Goal: Task Accomplishment & Management: Manage account settings

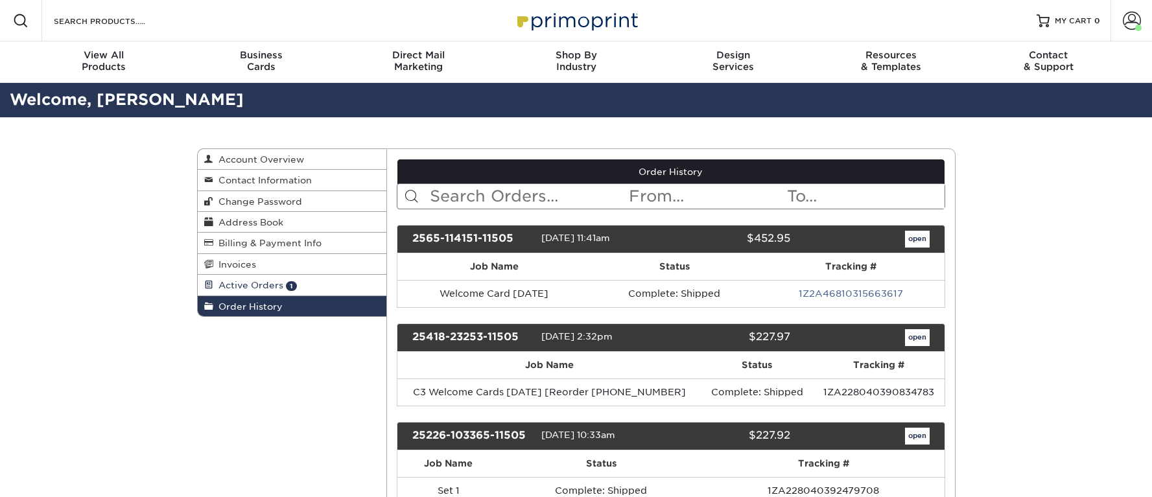
click at [264, 286] on span "Active Orders" at bounding box center [248, 285] width 70 height 10
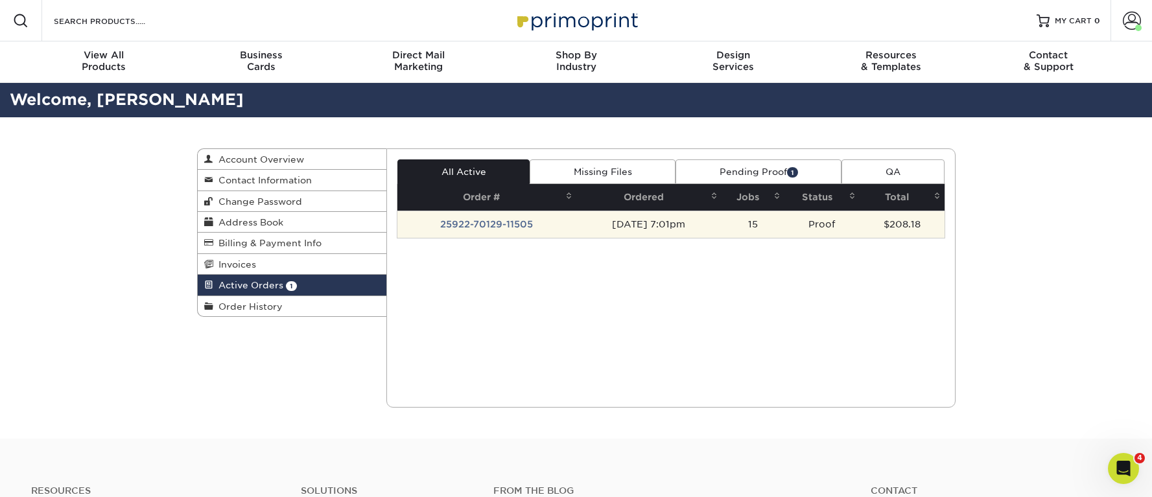
click at [485, 222] on td "25922-70129-11505" at bounding box center [486, 224] width 179 height 27
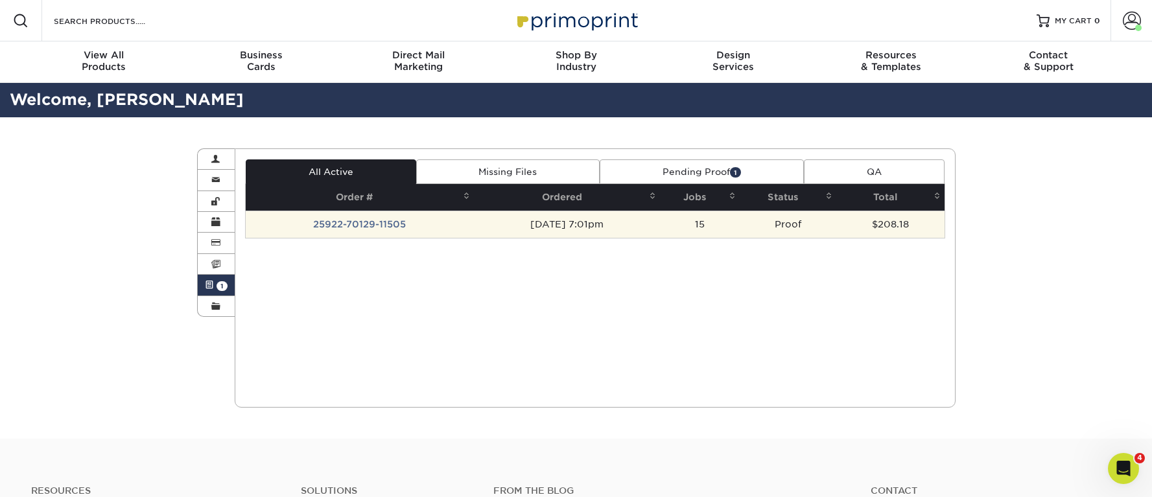
click at [598, 229] on td "[DATE] 7:01pm" at bounding box center [567, 224] width 186 height 27
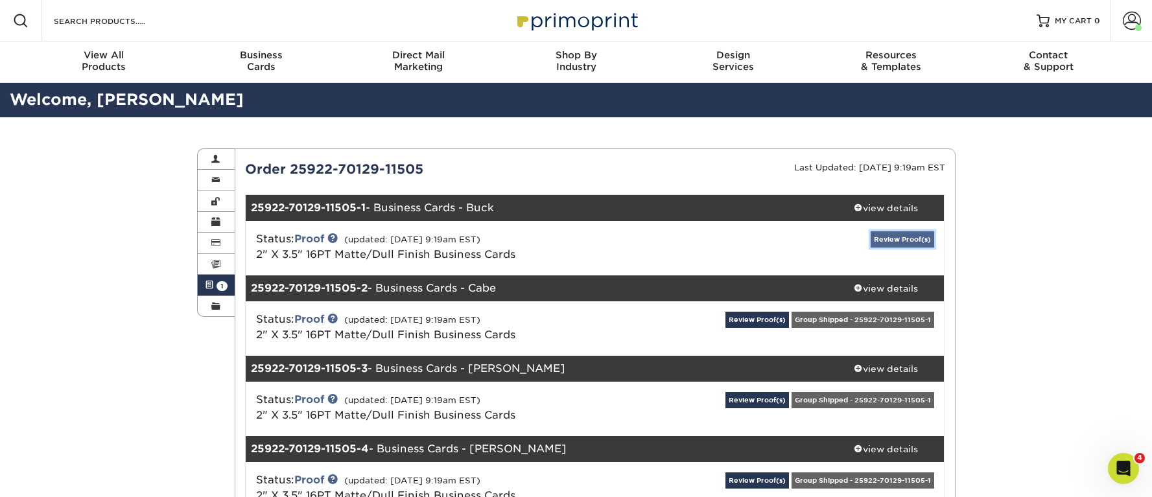
click at [913, 238] on link "Review Proof(s)" at bounding box center [902, 239] width 64 height 16
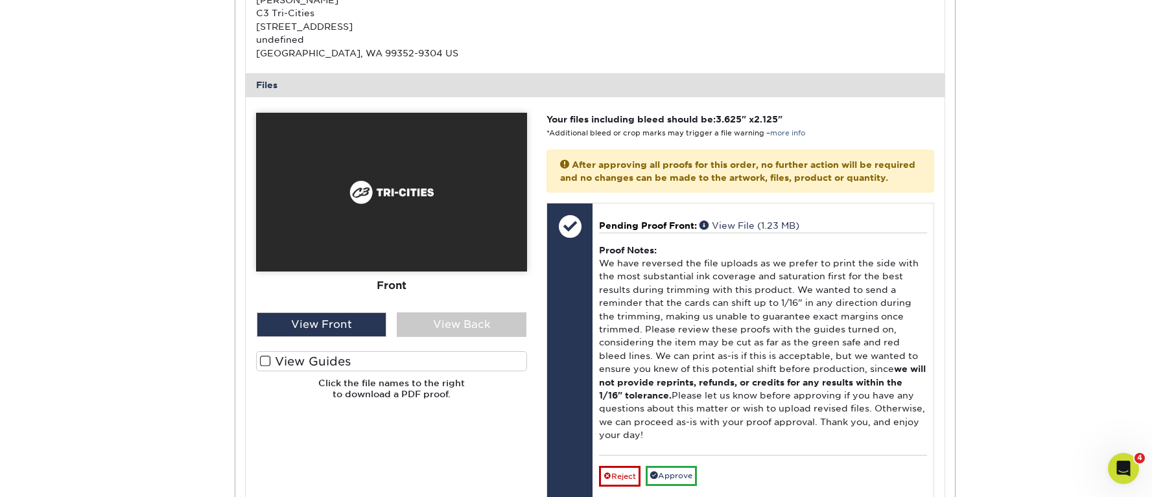
scroll to position [474, 0]
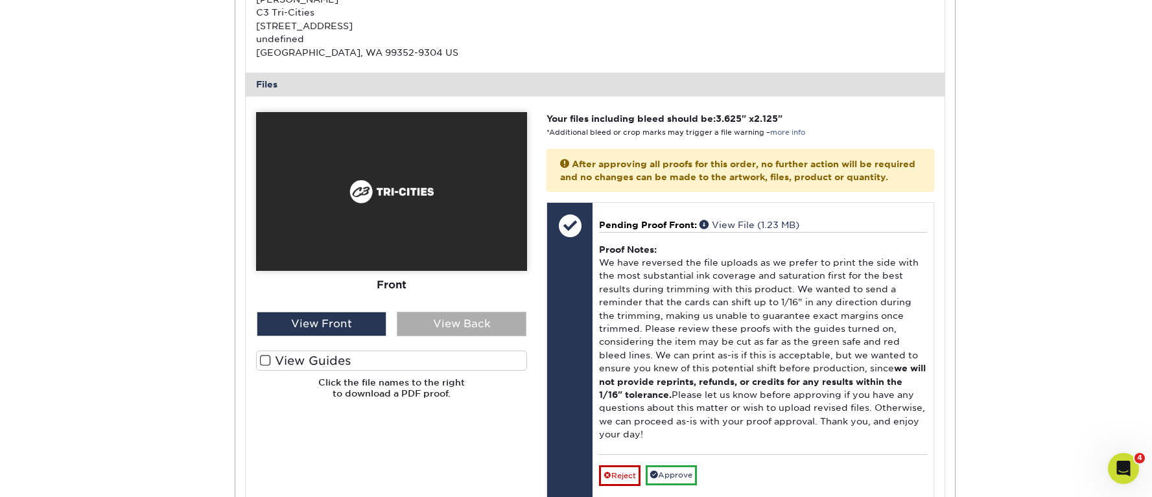
click at [476, 325] on div "View Back" at bounding box center [462, 324] width 130 height 25
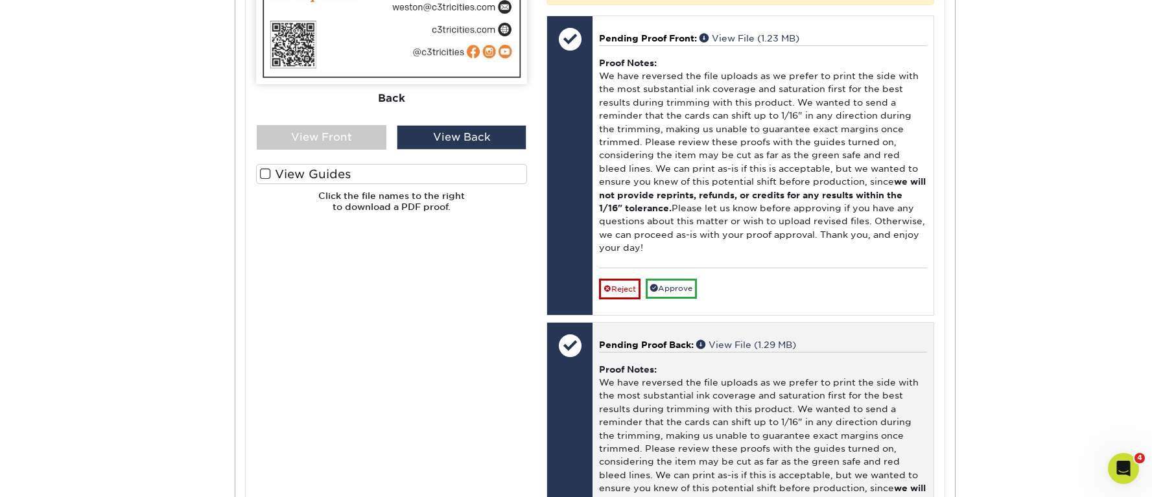
scroll to position [672, 0]
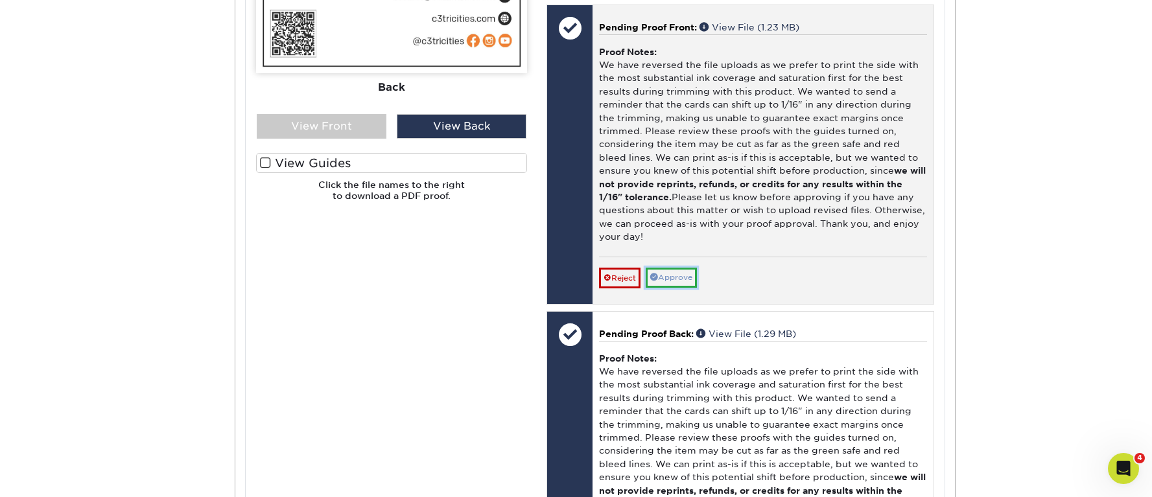
click at [684, 288] on link "Approve" at bounding box center [670, 278] width 51 height 20
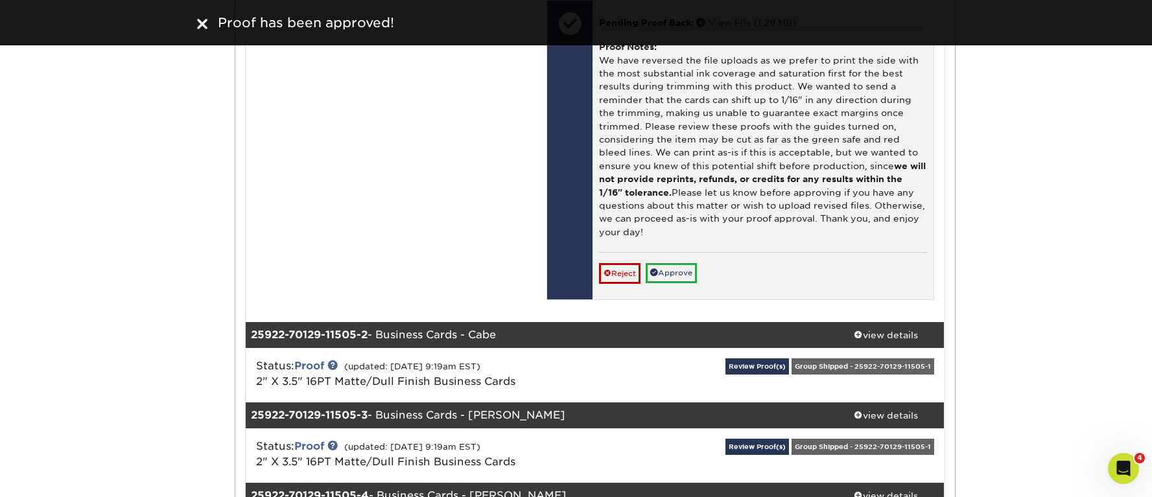
scroll to position [965, 0]
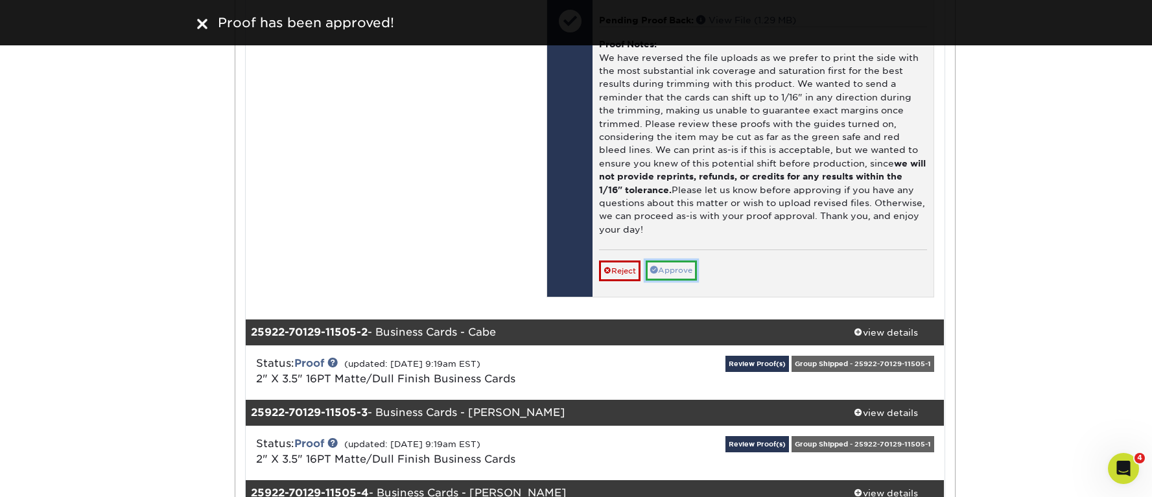
click at [692, 281] on link "Approve" at bounding box center [670, 271] width 51 height 20
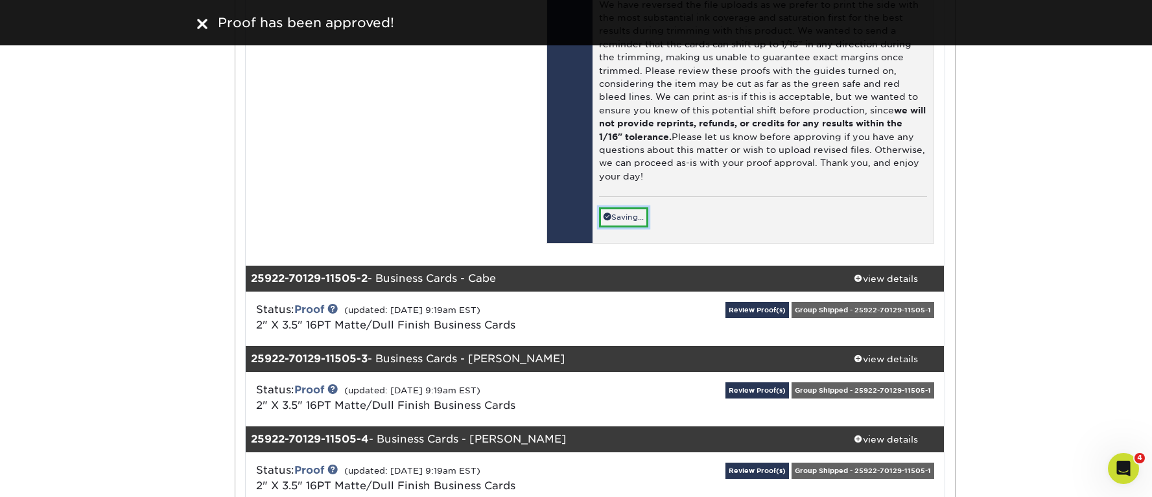
scroll to position [1177, 0]
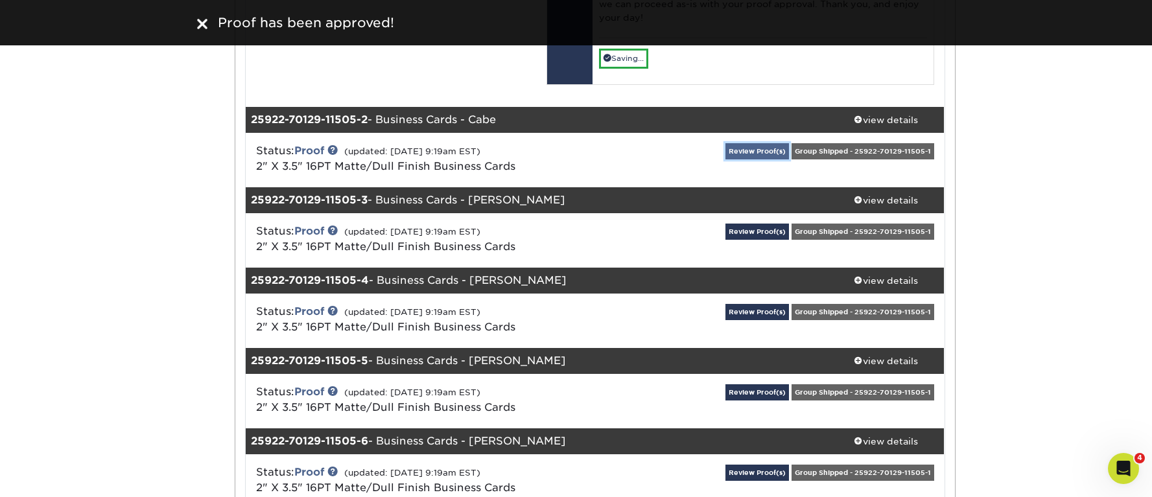
click at [761, 159] on link "Review Proof(s)" at bounding box center [757, 151] width 64 height 16
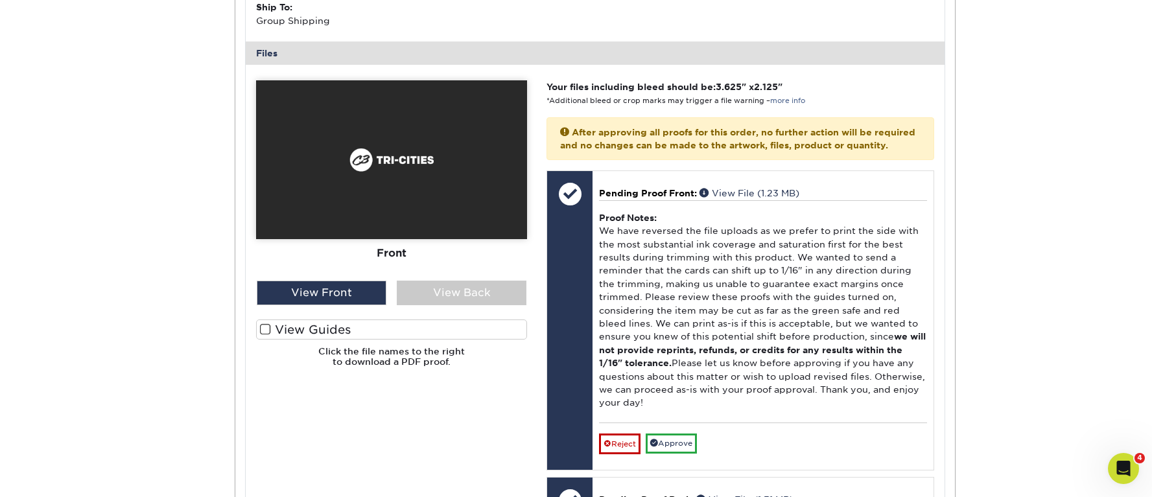
scroll to position [1524, 0]
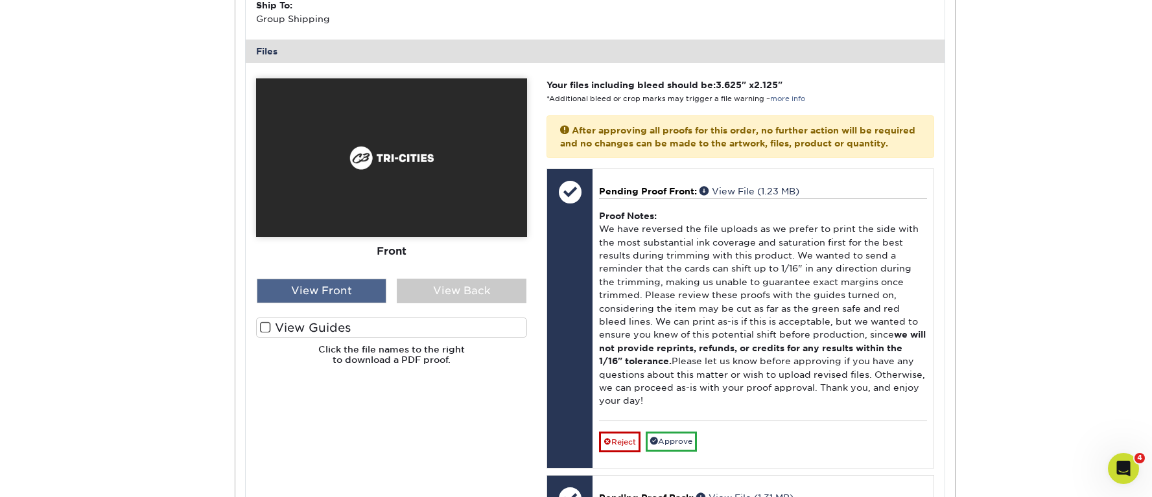
drag, startPoint x: 344, startPoint y: 305, endPoint x: 354, endPoint y: 303, distance: 10.1
click at [345, 303] on div "View Front" at bounding box center [322, 291] width 130 height 25
click at [348, 301] on div "View Front" at bounding box center [322, 291] width 130 height 25
click at [477, 303] on div "View Back" at bounding box center [462, 291] width 130 height 25
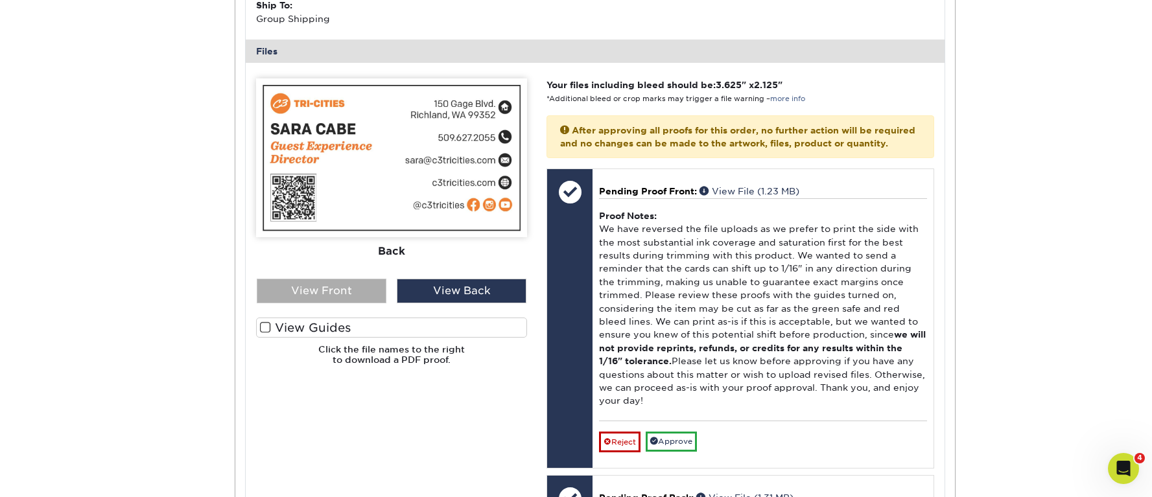
click at [346, 303] on div "View Front" at bounding box center [322, 291] width 130 height 25
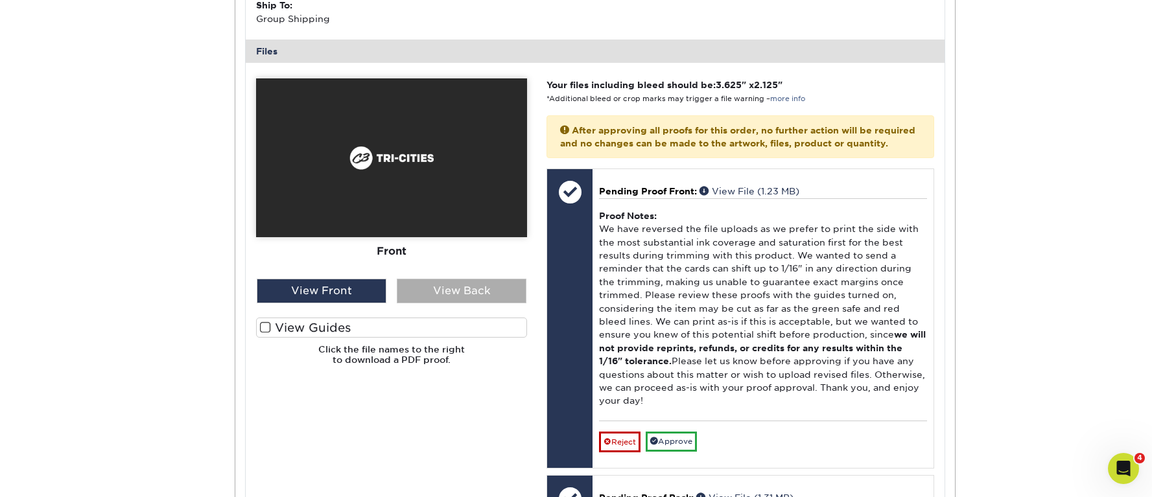
click at [479, 303] on div "View Back" at bounding box center [462, 291] width 130 height 25
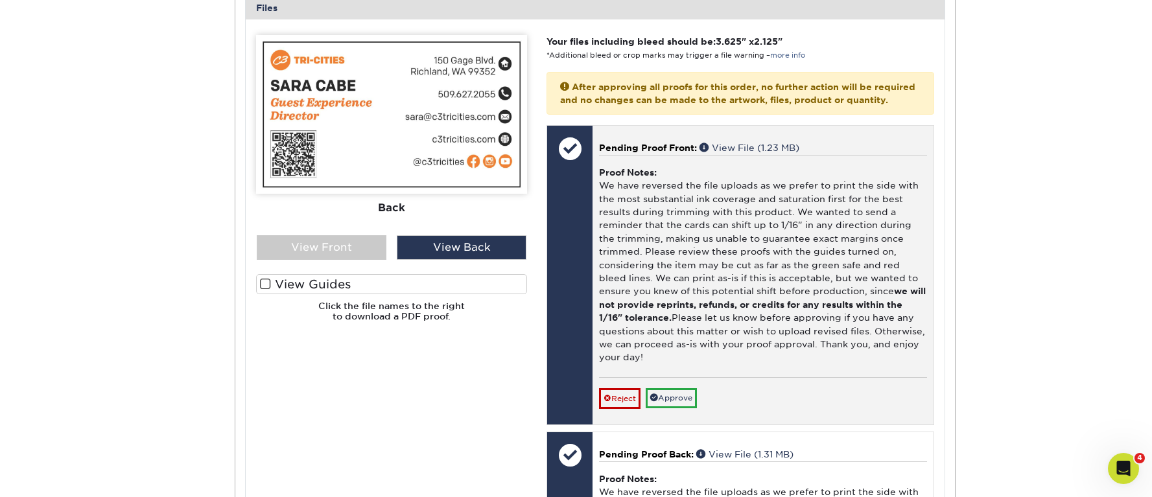
scroll to position [1592, 0]
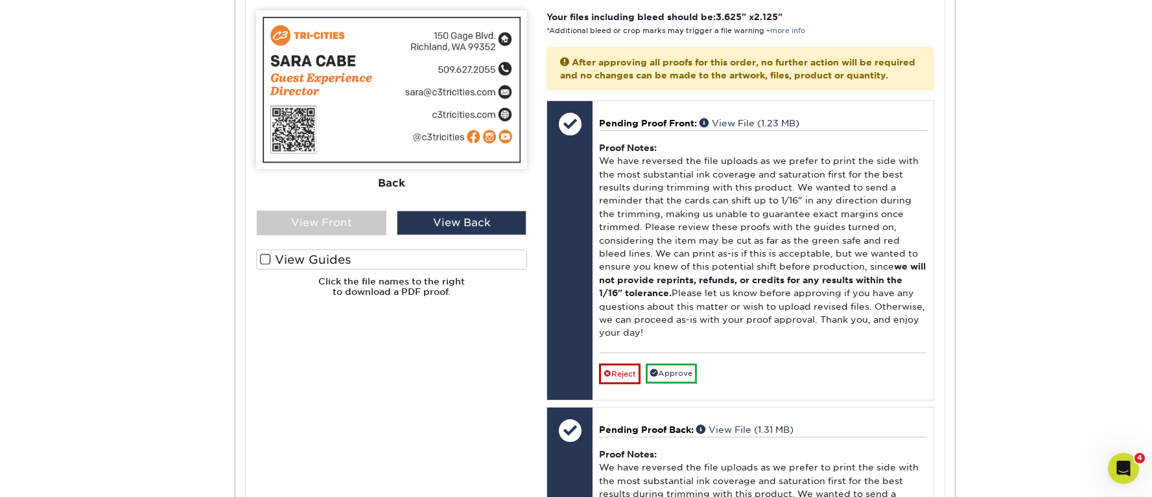
click at [266, 266] on span at bounding box center [265, 259] width 11 height 12
click at [0, 0] on input "View Guides" at bounding box center [0, 0] width 0 height 0
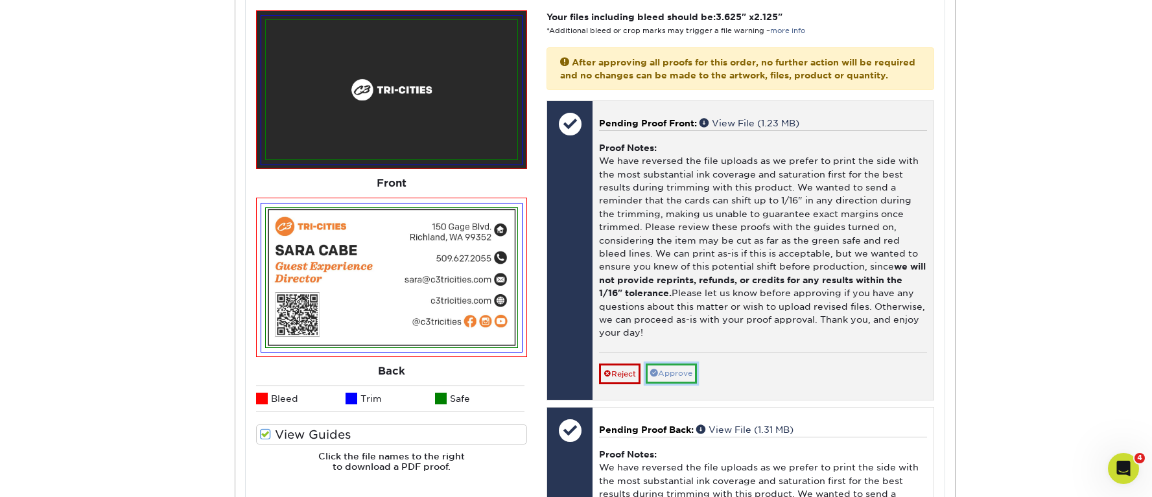
click at [679, 384] on link "Approve" at bounding box center [670, 374] width 51 height 20
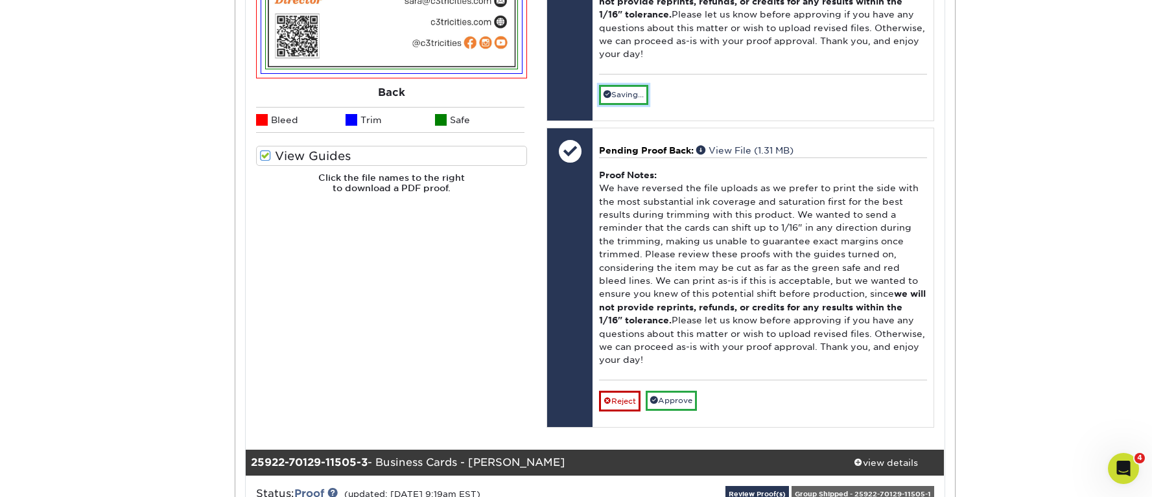
scroll to position [1919, 0]
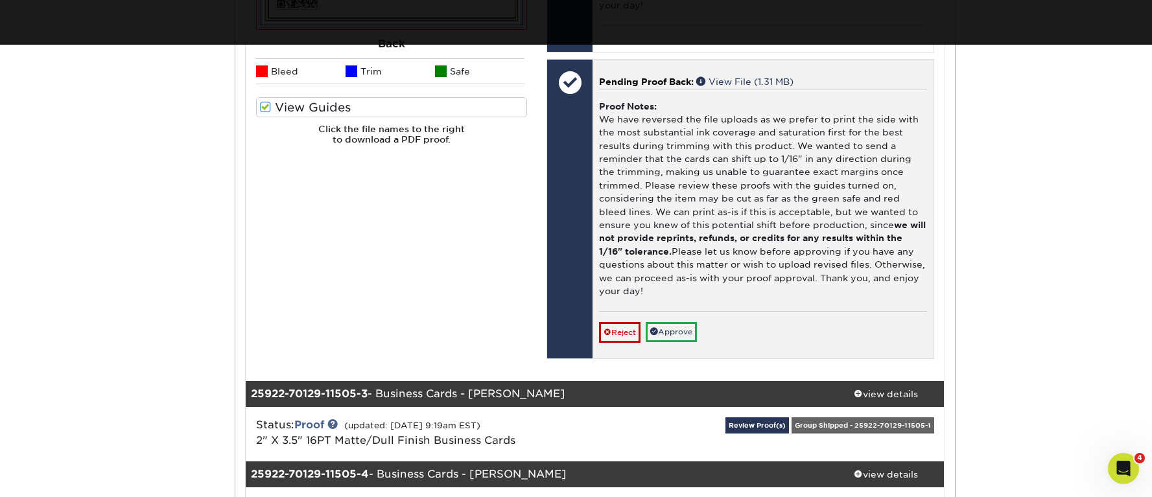
click at [686, 358] on div "Pending Proof Back: View File (1.31 MB) Proof Notes: We have reversed the file …" at bounding box center [762, 209] width 340 height 299
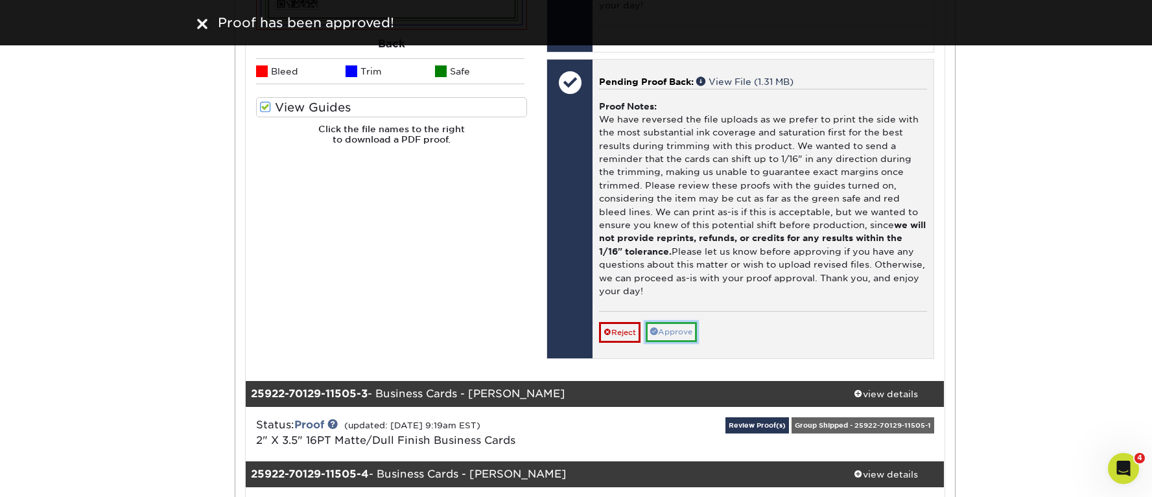
click at [686, 342] on link "Approve" at bounding box center [670, 332] width 51 height 20
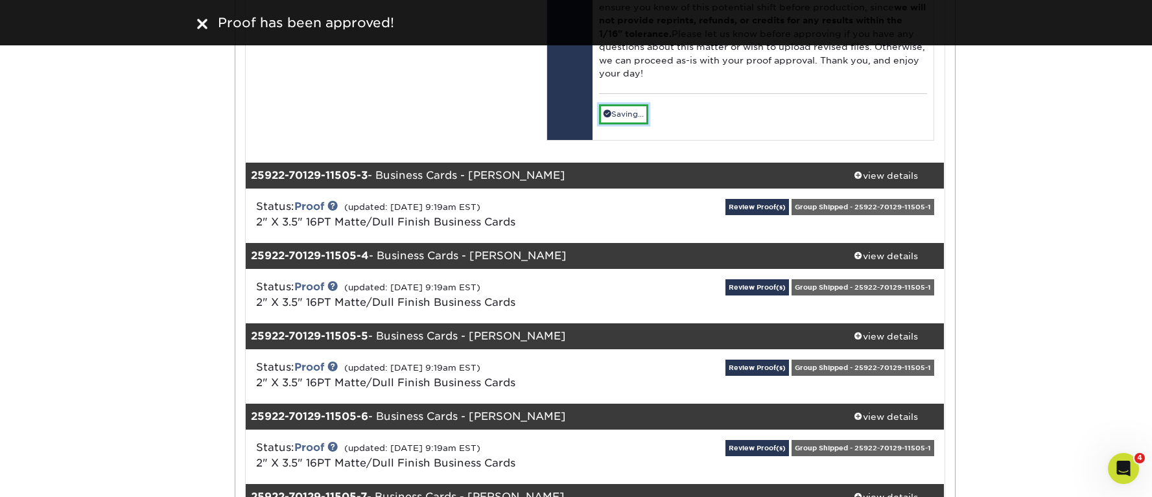
scroll to position [2146, 0]
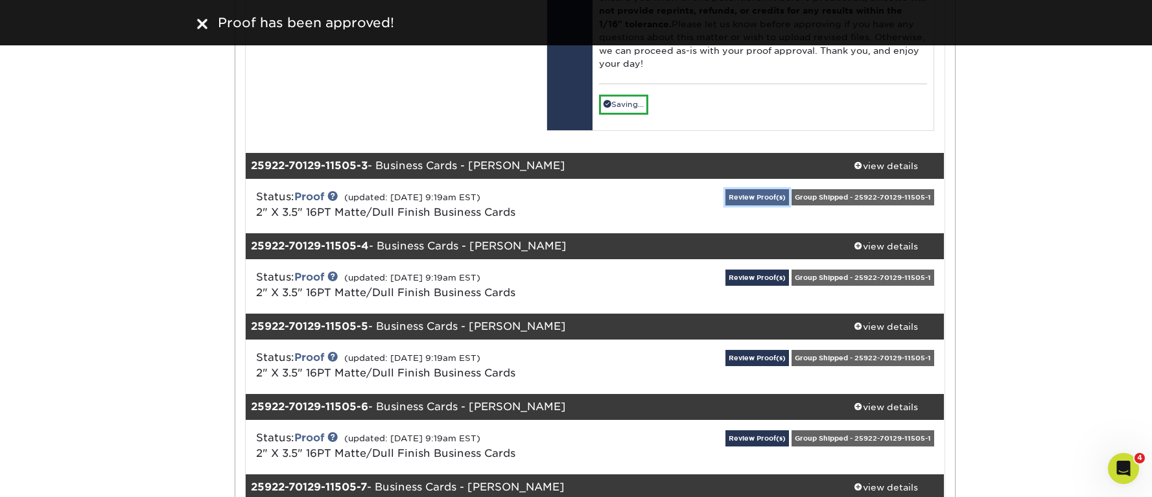
click at [739, 205] on link "Review Proof(s)" at bounding box center [757, 197] width 64 height 16
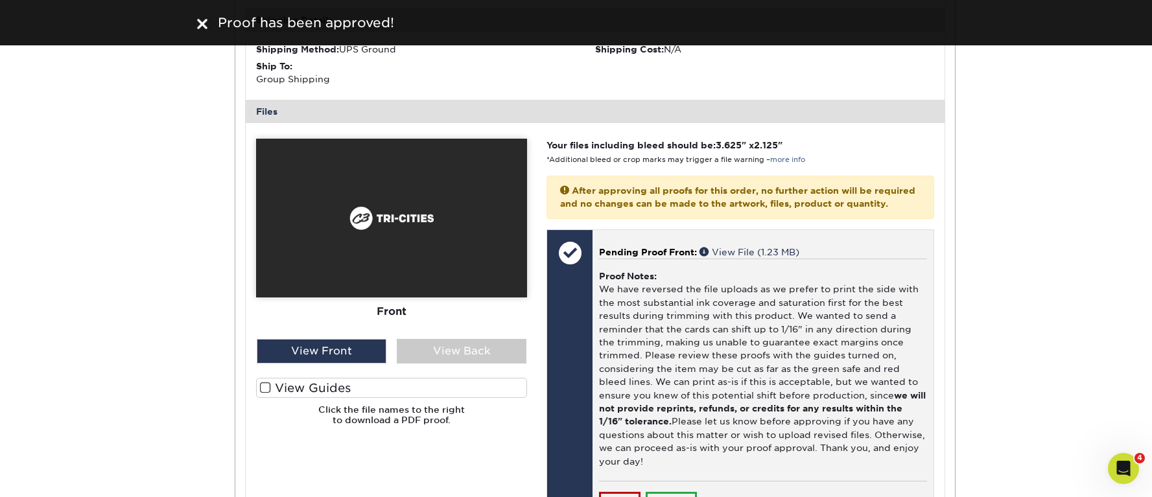
scroll to position [2553, 0]
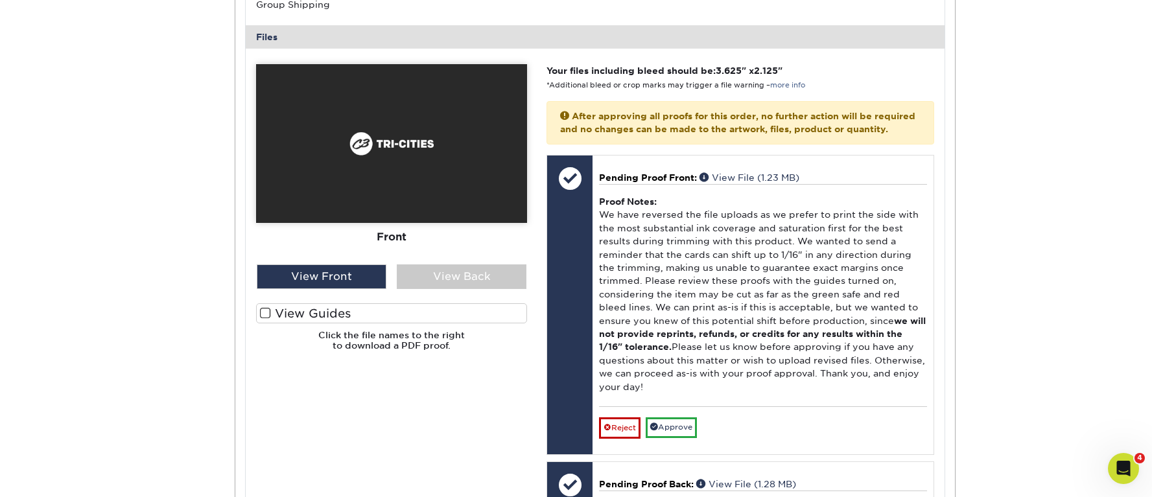
click at [264, 320] on span at bounding box center [265, 313] width 11 height 12
click at [0, 0] on input "View Guides" at bounding box center [0, 0] width 0 height 0
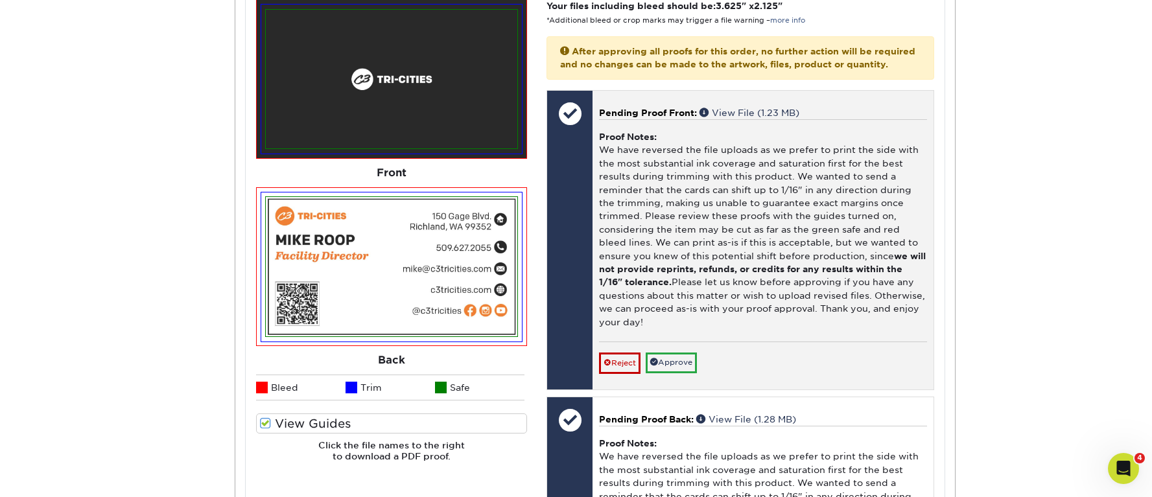
scroll to position [2656, 0]
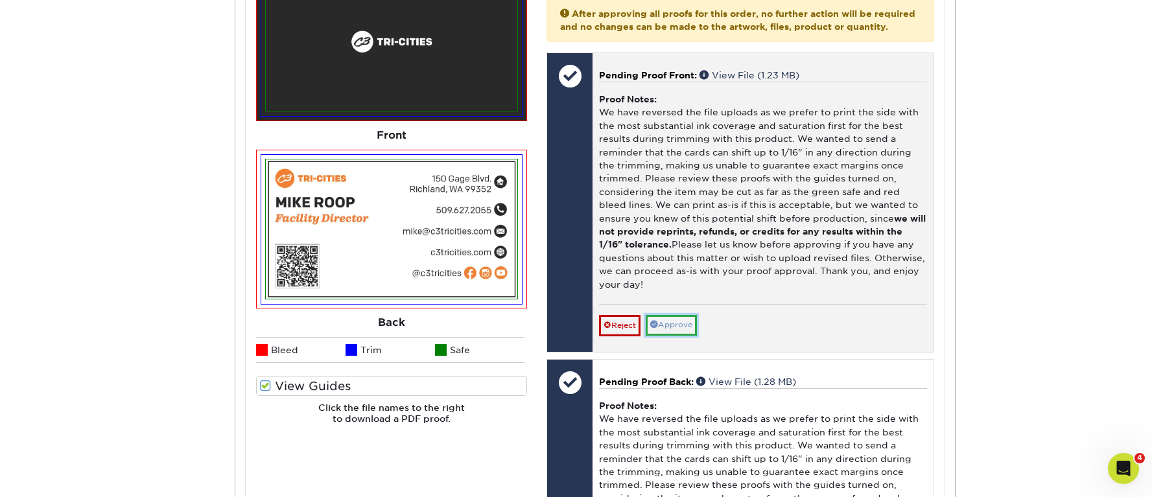
click at [680, 335] on link "Approve" at bounding box center [670, 325] width 51 height 20
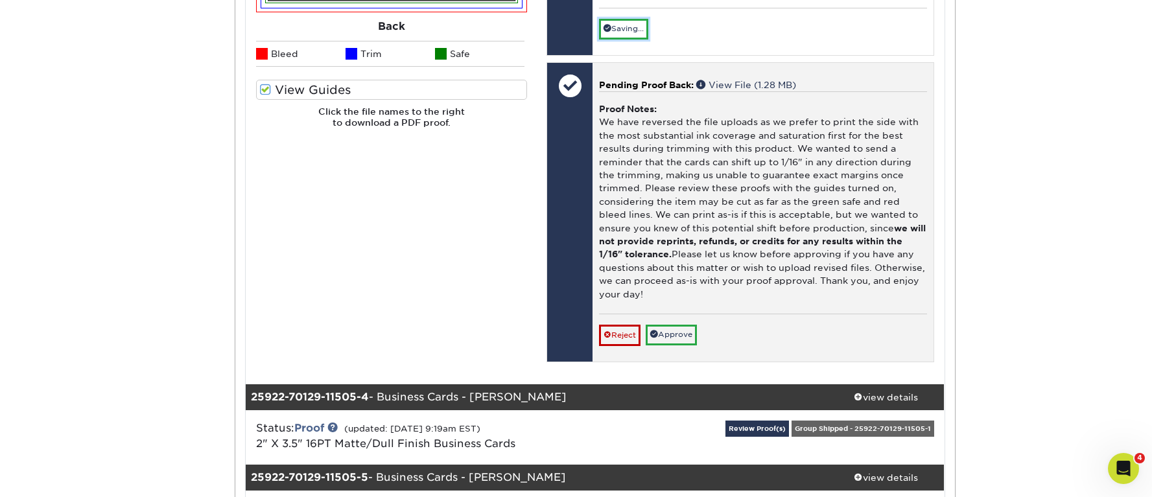
scroll to position [3017, 0]
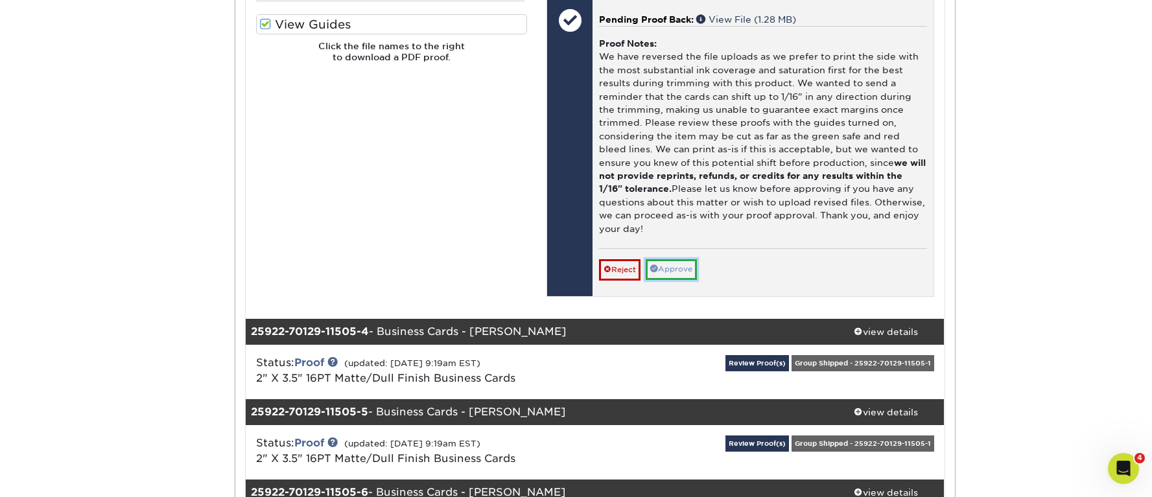
click at [692, 279] on link "Approve" at bounding box center [670, 269] width 51 height 20
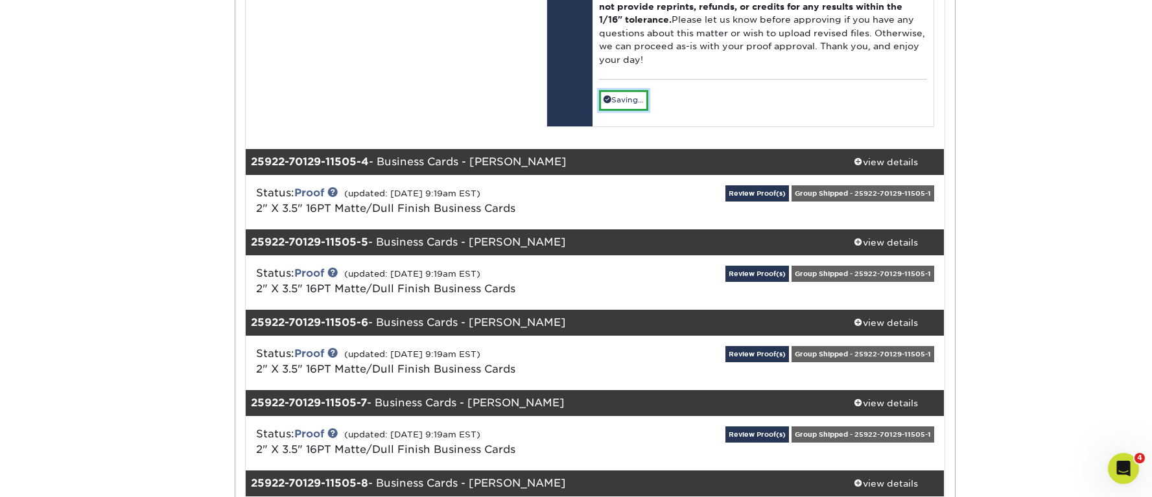
scroll to position [3232, 0]
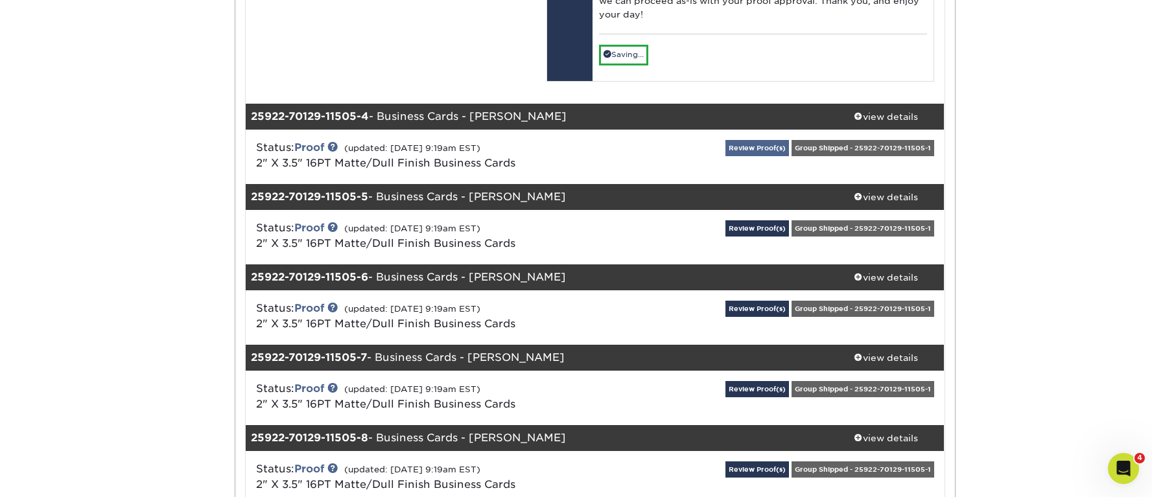
click at [746, 174] on div "Review Proof(s) Group Shipped - 25922-70129-11505-1" at bounding box center [827, 157] width 233 height 34
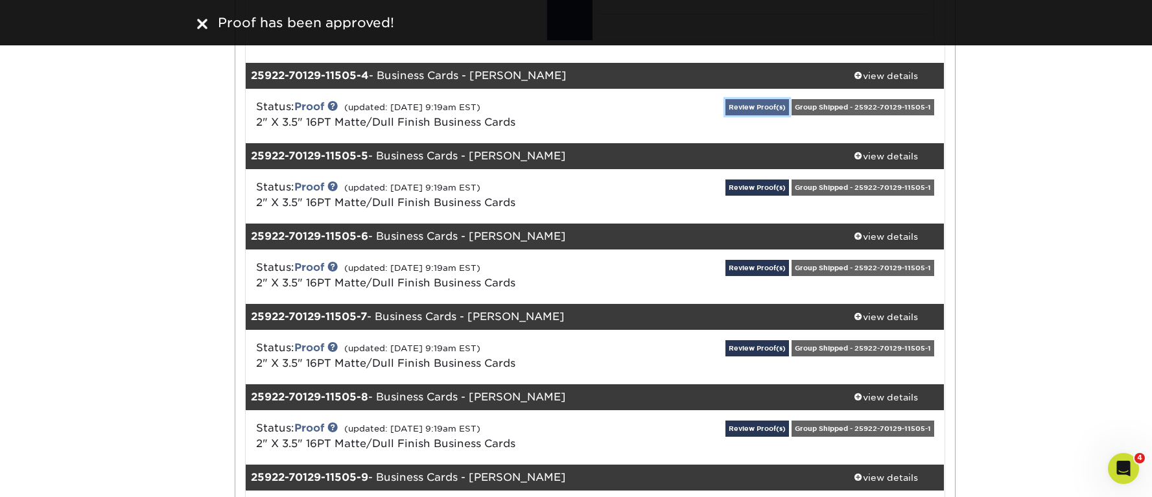
click at [754, 115] on link "Review Proof(s)" at bounding box center [757, 107] width 64 height 16
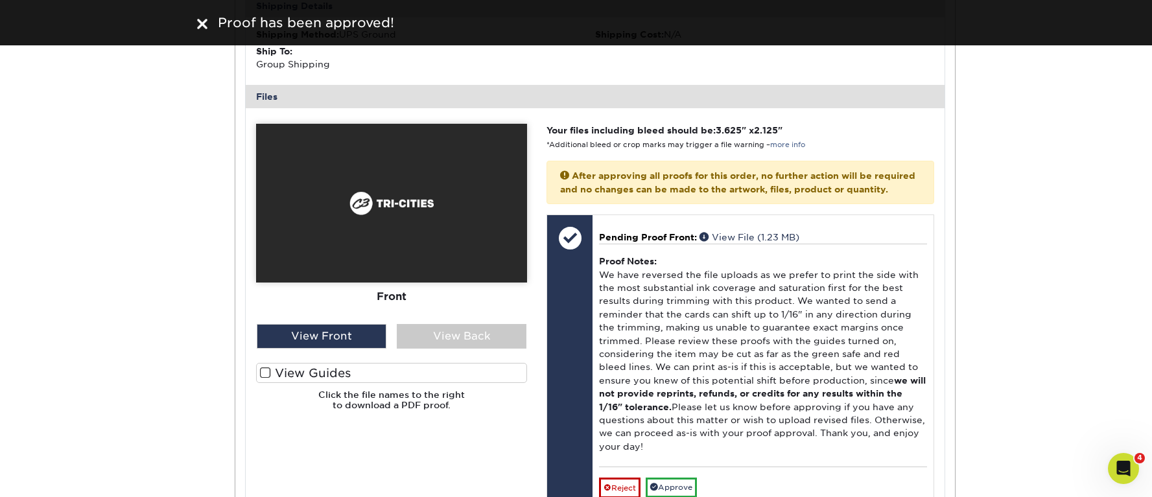
scroll to position [3511, 0]
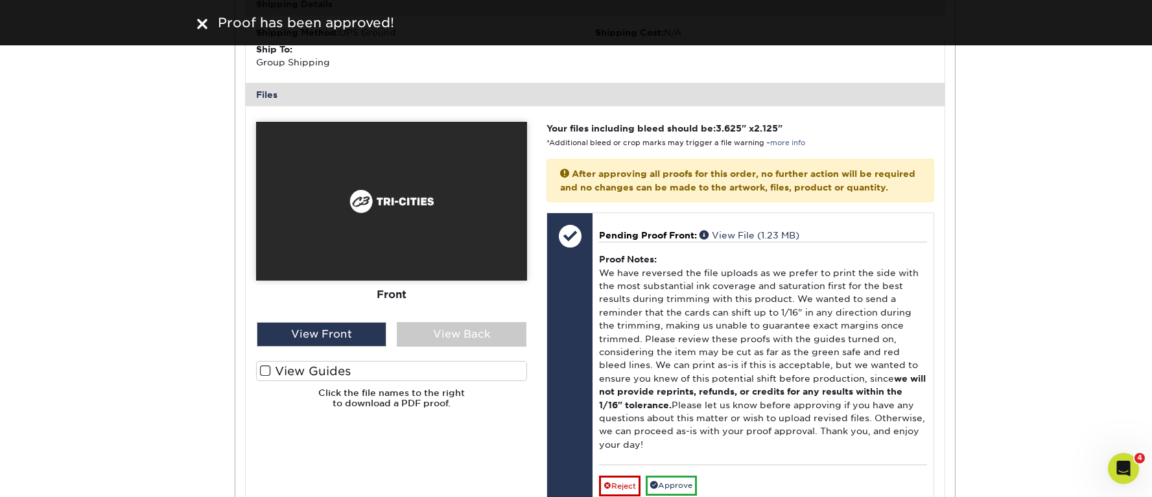
drag, startPoint x: 266, startPoint y: 412, endPoint x: 282, endPoint y: 405, distance: 16.9
click at [268, 377] on span at bounding box center [265, 371] width 11 height 12
click at [0, 0] on input "View Guides" at bounding box center [0, 0] width 0 height 0
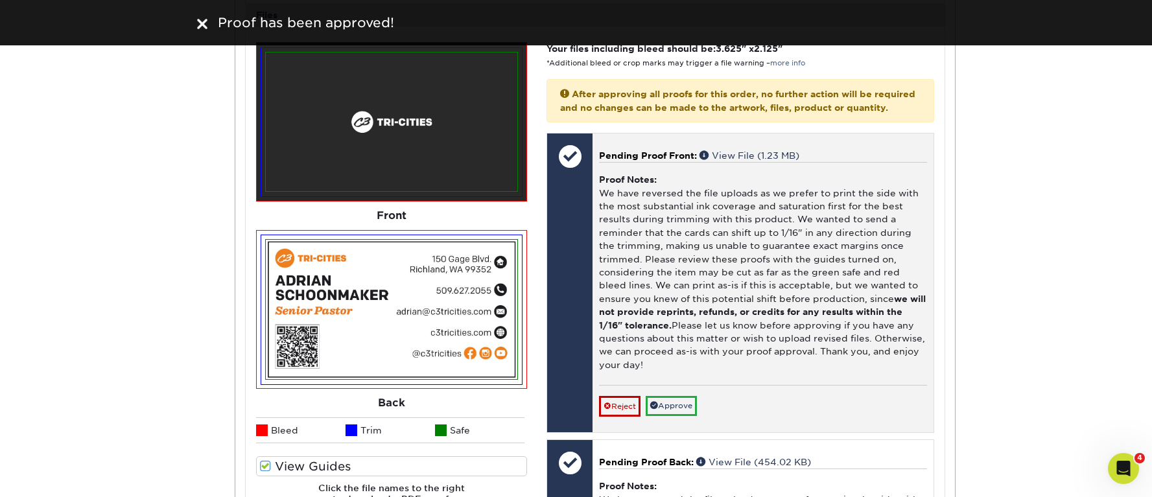
scroll to position [3592, 0]
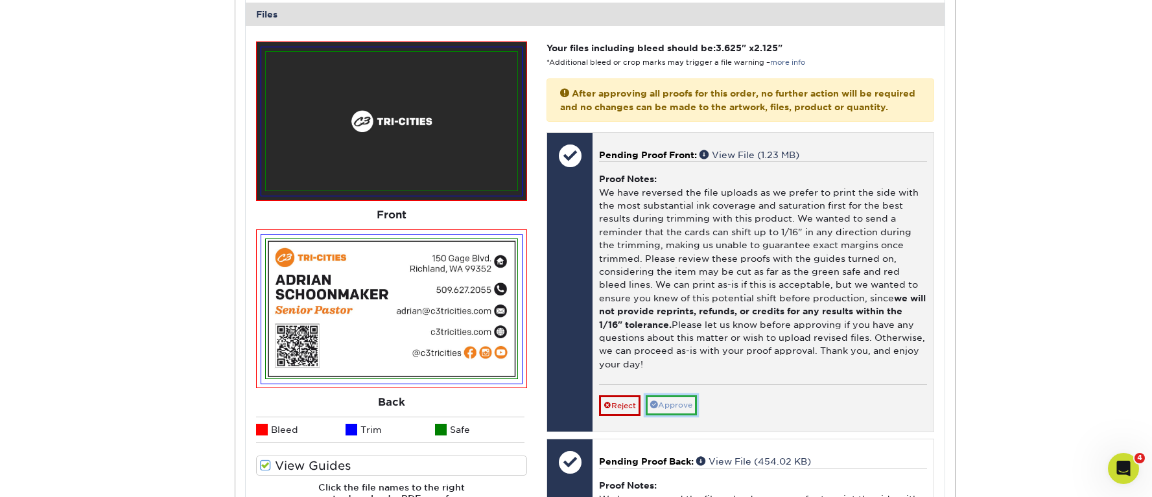
click at [688, 415] on link "Approve" at bounding box center [670, 405] width 51 height 20
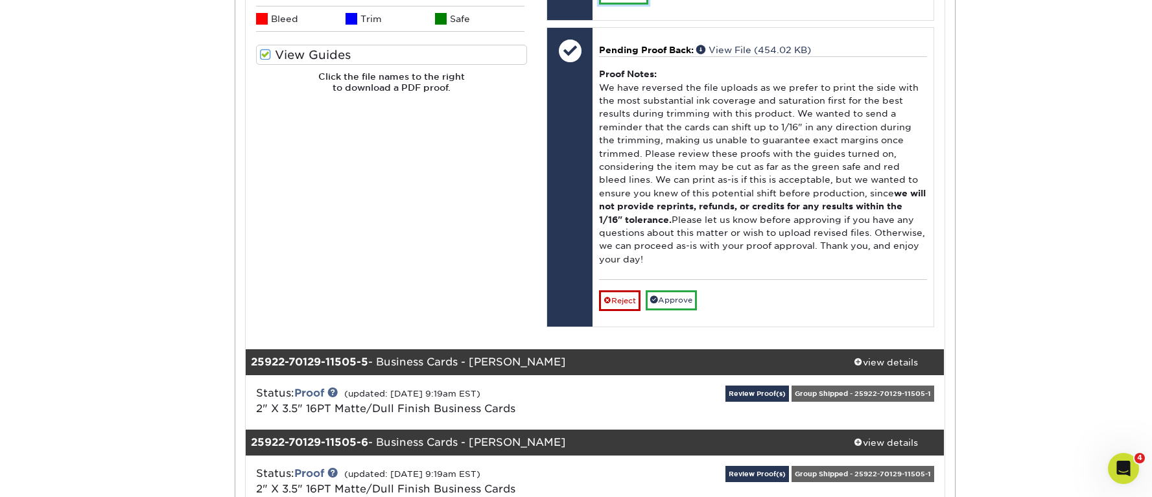
scroll to position [4020, 0]
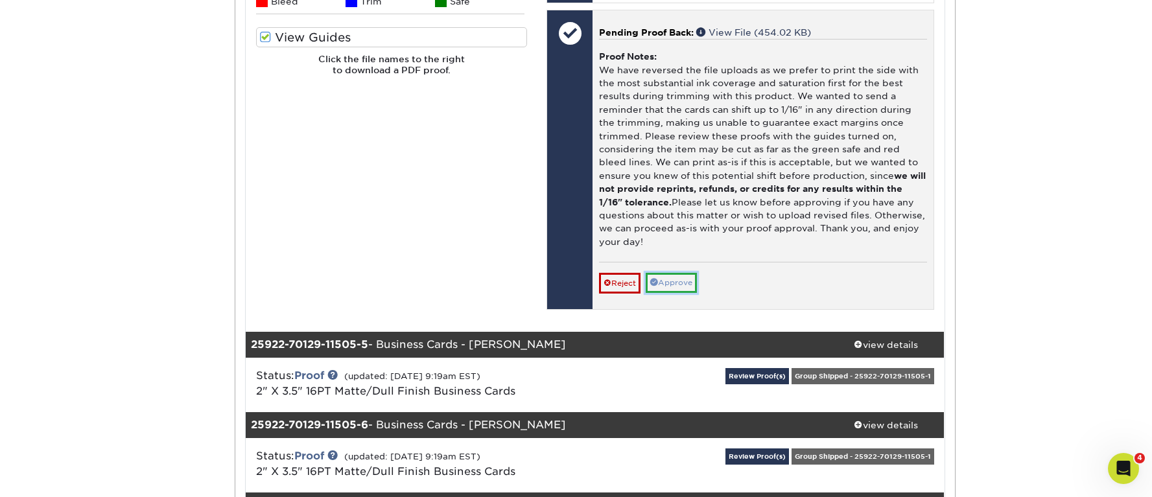
click at [680, 293] on link "Approve" at bounding box center [670, 283] width 51 height 20
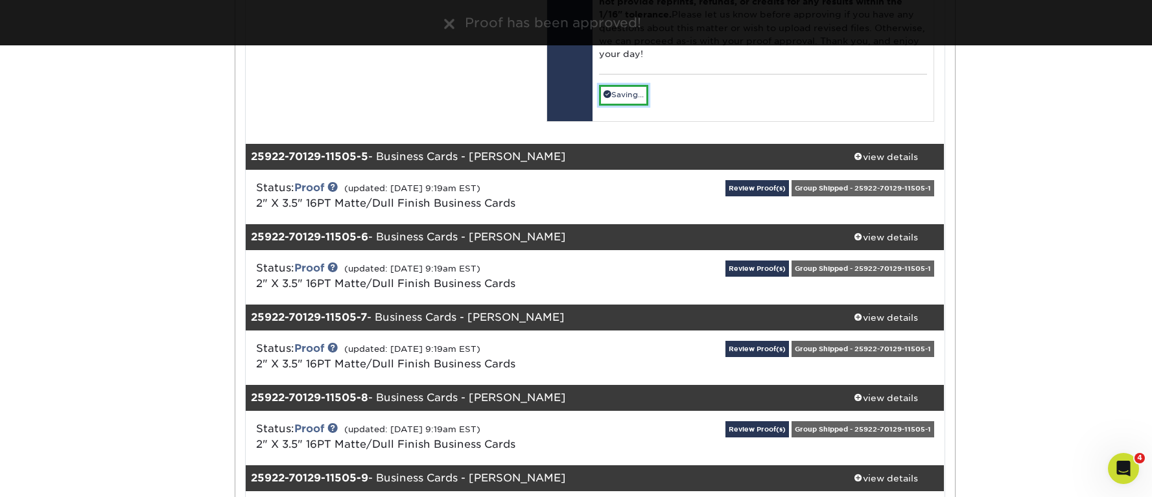
scroll to position [4246, 0]
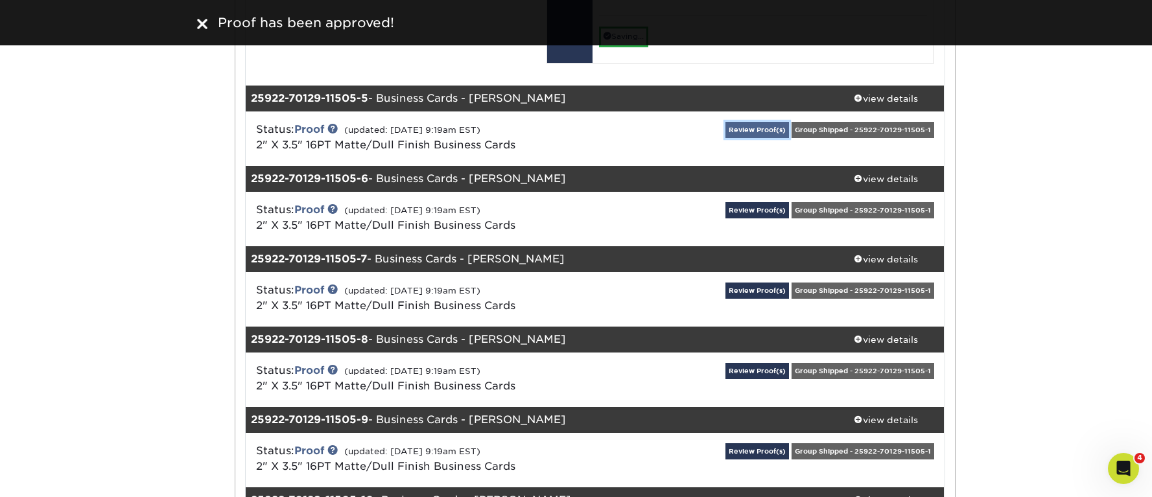
click at [751, 138] on link "Review Proof(s)" at bounding box center [757, 130] width 64 height 16
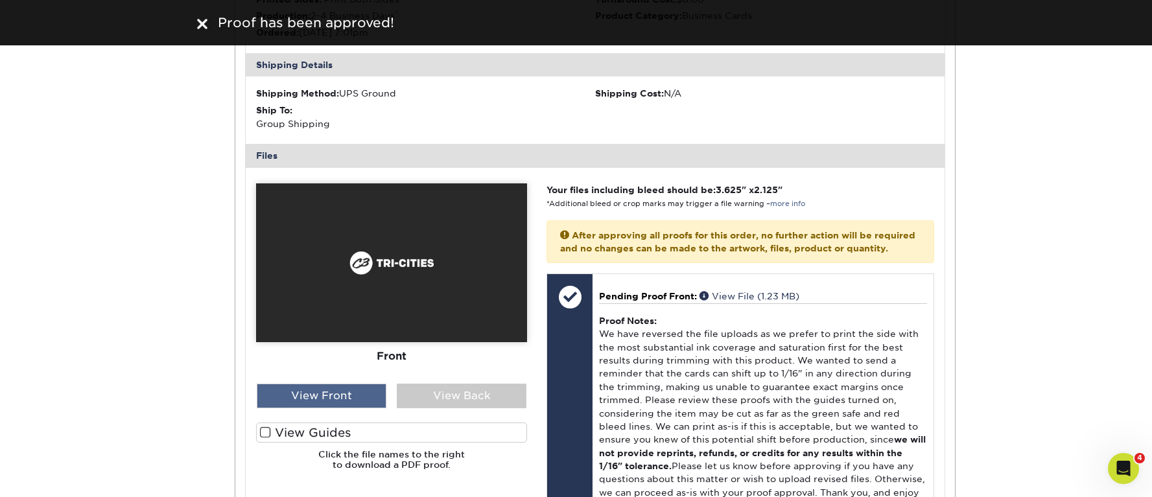
scroll to position [4472, 0]
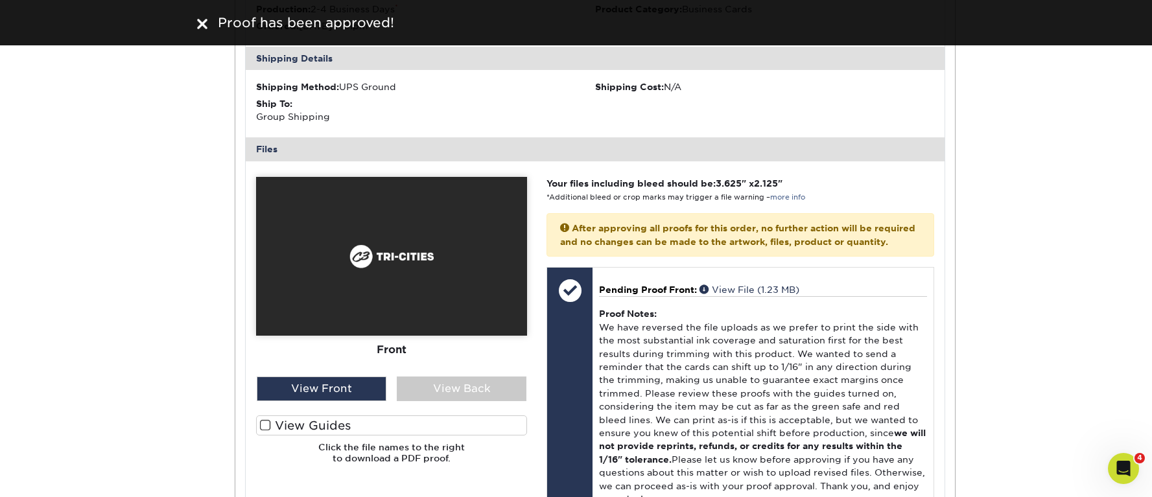
click at [260, 436] on label "View Guides" at bounding box center [391, 425] width 271 height 20
click at [0, 0] on input "View Guides" at bounding box center [0, 0] width 0 height 0
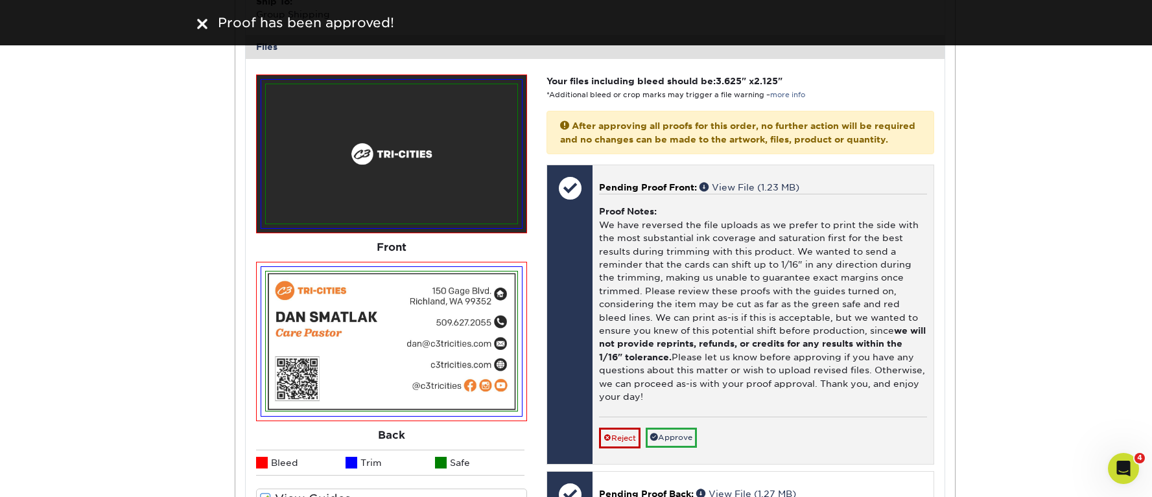
scroll to position [4625, 0]
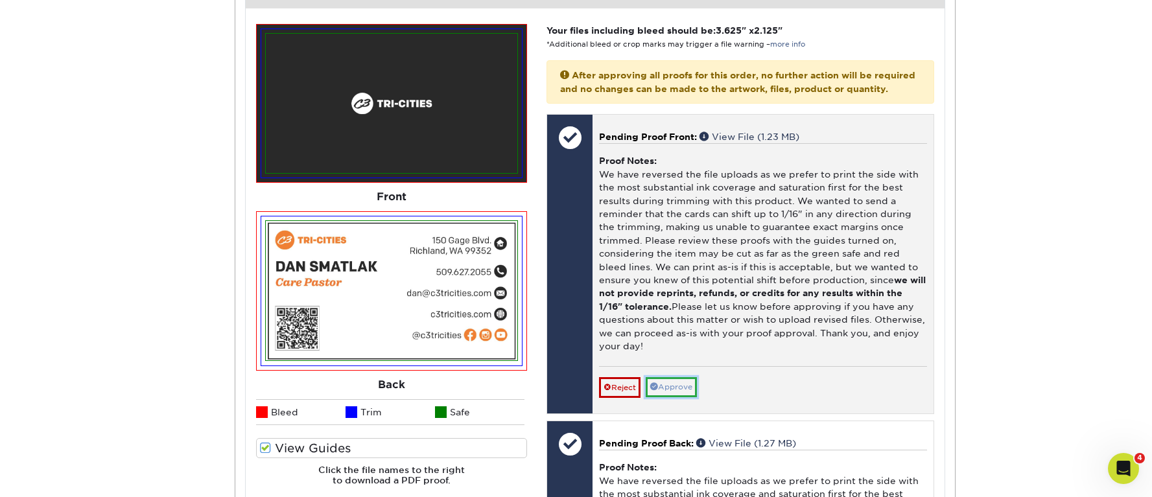
click at [687, 397] on link "Approve" at bounding box center [670, 387] width 51 height 20
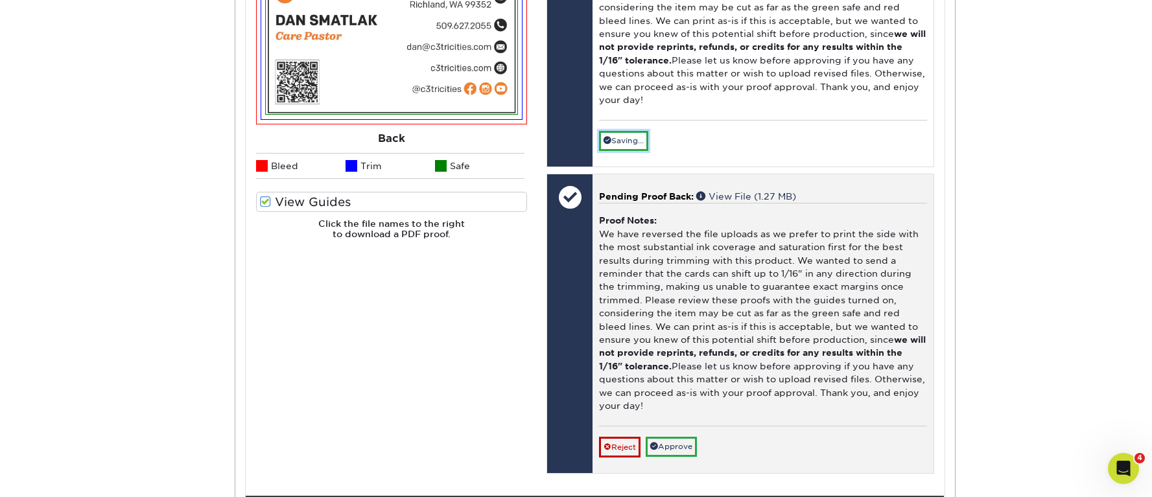
scroll to position [5119, 0]
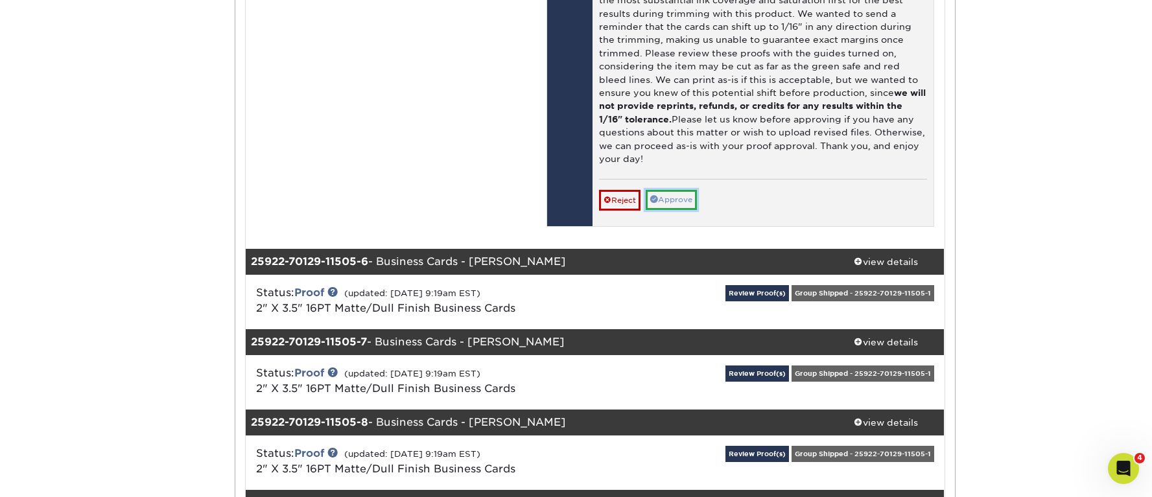
click at [682, 210] on link "Approve" at bounding box center [670, 200] width 51 height 20
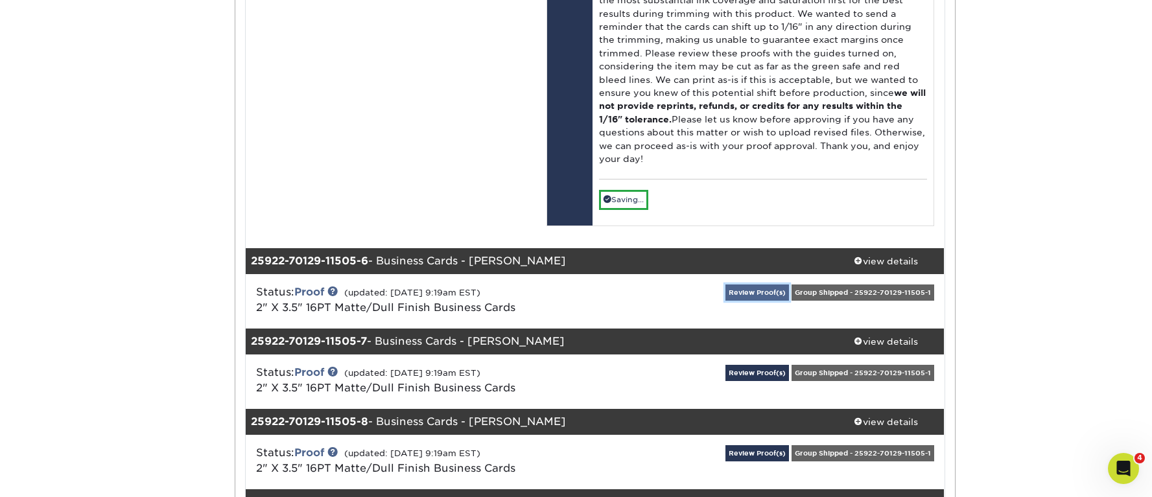
click at [758, 301] on link "Review Proof(s)" at bounding box center [757, 293] width 64 height 16
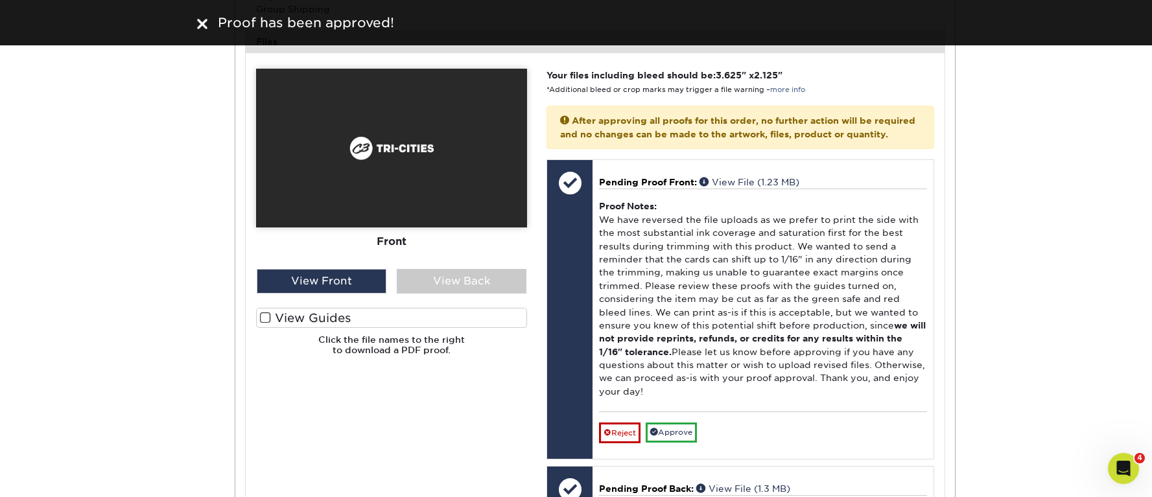
scroll to position [5597, 0]
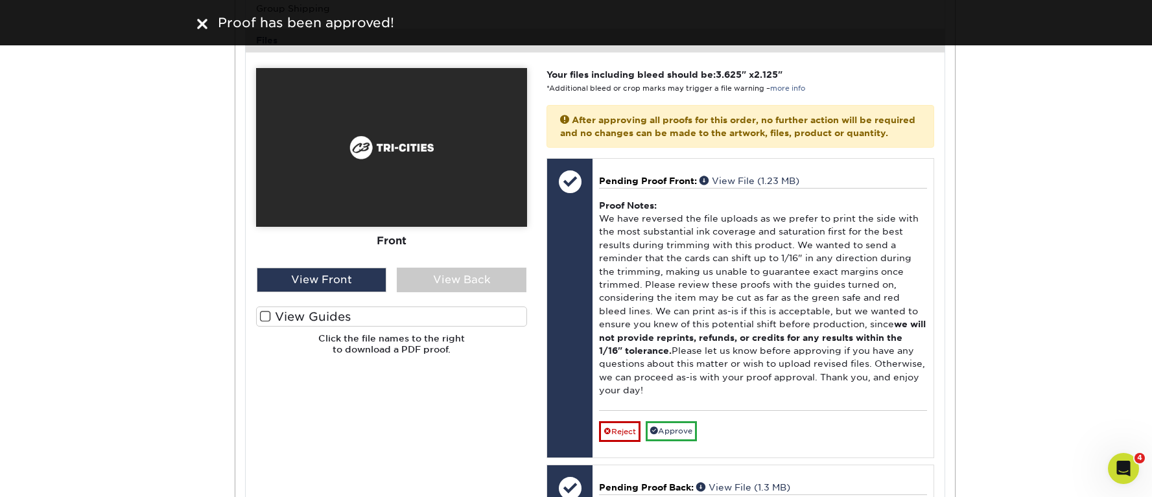
click at [263, 323] on span at bounding box center [265, 316] width 11 height 12
click at [0, 0] on input "View Guides" at bounding box center [0, 0] width 0 height 0
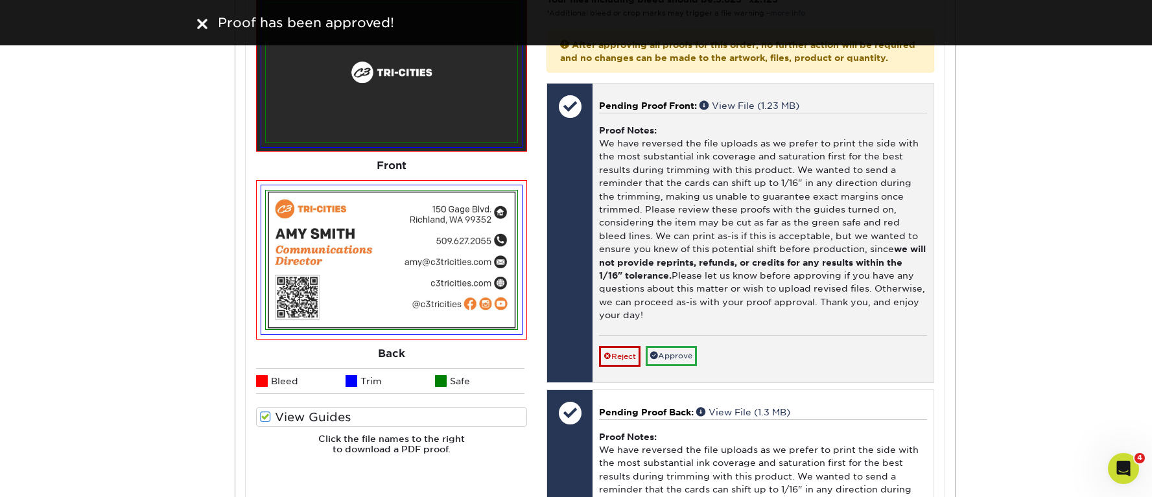
scroll to position [5684, 0]
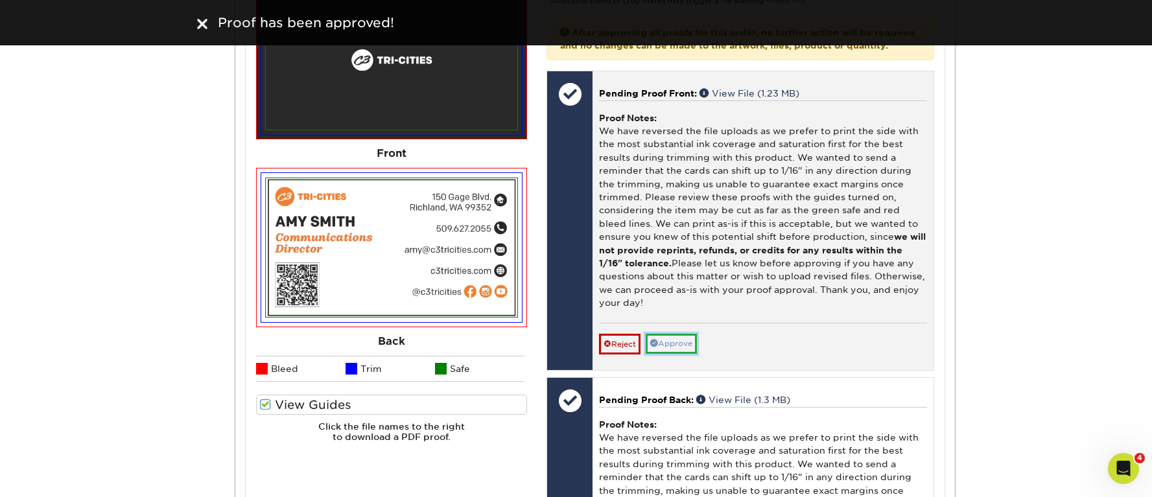
click at [689, 354] on link "Approve" at bounding box center [670, 344] width 51 height 20
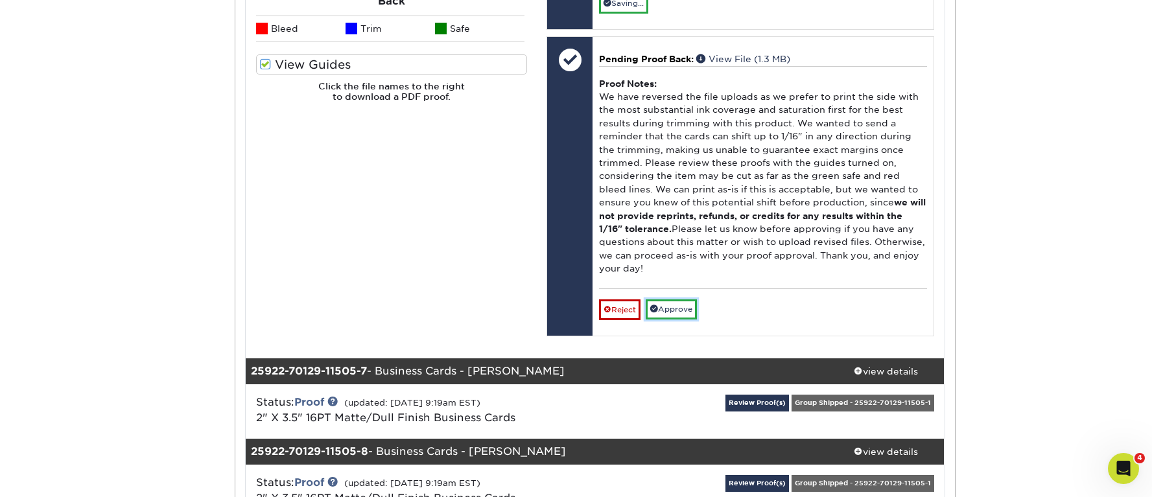
scroll to position [6271, 0]
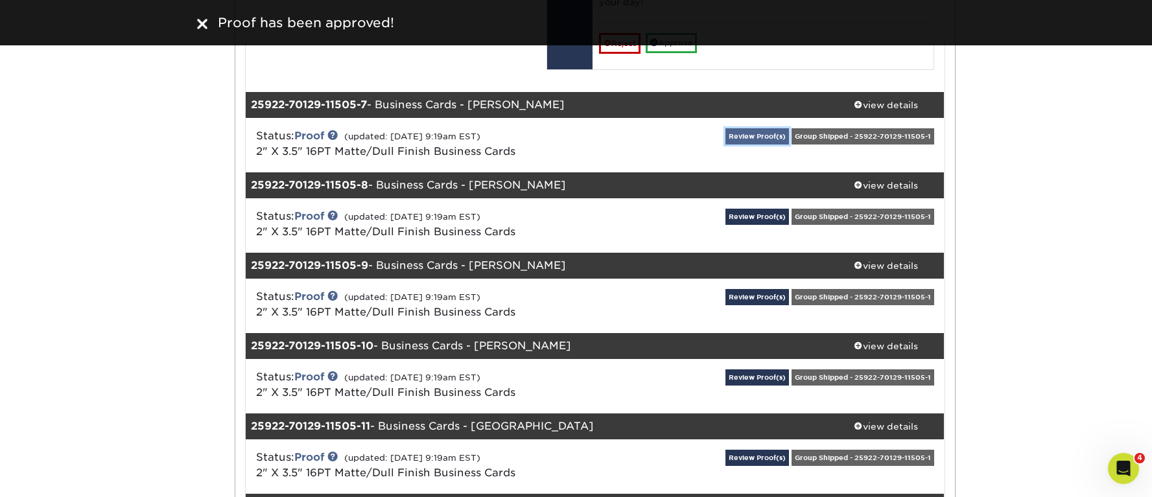
click at [749, 145] on link "Review Proof(s)" at bounding box center [757, 136] width 64 height 16
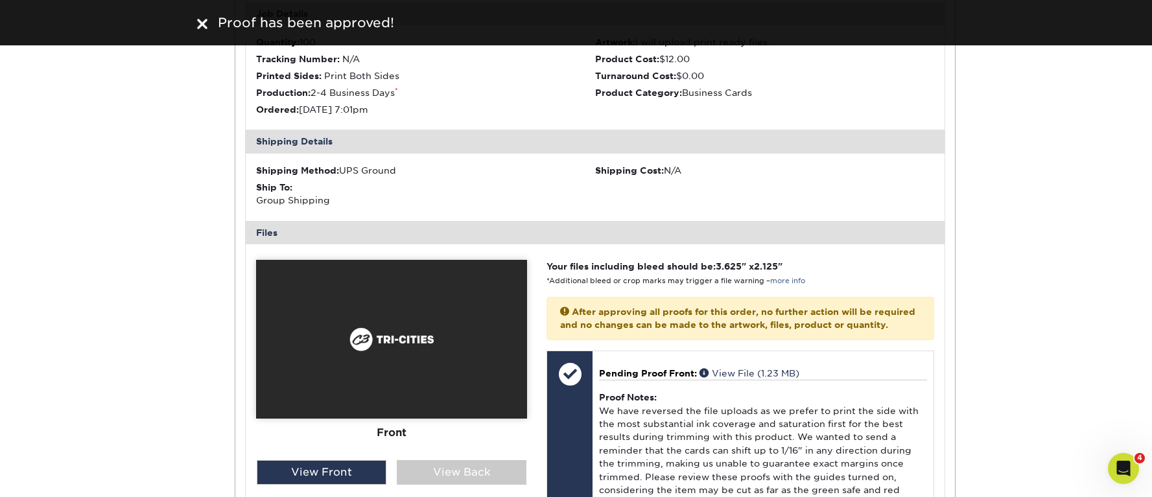
scroll to position [6685, 0]
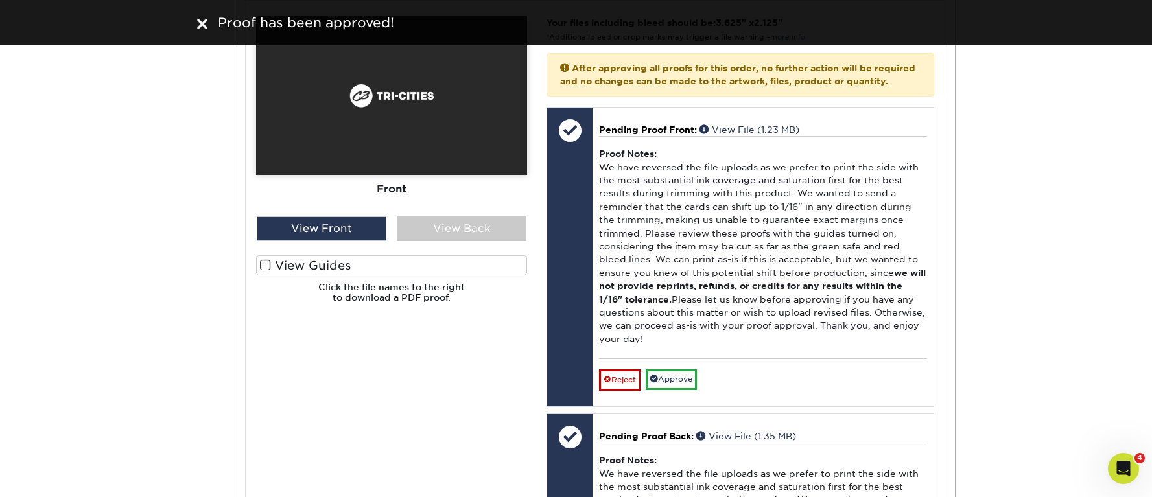
click at [268, 272] on span at bounding box center [265, 265] width 11 height 12
click at [0, 0] on input "View Guides" at bounding box center [0, 0] width 0 height 0
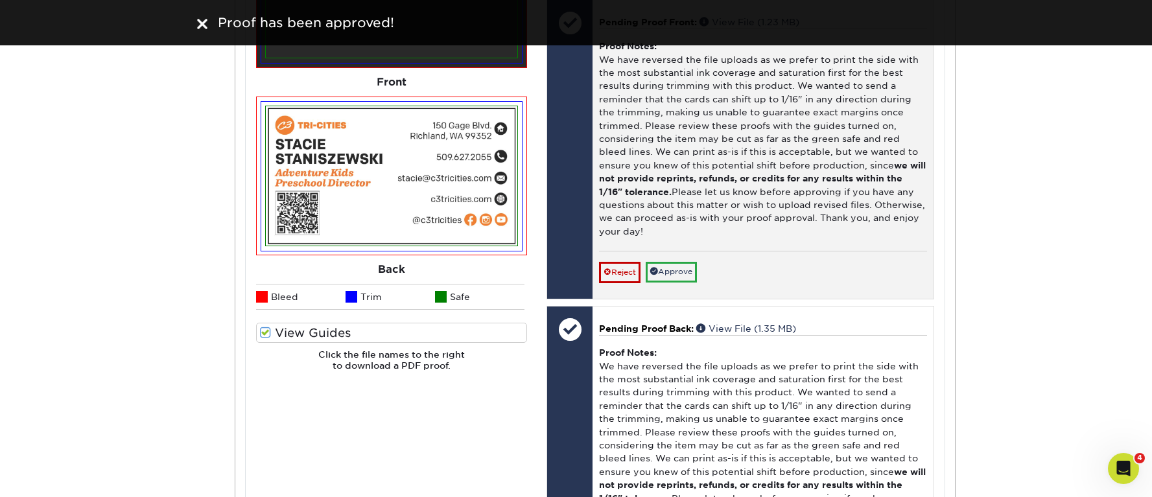
scroll to position [6795, 0]
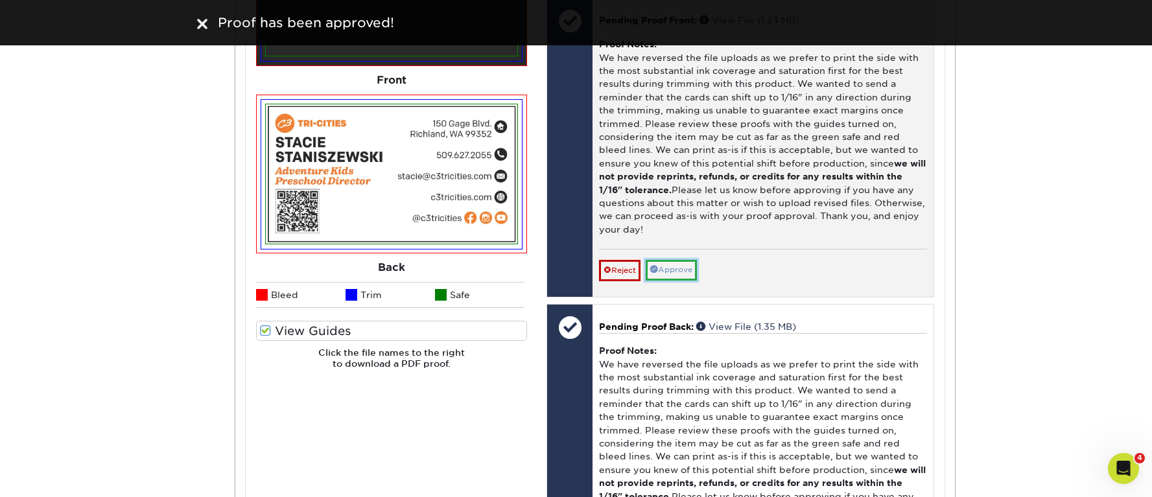
click at [686, 280] on link "Approve" at bounding box center [670, 270] width 51 height 20
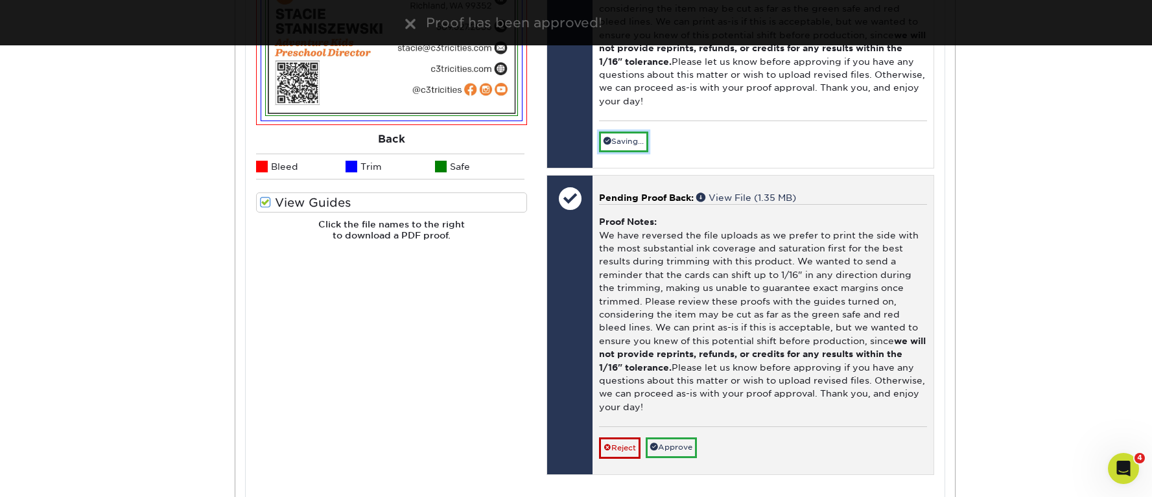
scroll to position [7045, 0]
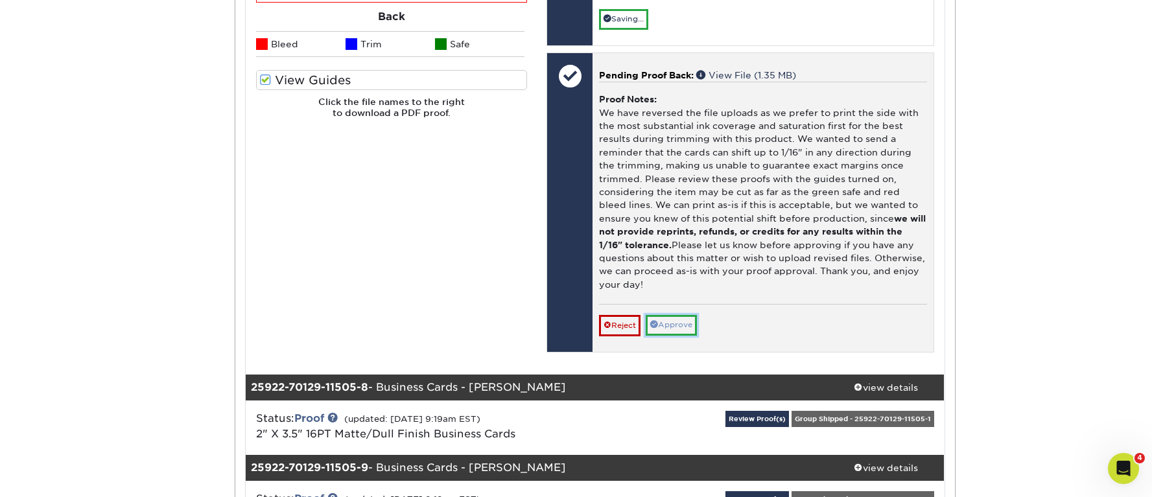
click at [691, 335] on link "Approve" at bounding box center [670, 325] width 51 height 20
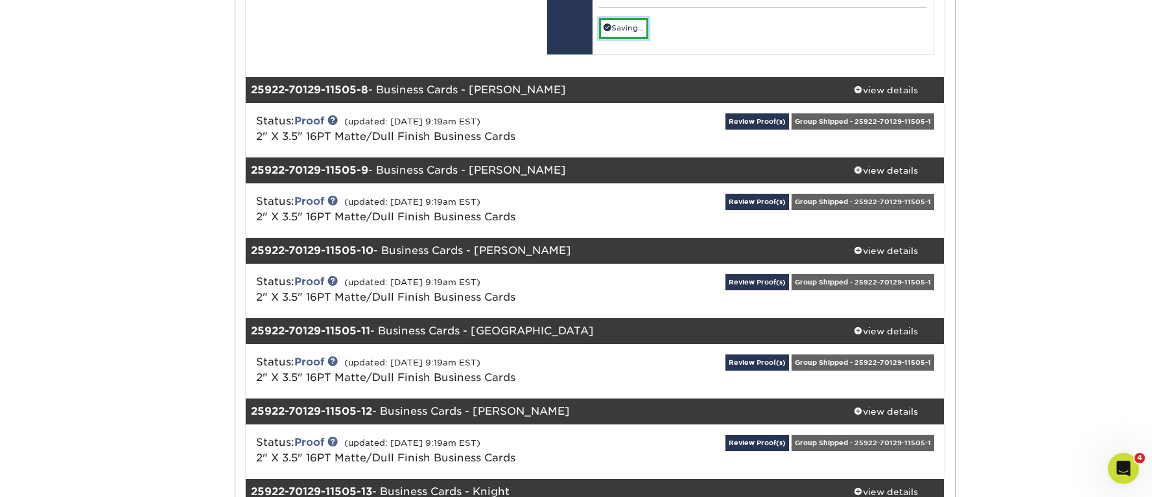
scroll to position [7343, 0]
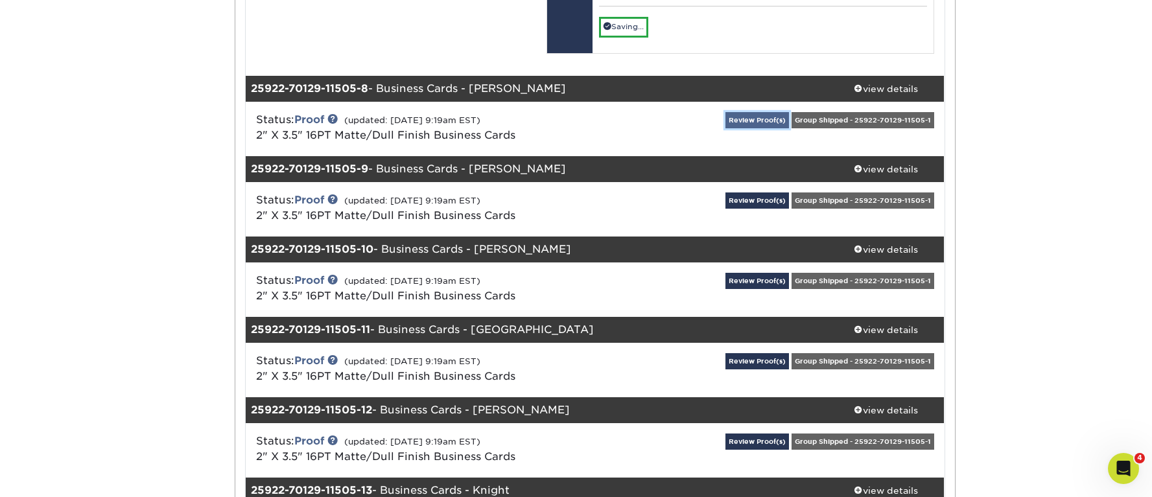
click at [764, 146] on div "Review Proof(s) Group Shipped - 25922-70129-11505-1" at bounding box center [827, 129] width 233 height 34
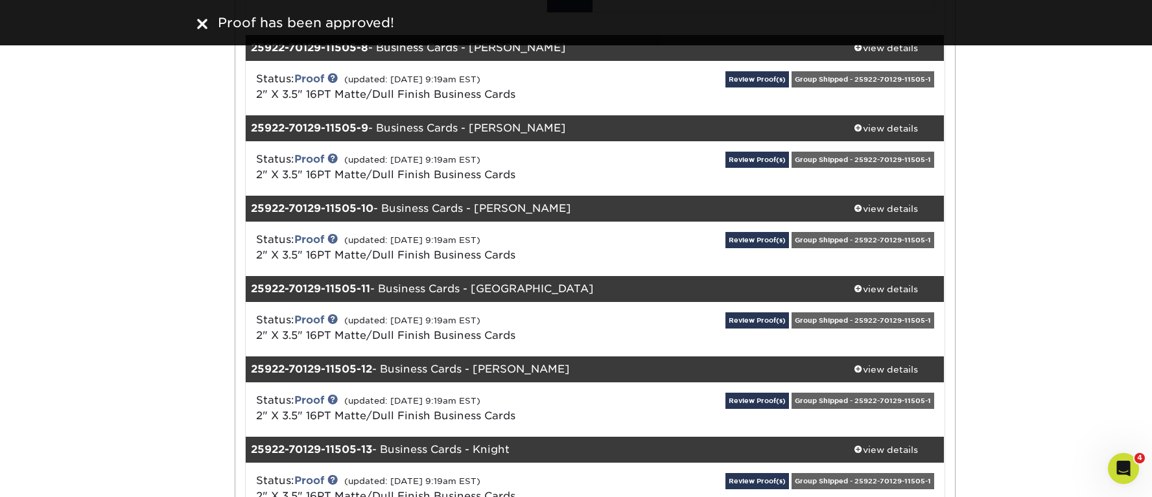
click at [760, 115] on div "Status: Proof (updated: 09/26/2025 9:19am EST) 2" X 3.5" 16PT Matte/Dull Finish…" at bounding box center [595, 88] width 718 height 54
click at [753, 87] on link "Review Proof(s)" at bounding box center [757, 79] width 64 height 16
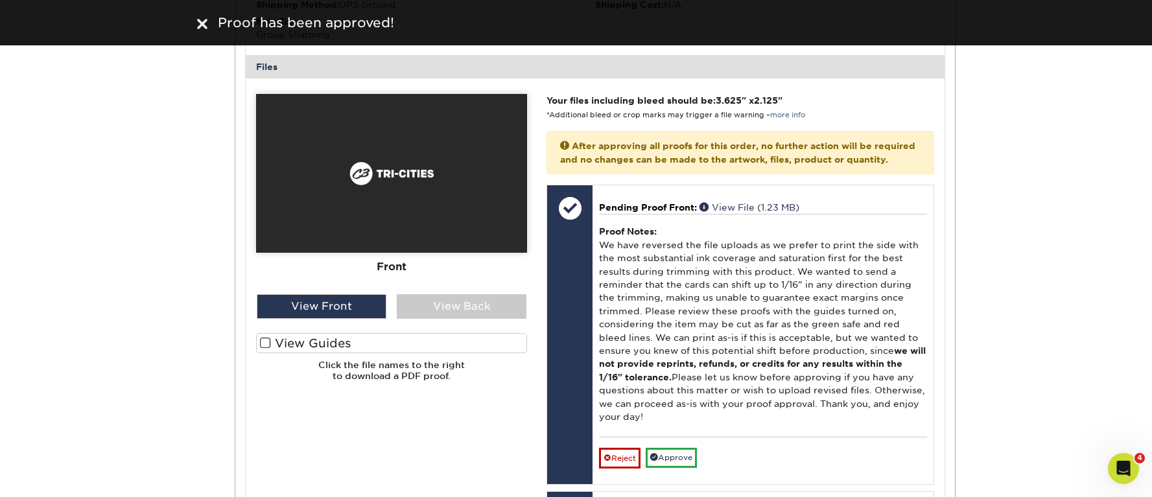
scroll to position [7631, 0]
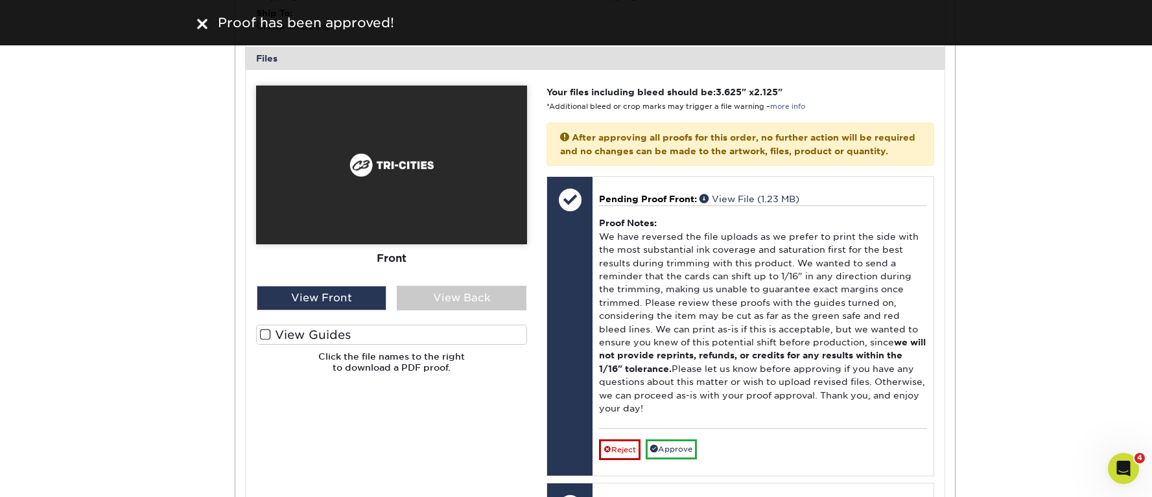
click at [267, 341] on span at bounding box center [265, 335] width 11 height 12
click at [0, 0] on input "View Guides" at bounding box center [0, 0] width 0 height 0
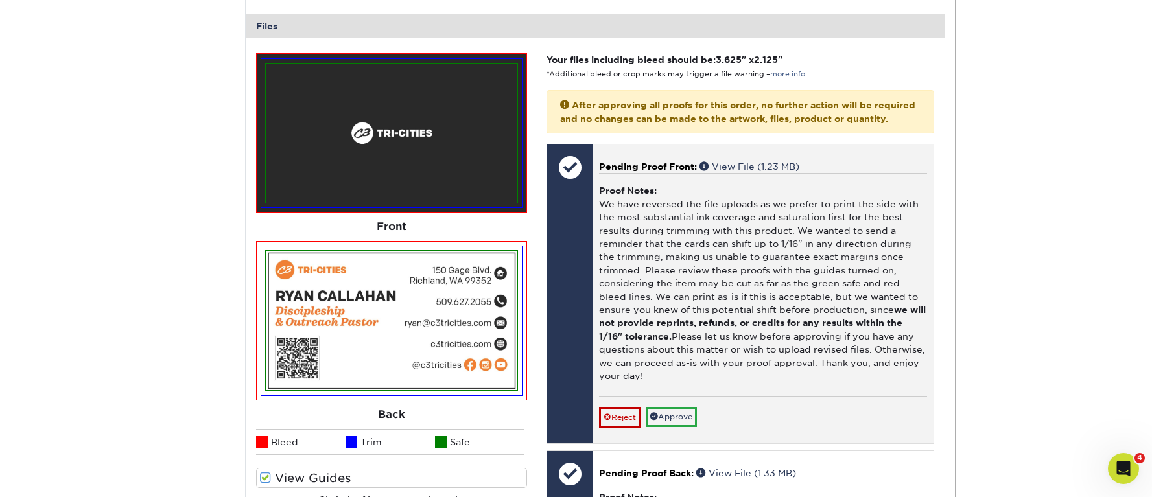
scroll to position [7859, 0]
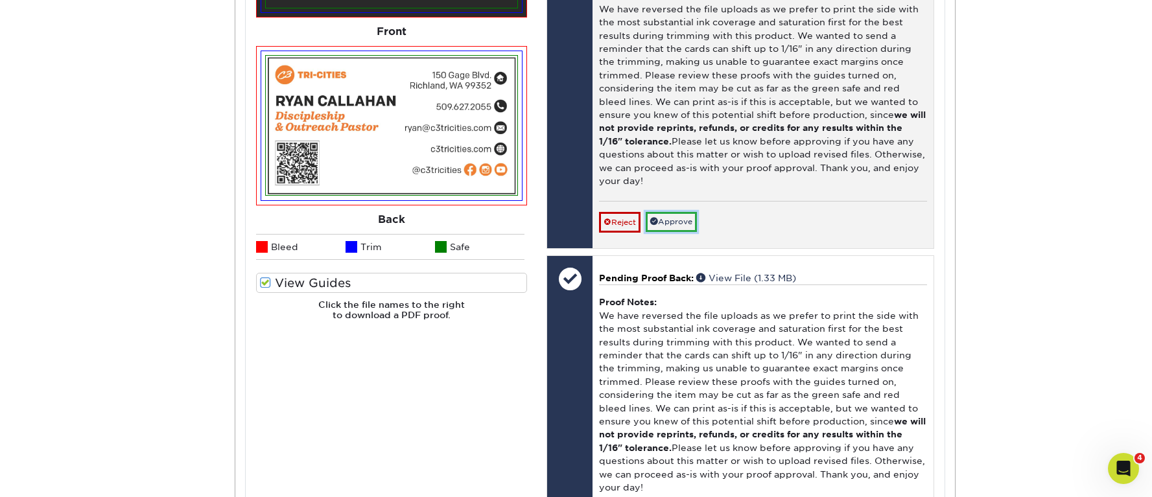
click at [697, 232] on link "Approve" at bounding box center [670, 222] width 51 height 20
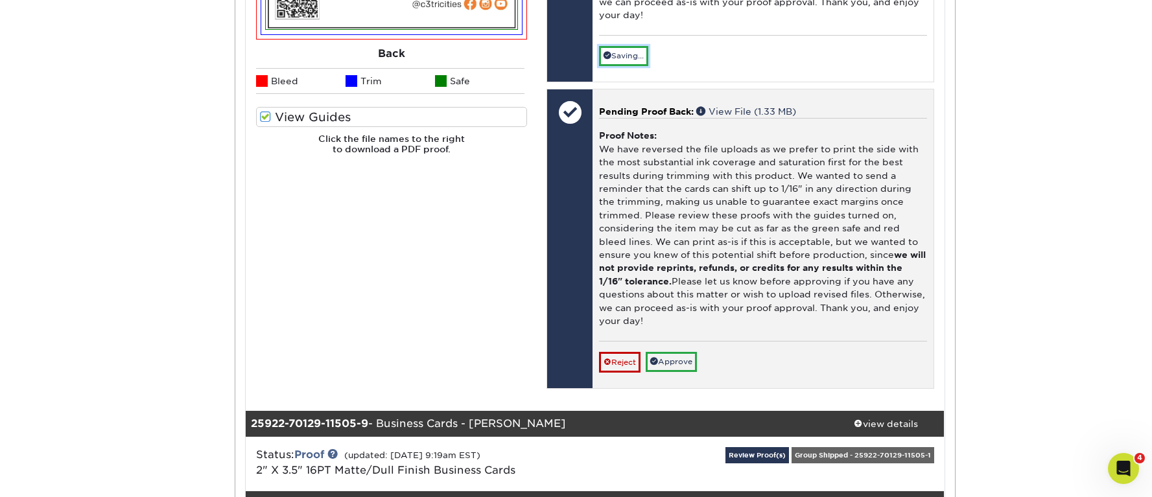
scroll to position [8122, 0]
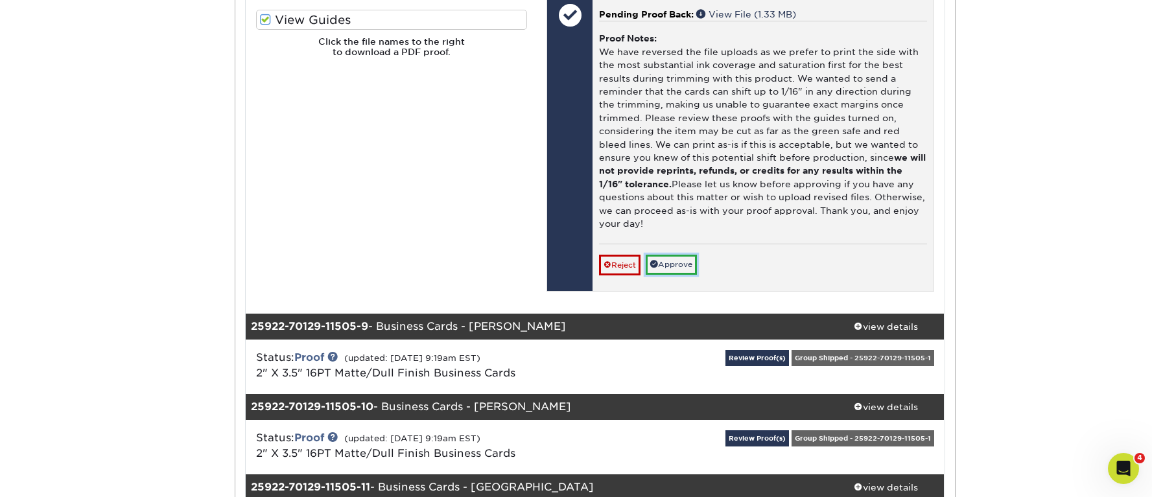
click at [666, 275] on link "Approve" at bounding box center [670, 265] width 51 height 20
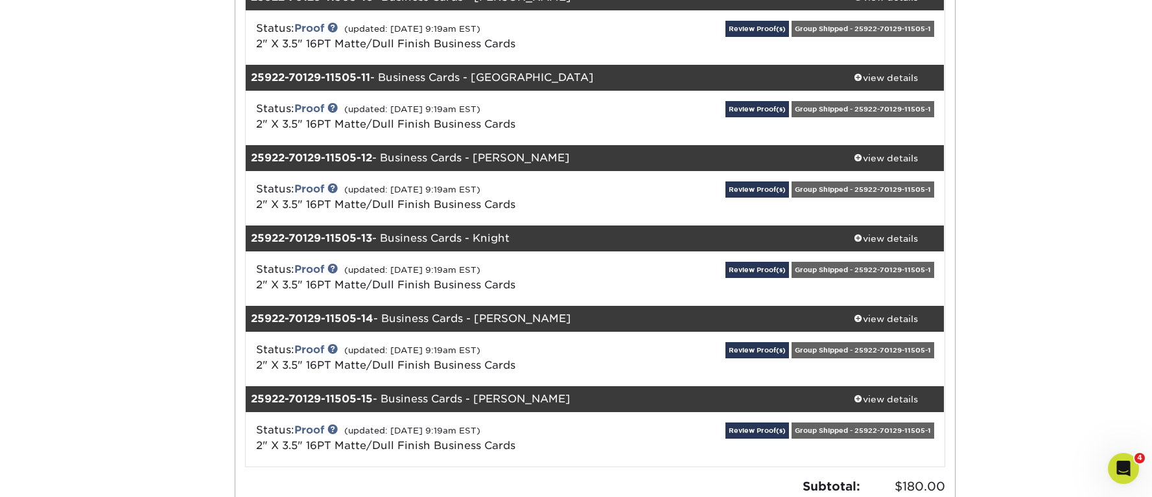
scroll to position [8520, 0]
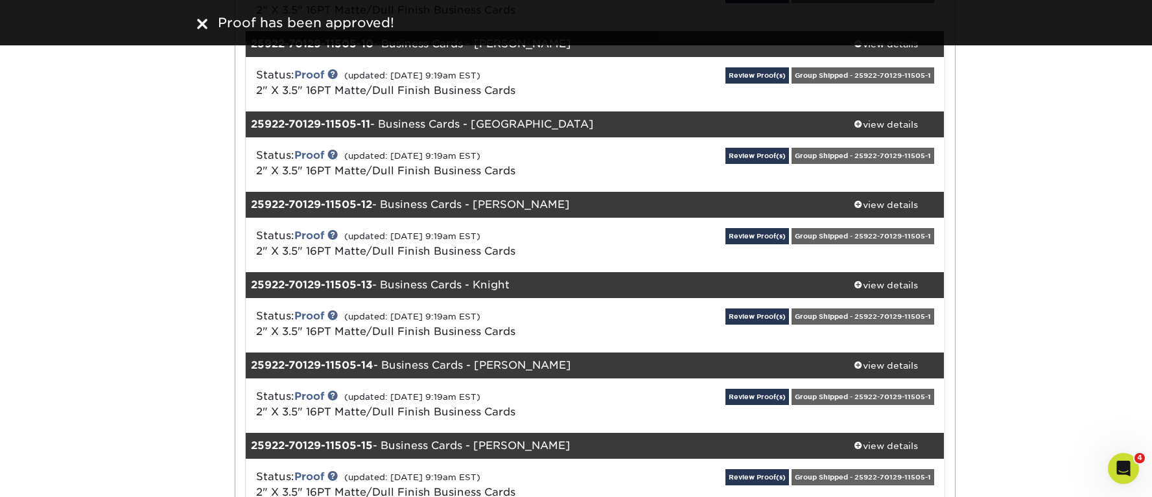
scroll to position [8439, 0]
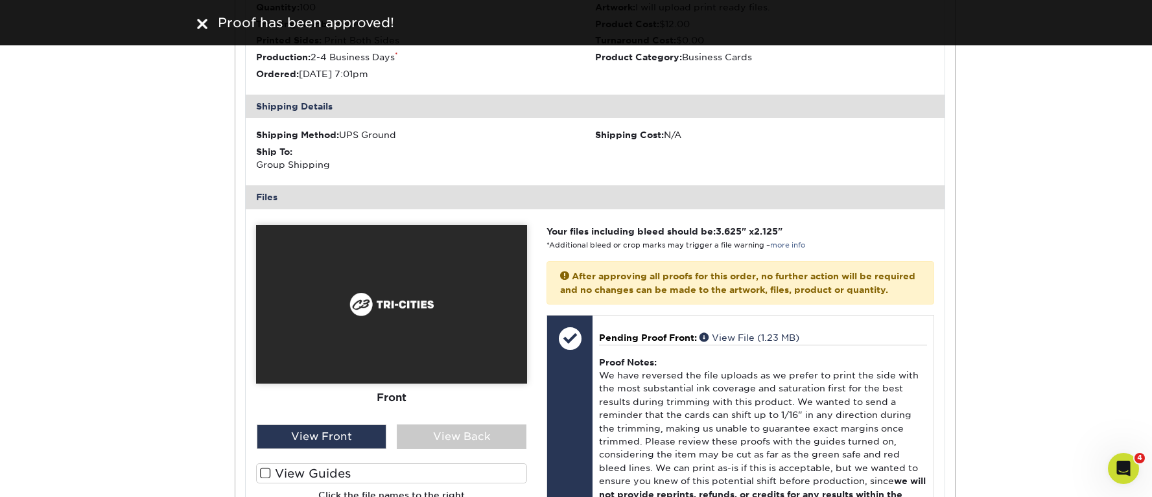
scroll to position [8684, 0]
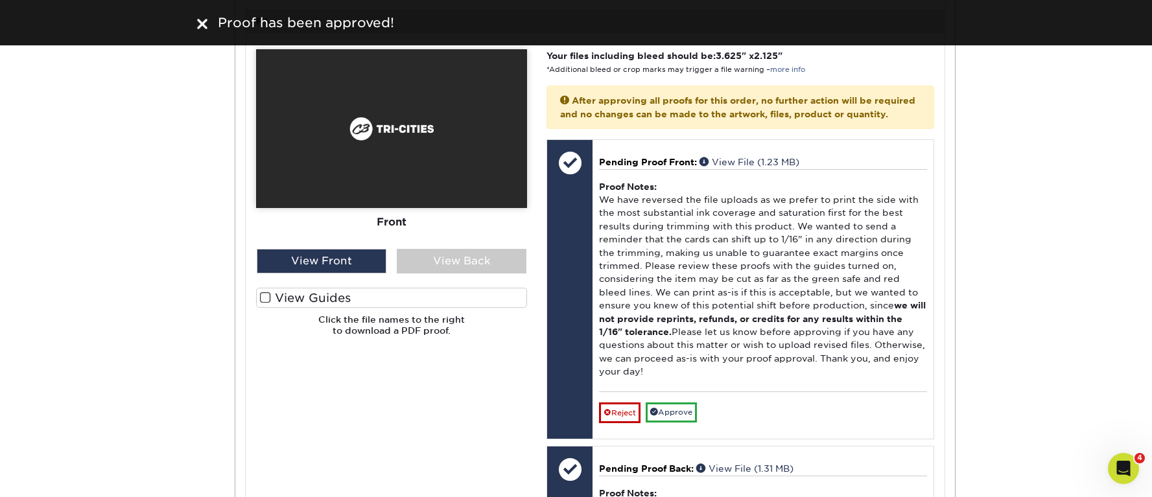
click at [268, 304] on span at bounding box center [265, 298] width 11 height 12
click at [0, 0] on input "View Guides" at bounding box center [0, 0] width 0 height 0
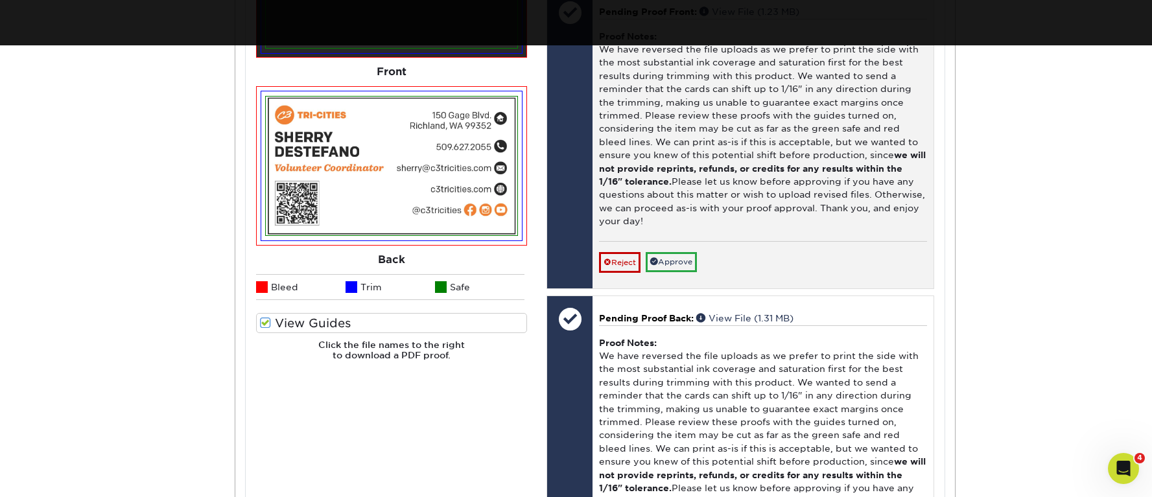
scroll to position [8873, 0]
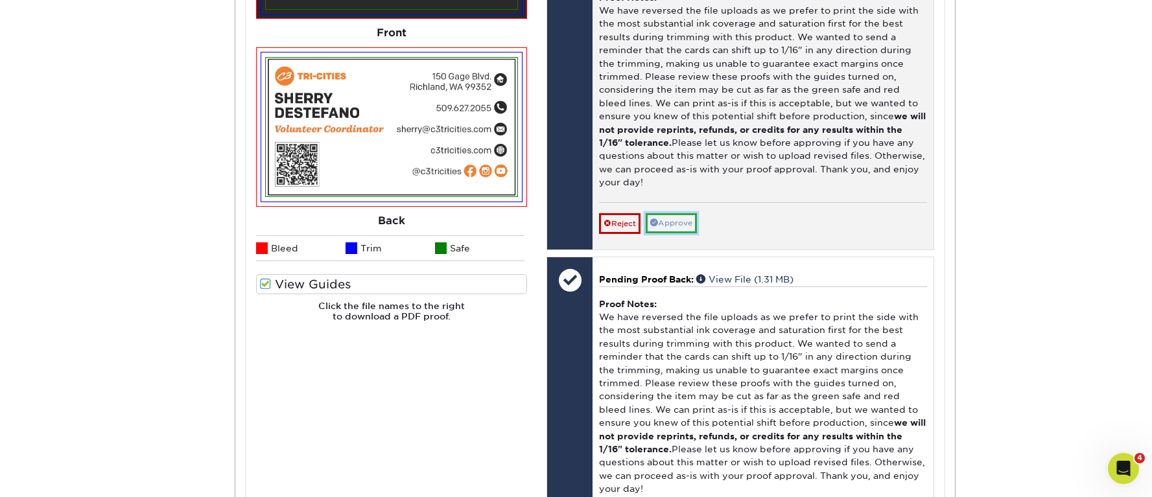
click at [672, 233] on link "Approve" at bounding box center [670, 223] width 51 height 20
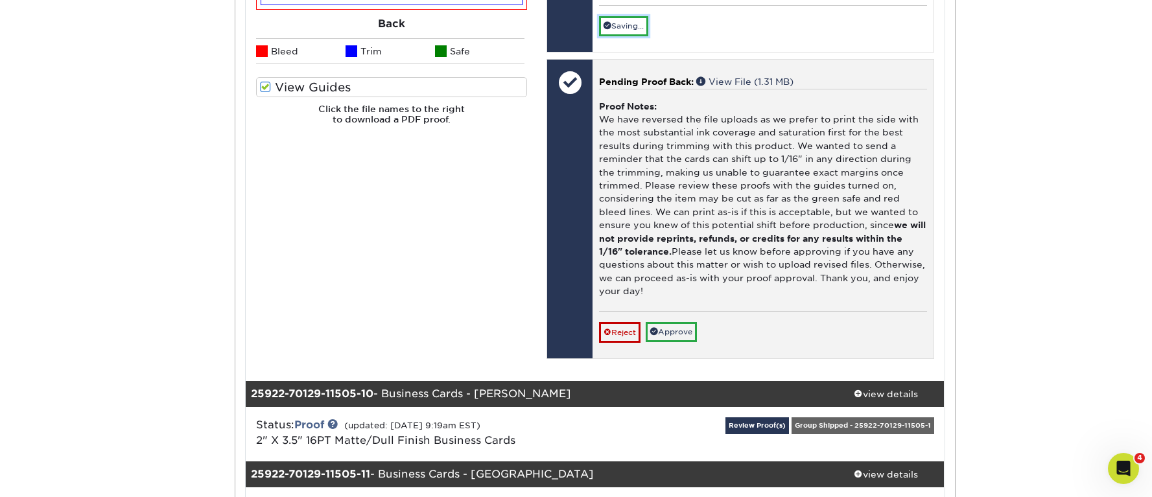
scroll to position [9076, 0]
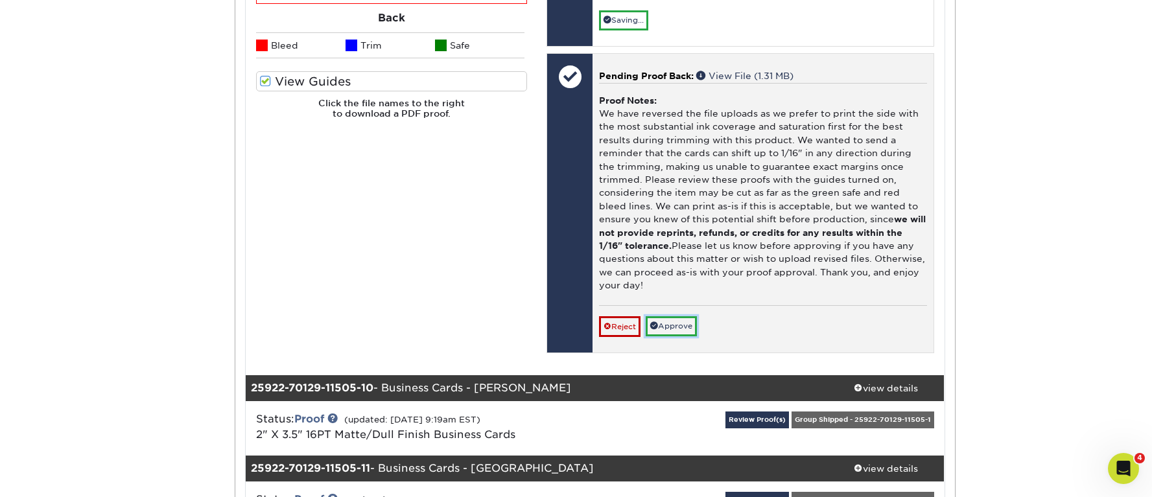
click at [669, 336] on link "Approve" at bounding box center [670, 326] width 51 height 20
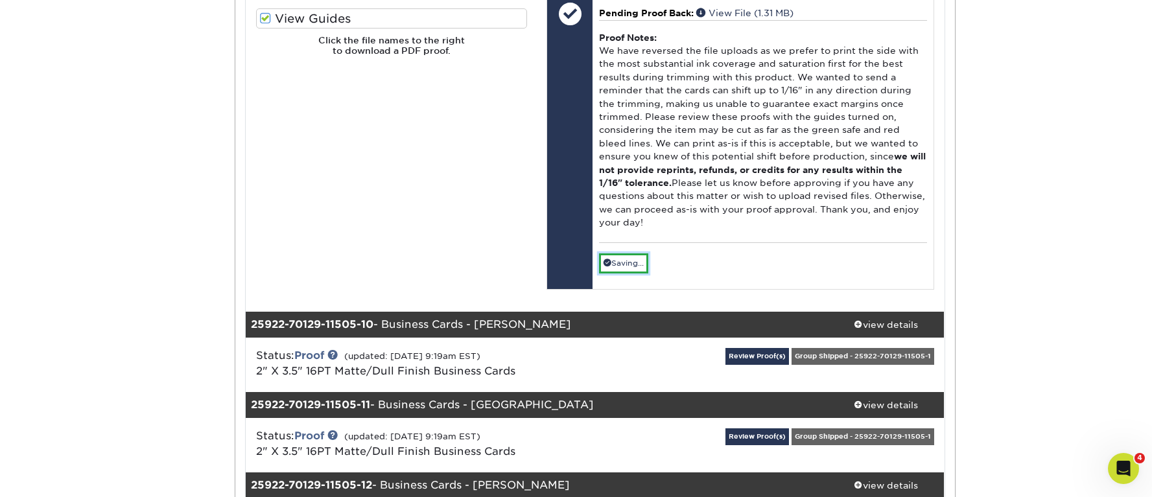
scroll to position [9323, 0]
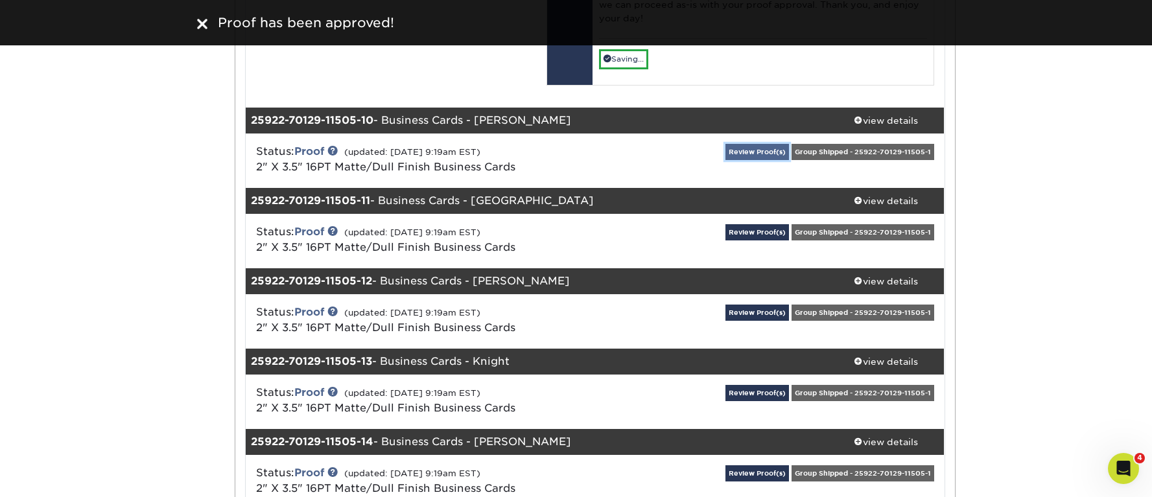
drag, startPoint x: 747, startPoint y: 273, endPoint x: 734, endPoint y: 274, distance: 13.0
click at [748, 160] on link "Review Proof(s)" at bounding box center [757, 152] width 64 height 16
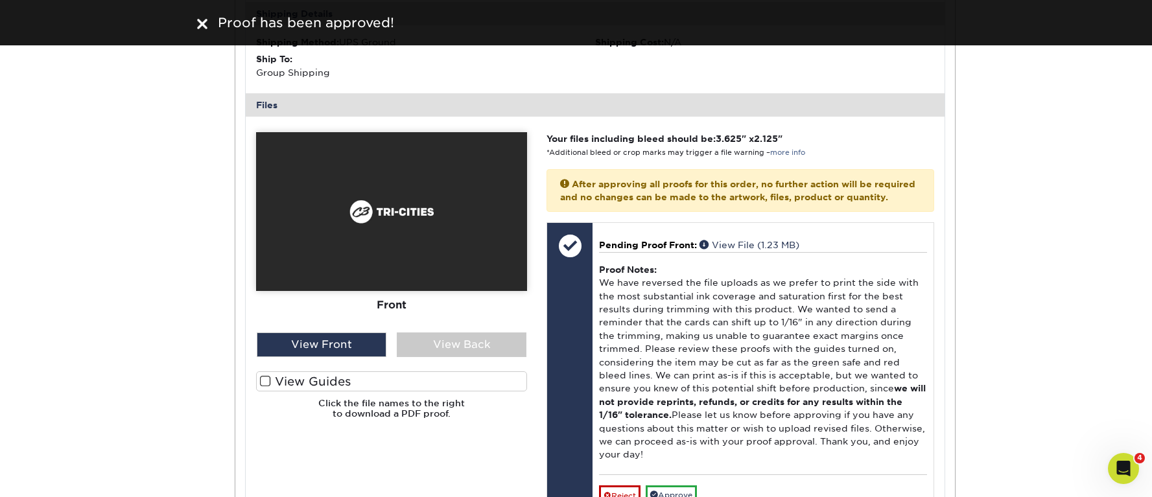
scroll to position [9798, 0]
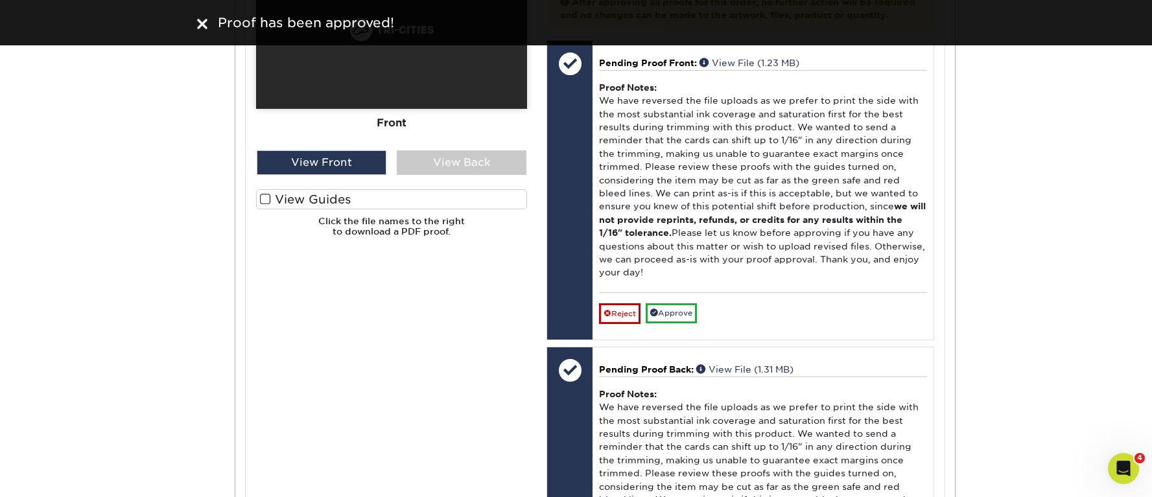
click at [265, 205] on span at bounding box center [265, 199] width 11 height 12
click at [0, 0] on input "View Guides" at bounding box center [0, 0] width 0 height 0
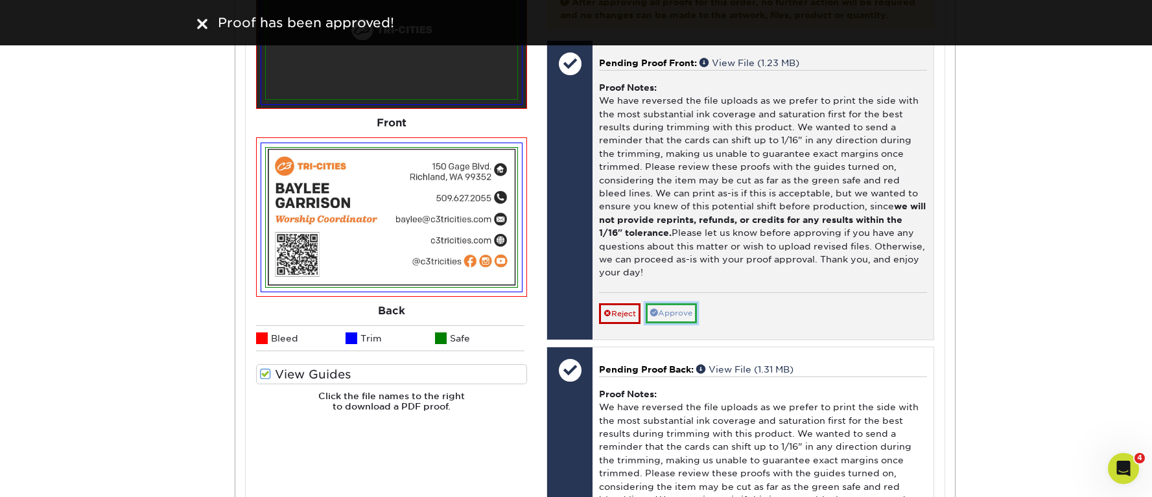
click at [697, 323] on link "Approve" at bounding box center [670, 313] width 51 height 20
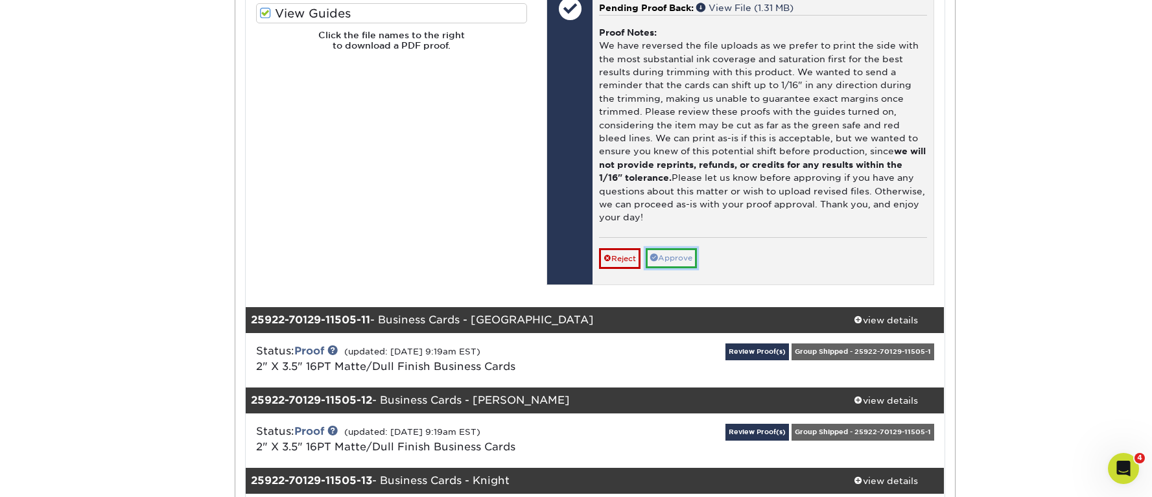
click at [690, 268] on link "Approve" at bounding box center [670, 258] width 51 height 20
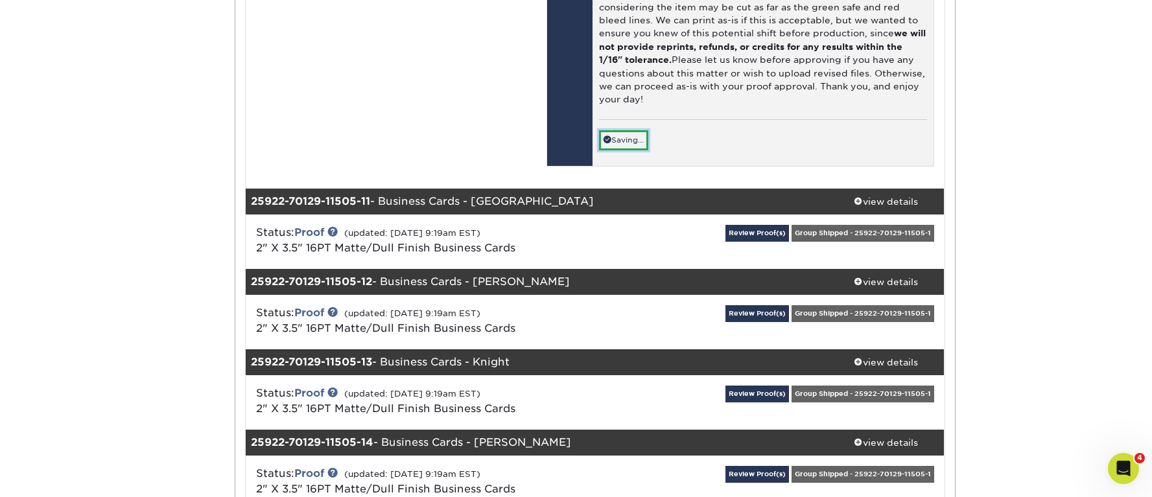
scroll to position [10394, 0]
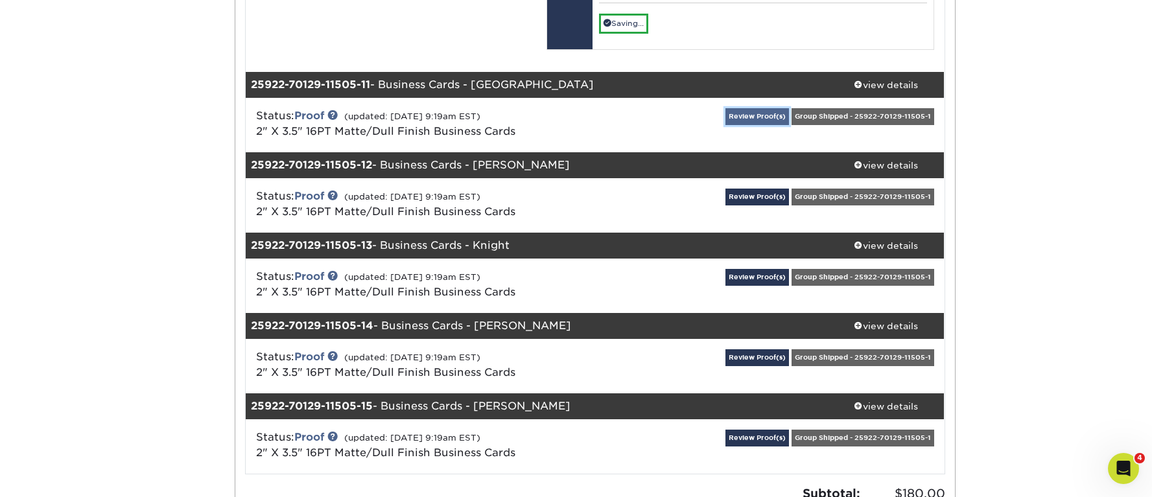
click at [757, 124] on link "Review Proof(s)" at bounding box center [757, 116] width 64 height 16
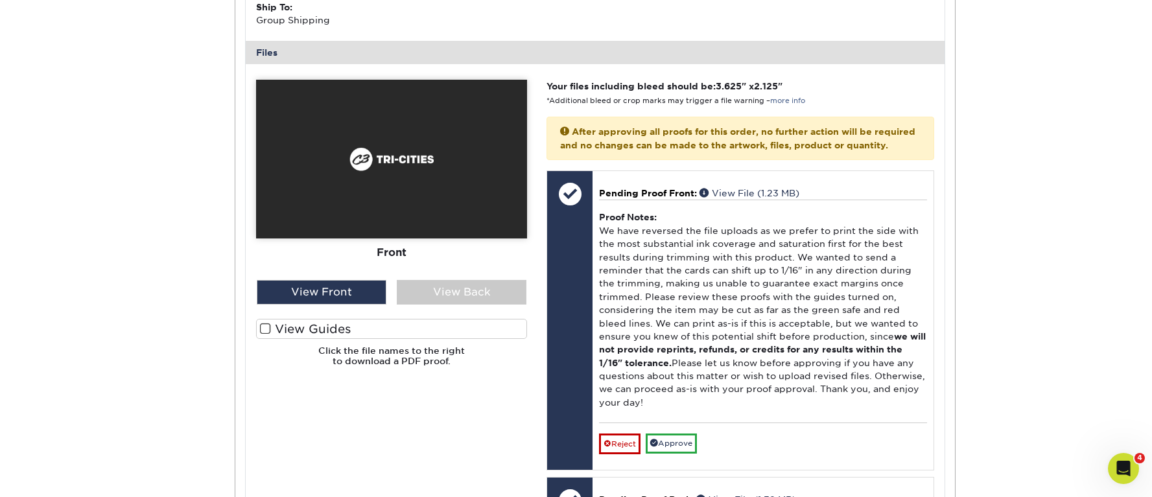
scroll to position [10691, 0]
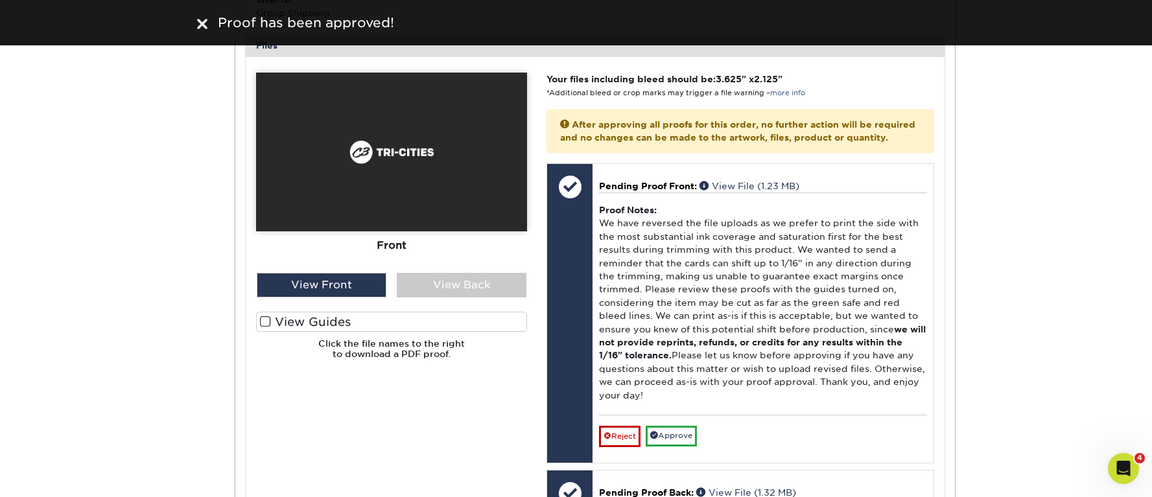
click at [266, 328] on span at bounding box center [265, 322] width 11 height 12
click at [0, 0] on input "View Guides" at bounding box center [0, 0] width 0 height 0
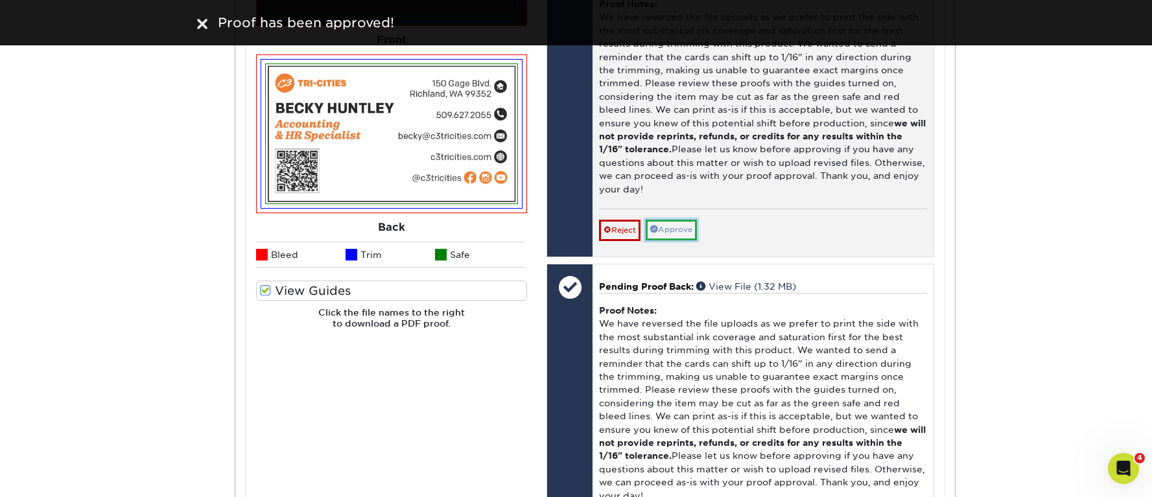
click at [678, 240] on link "Approve" at bounding box center [670, 230] width 51 height 20
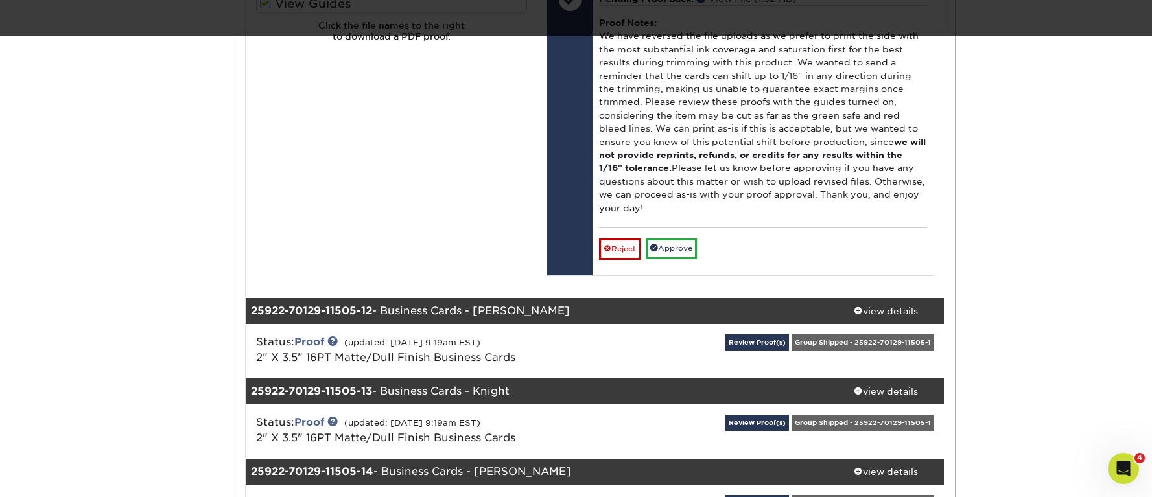
scroll to position [11242, 0]
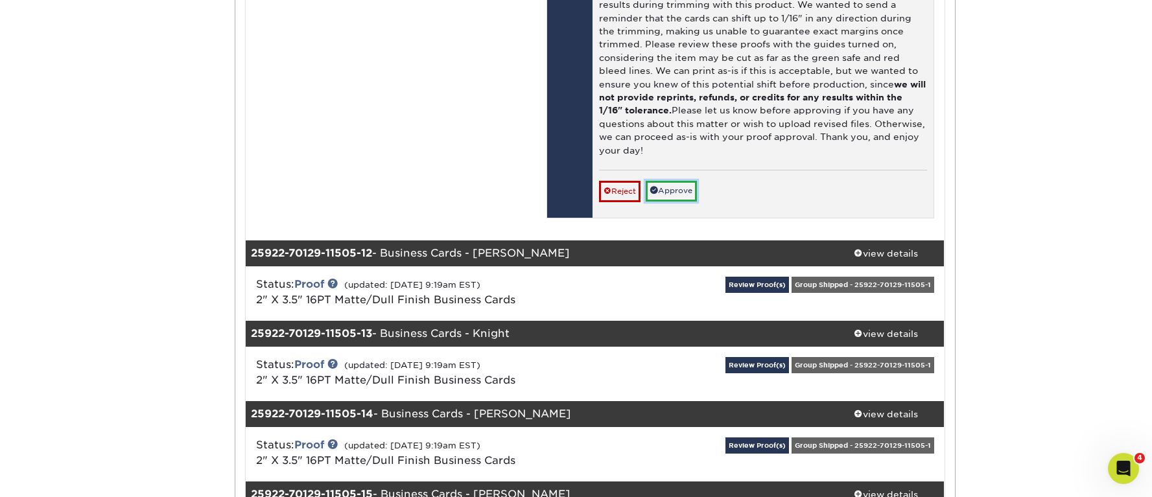
drag, startPoint x: 680, startPoint y: 332, endPoint x: 706, endPoint y: 334, distance: 26.0
click at [680, 201] on link "Approve" at bounding box center [670, 191] width 51 height 20
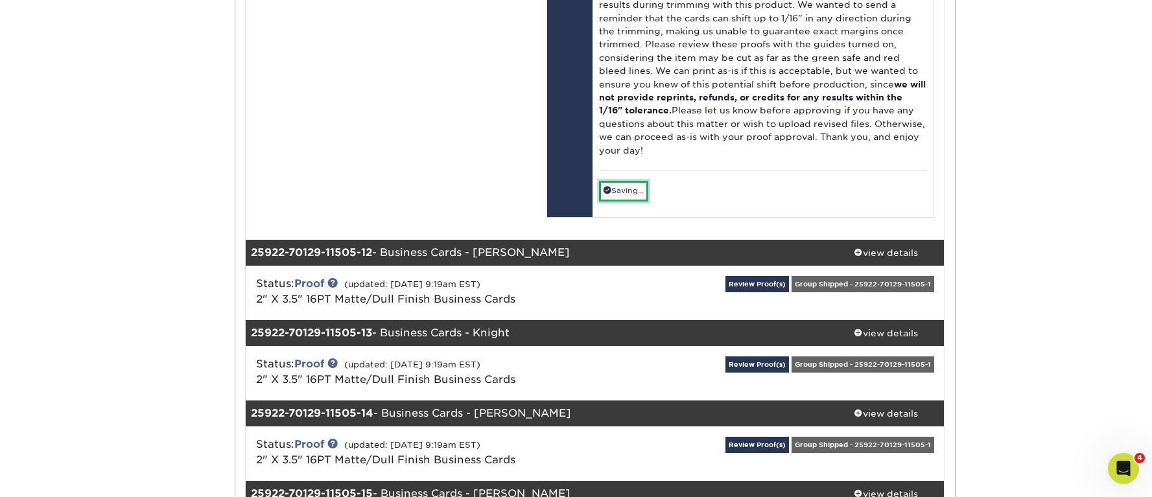
scroll to position [11499, 0]
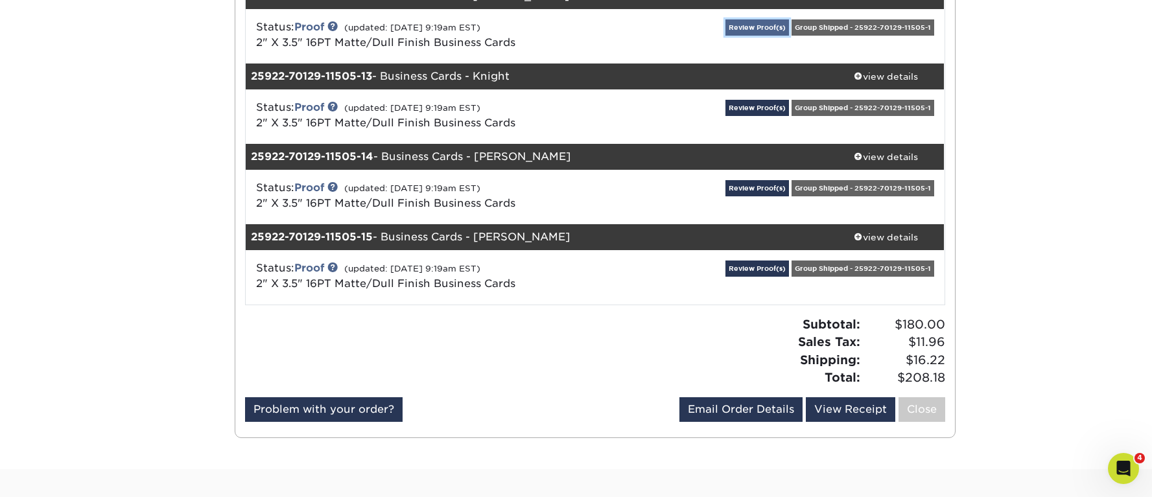
click at [759, 36] on link "Review Proof(s)" at bounding box center [757, 27] width 64 height 16
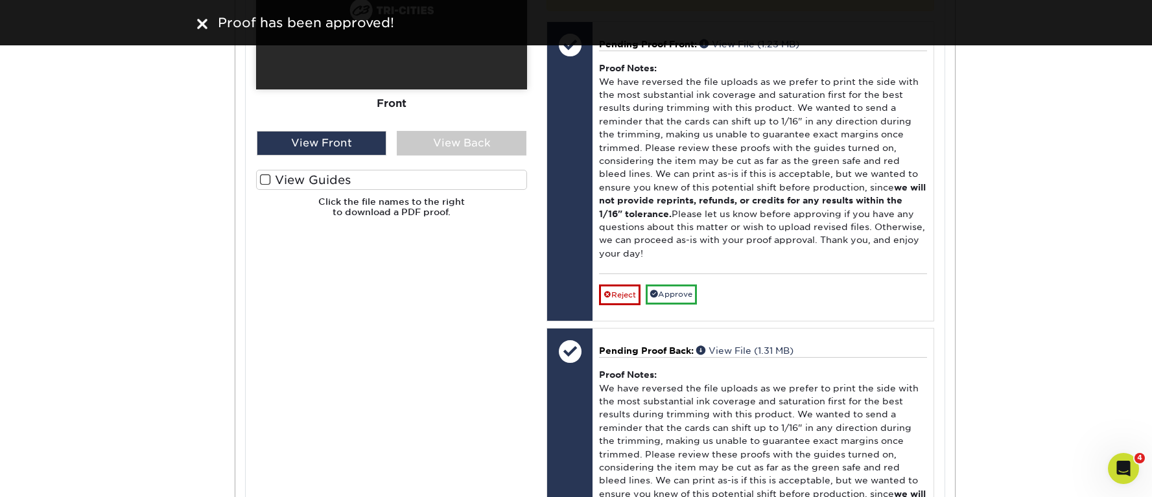
drag, startPoint x: 264, startPoint y: 322, endPoint x: 292, endPoint y: 321, distance: 27.2
click at [264, 186] on span at bounding box center [265, 180] width 11 height 12
click at [0, 0] on input "View Guides" at bounding box center [0, 0] width 0 height 0
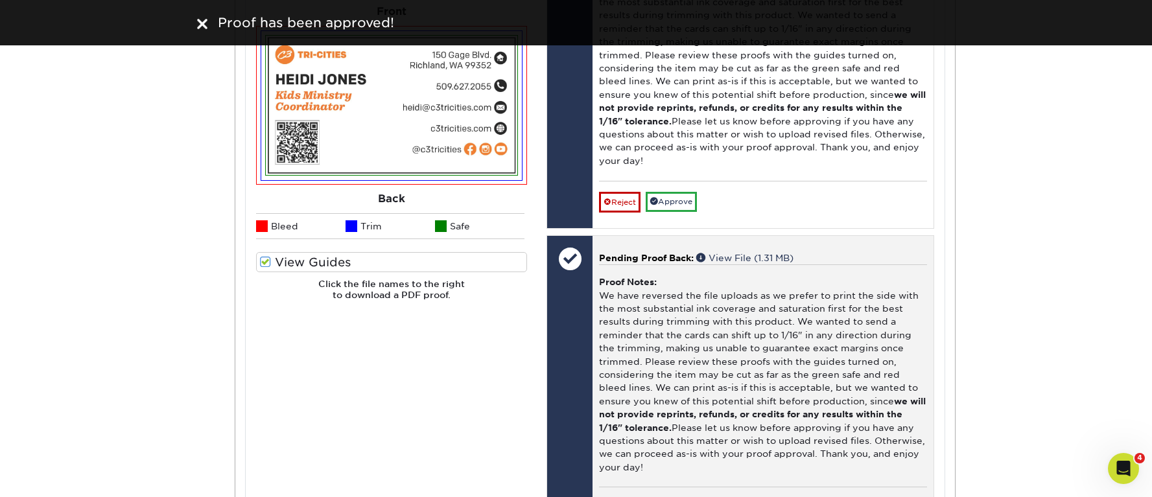
scroll to position [11957, 0]
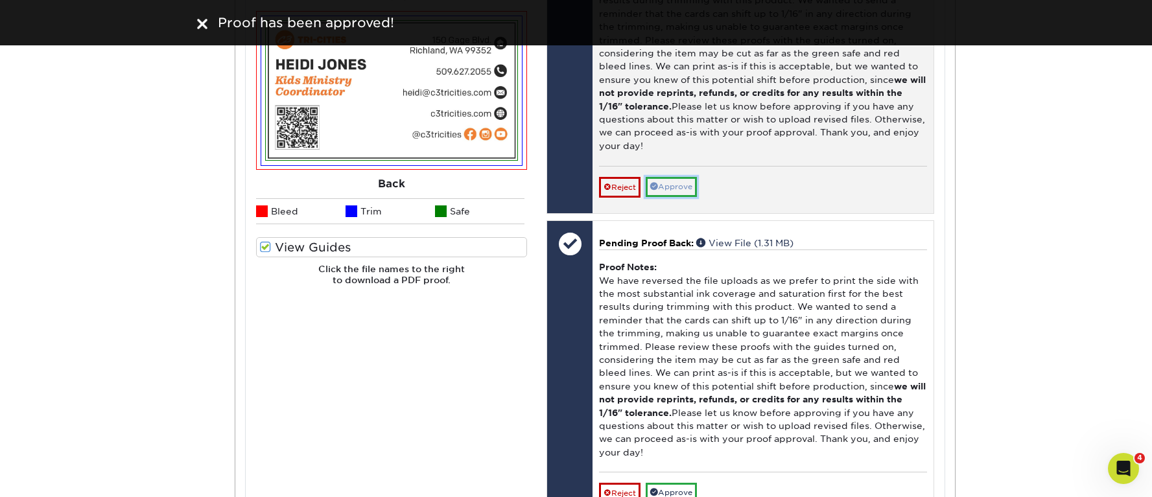
click at [682, 197] on link "Approve" at bounding box center [670, 187] width 51 height 20
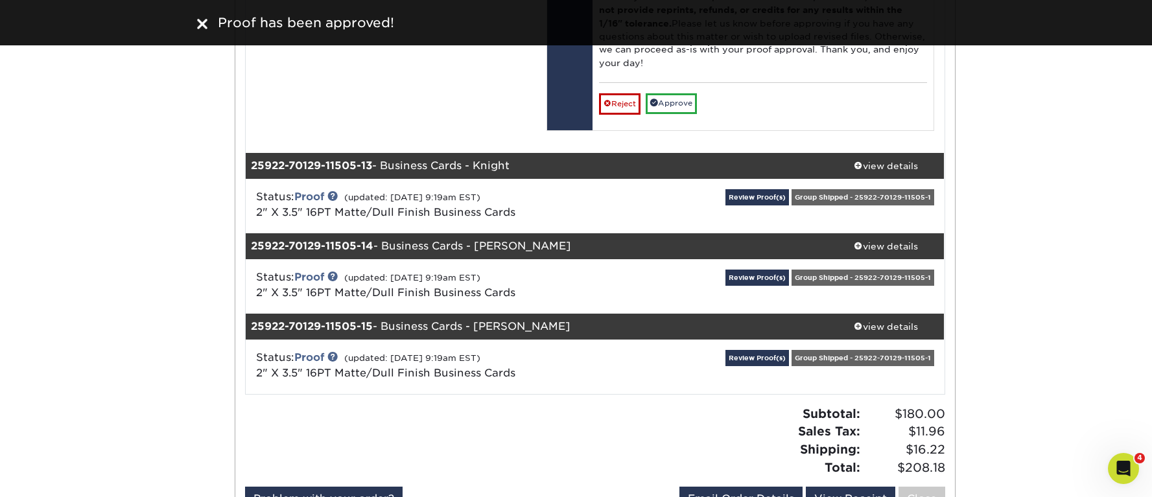
scroll to position [12347, 0]
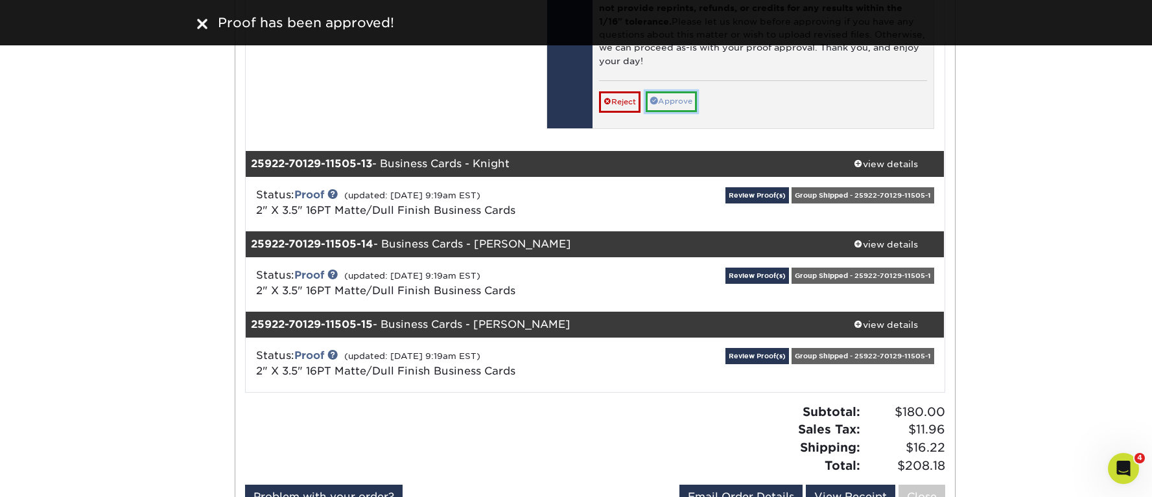
click at [690, 111] on link "Approve" at bounding box center [670, 101] width 51 height 20
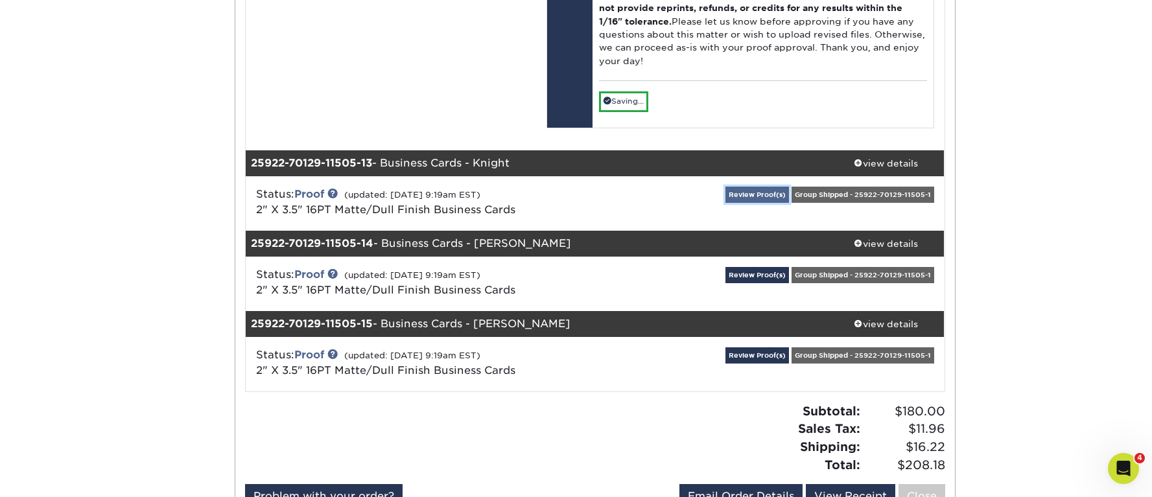
click at [765, 203] on link "Review Proof(s)" at bounding box center [757, 195] width 64 height 16
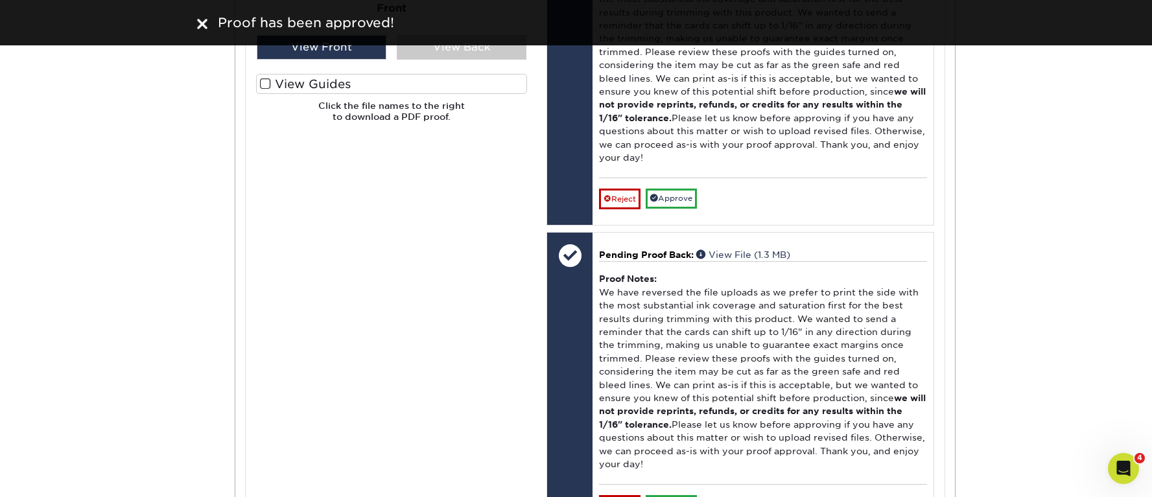
click at [266, 90] on span at bounding box center [265, 84] width 11 height 12
click at [0, 0] on input "View Guides" at bounding box center [0, 0] width 0 height 0
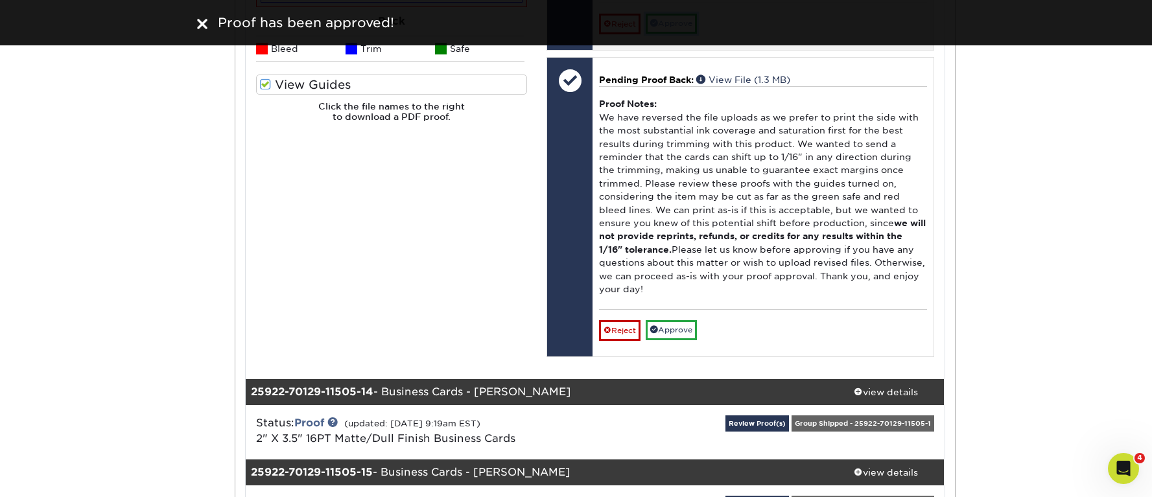
click at [680, 34] on link "Approve" at bounding box center [670, 24] width 51 height 20
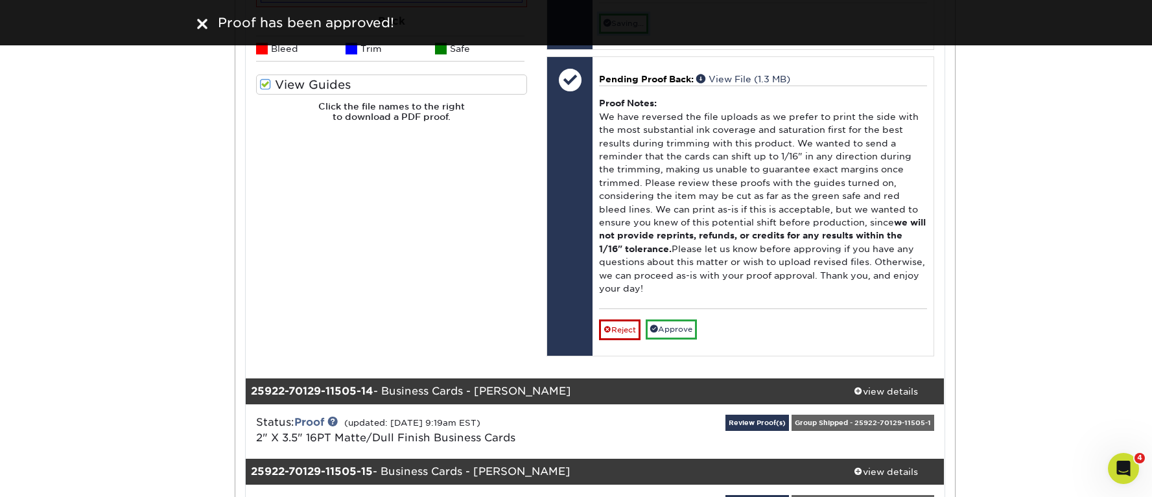
scroll to position [13382, 0]
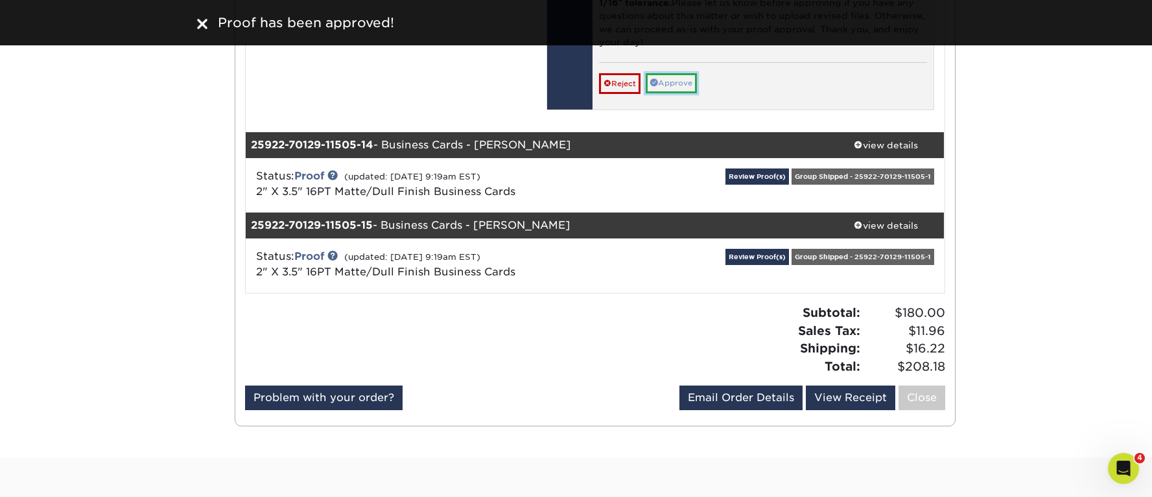
click at [683, 93] on link "Approve" at bounding box center [670, 83] width 51 height 20
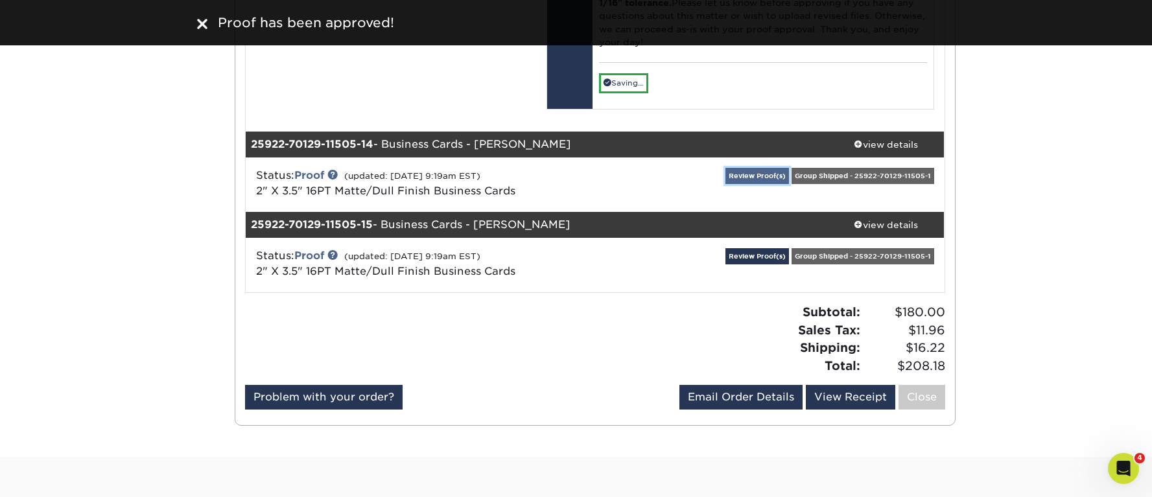
click at [760, 184] on link "Review Proof(s)" at bounding box center [757, 176] width 64 height 16
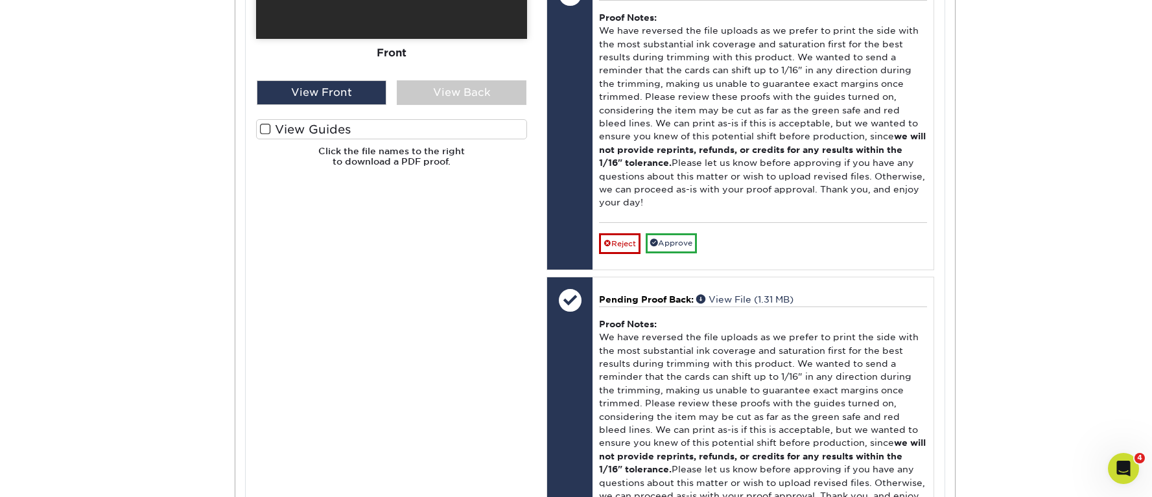
scroll to position [13939, 0]
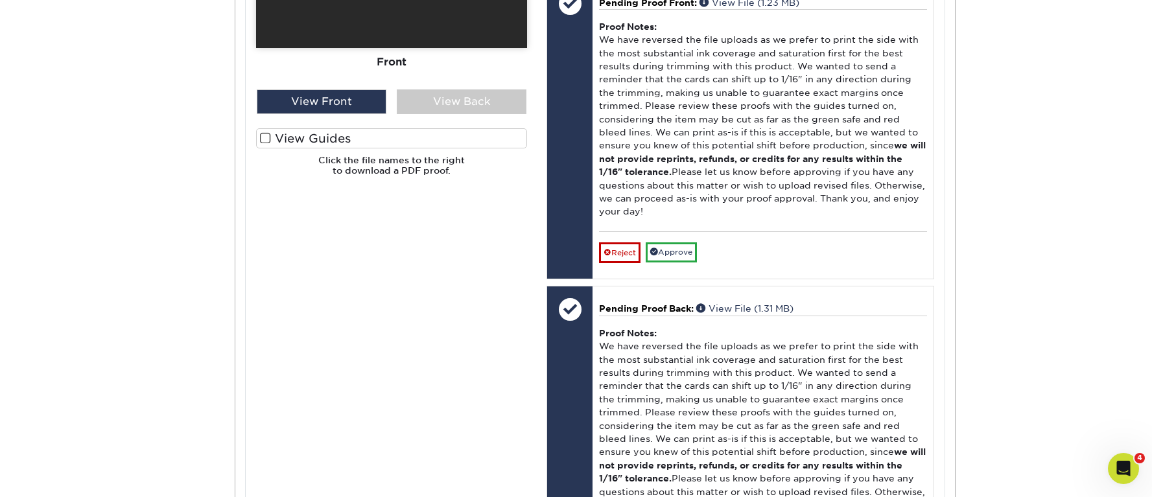
click at [264, 145] on span at bounding box center [265, 138] width 11 height 12
click at [0, 0] on input "View Guides" at bounding box center [0, 0] width 0 height 0
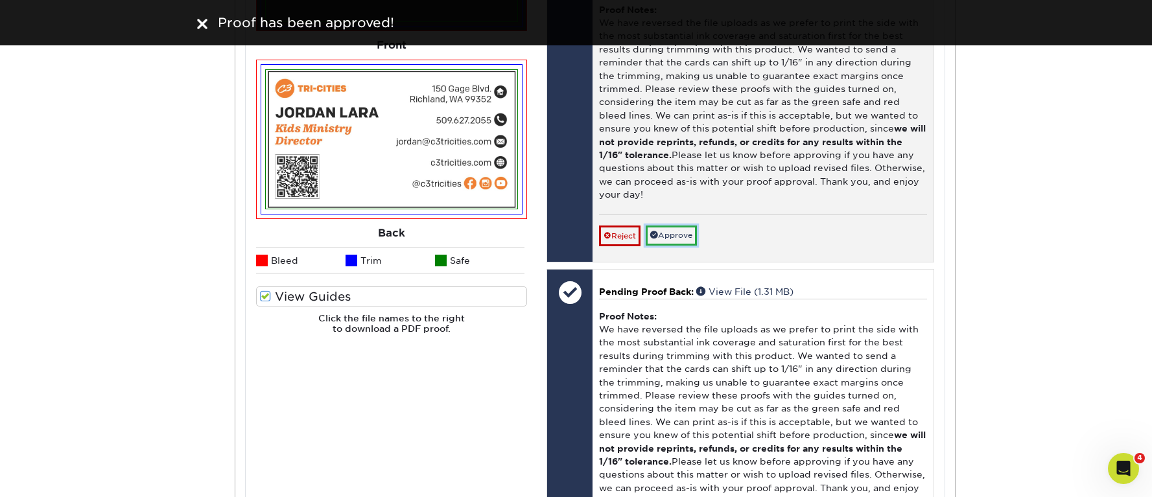
drag, startPoint x: 690, startPoint y: 418, endPoint x: 697, endPoint y: 410, distance: 11.5
click at [690, 246] on link "Approve" at bounding box center [670, 236] width 51 height 20
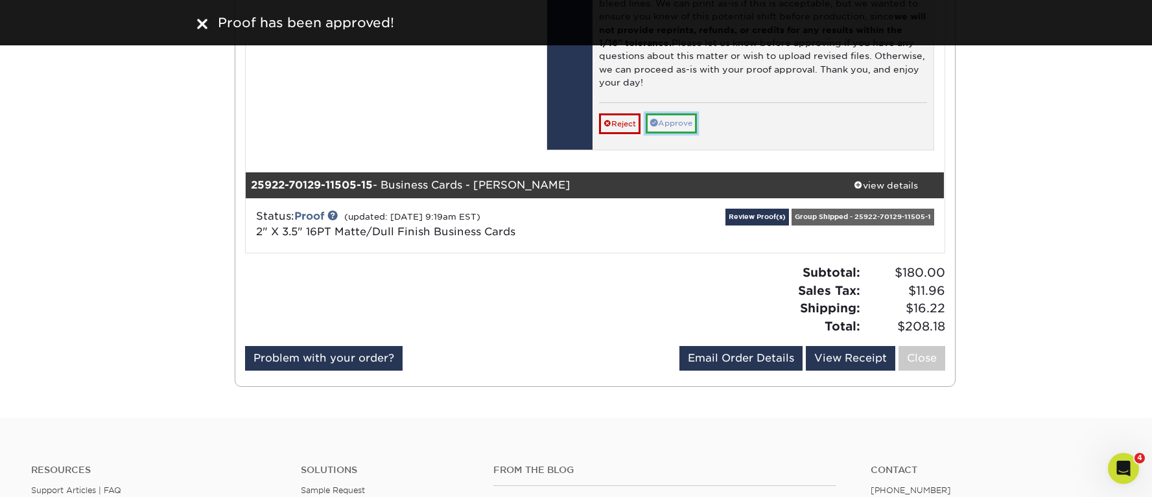
click at [677, 134] on link "Approve" at bounding box center [670, 123] width 51 height 20
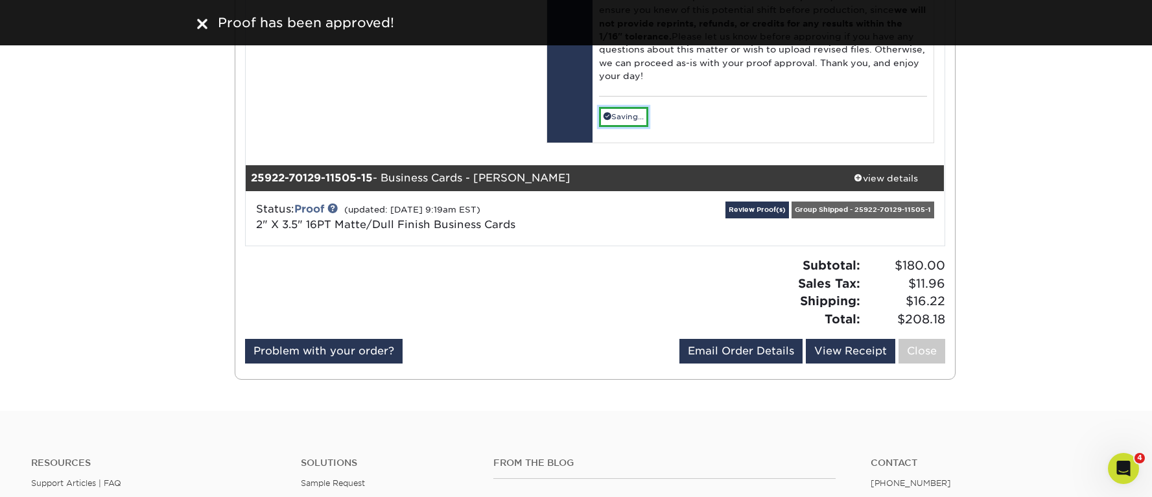
scroll to position [14589, 0]
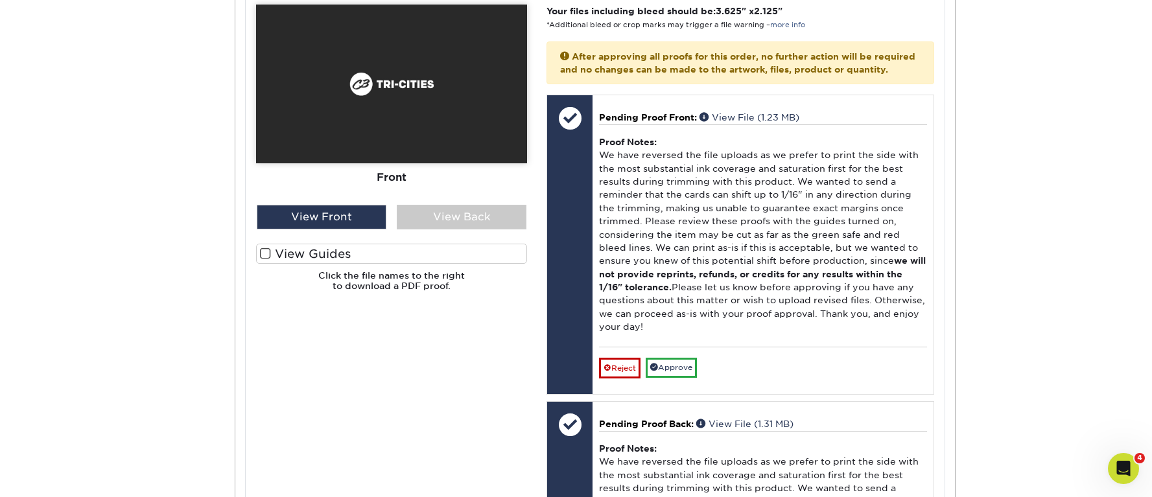
scroll to position [14835, 0]
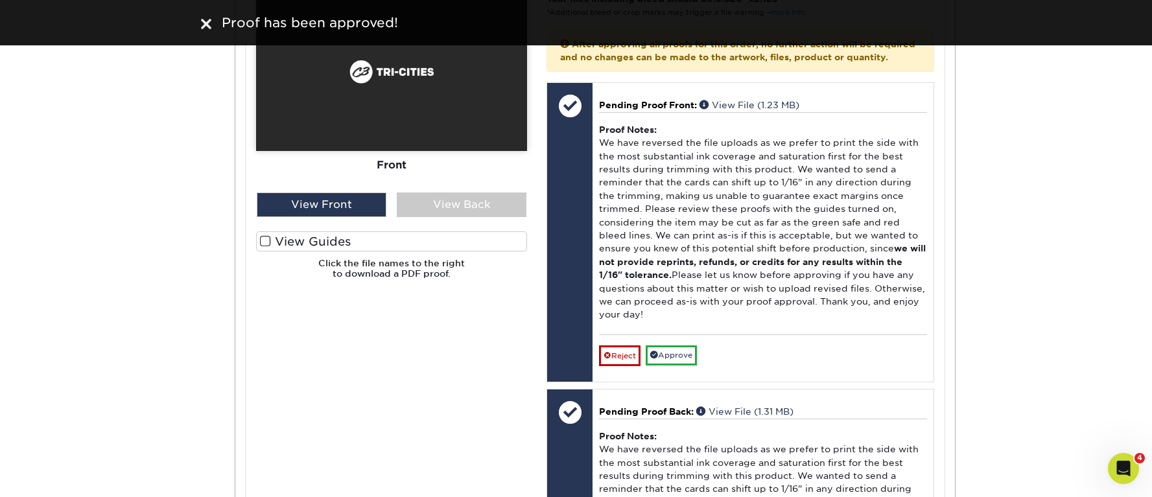
click at [262, 248] on span at bounding box center [265, 241] width 11 height 12
click at [0, 0] on input "View Guides" at bounding box center [0, 0] width 0 height 0
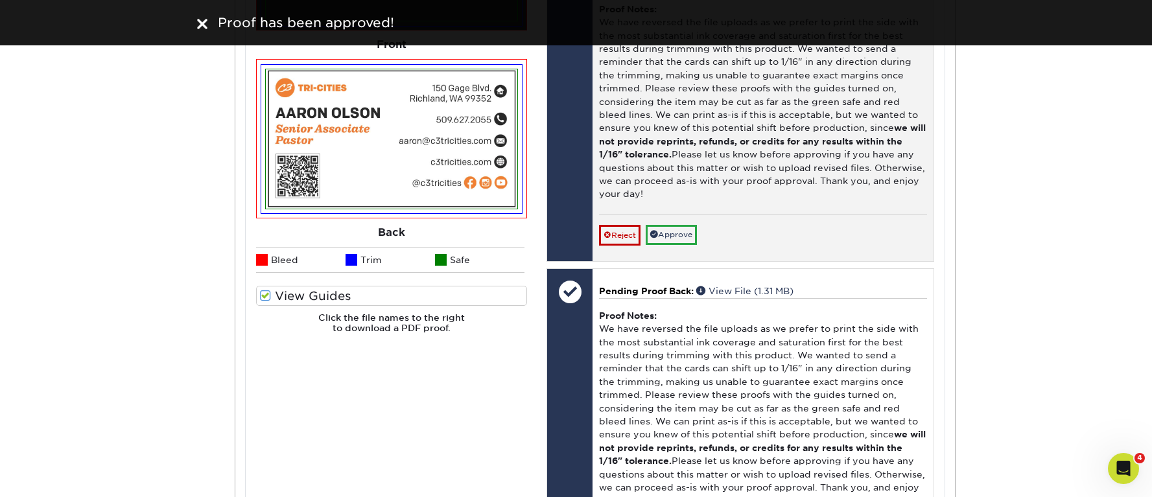
scroll to position [15091, 0]
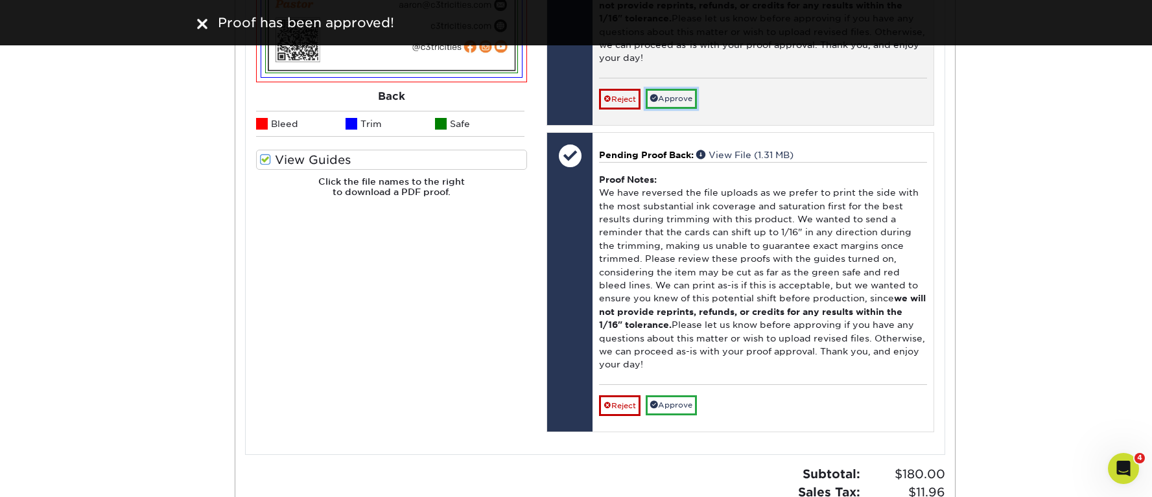
click at [696, 109] on link "Approve" at bounding box center [670, 99] width 51 height 20
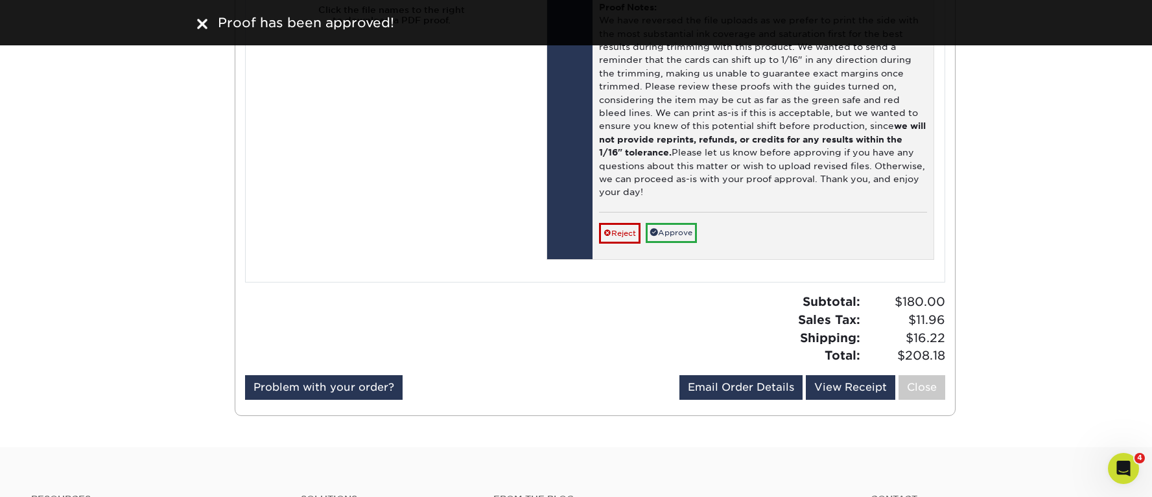
scroll to position [15319, 0]
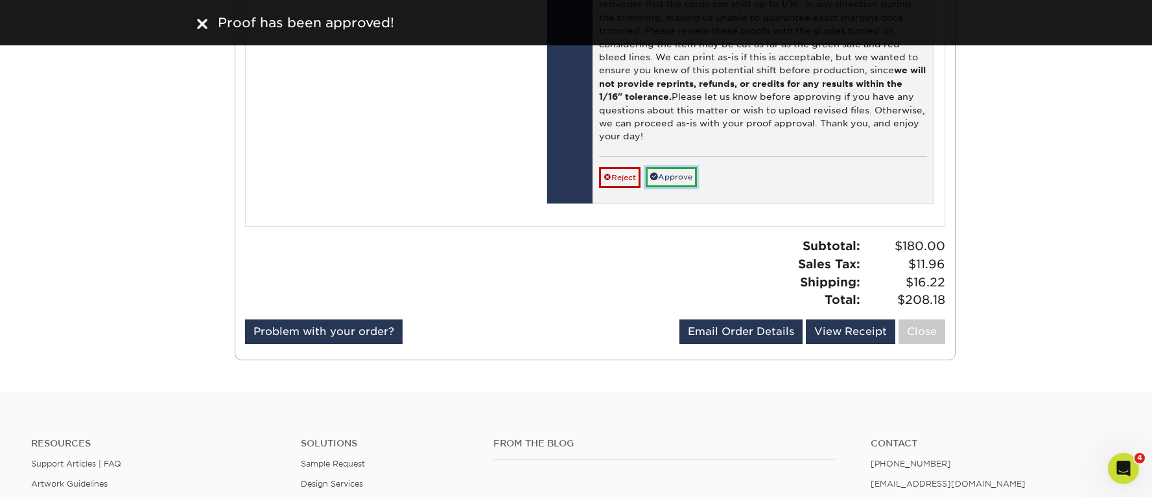
click at [677, 187] on link "Approve" at bounding box center [670, 177] width 51 height 20
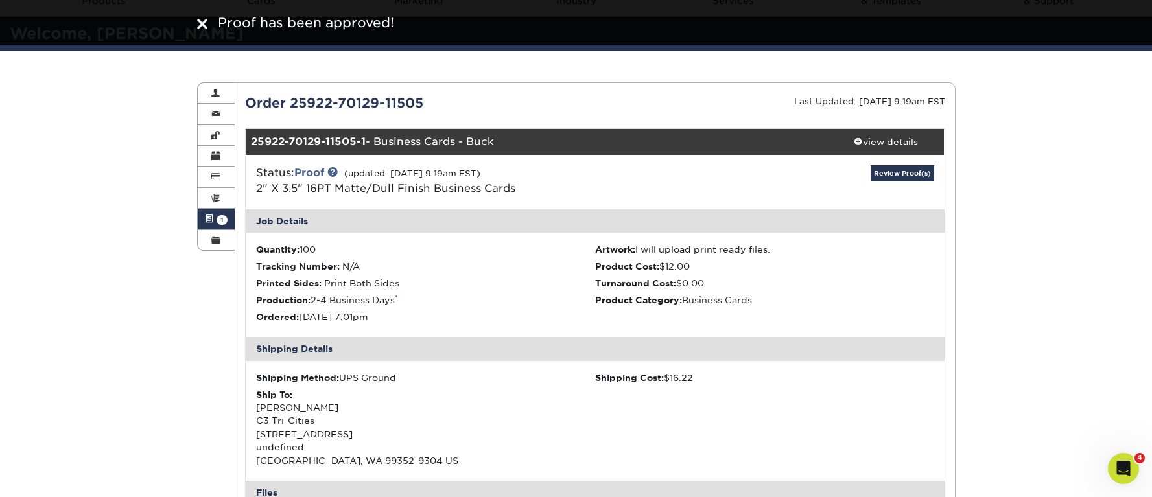
scroll to position [0, 0]
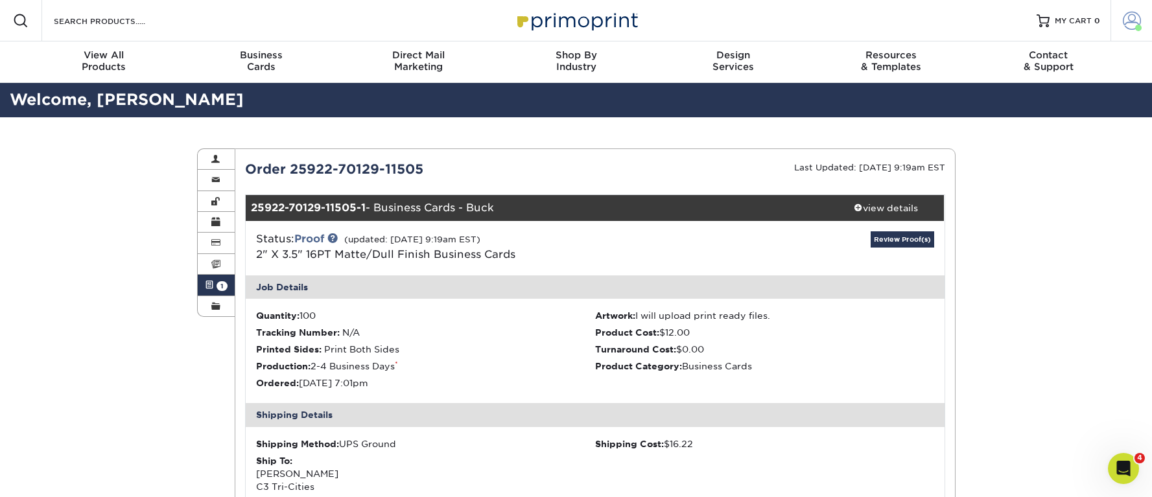
click at [1128, 18] on span at bounding box center [1131, 21] width 18 height 18
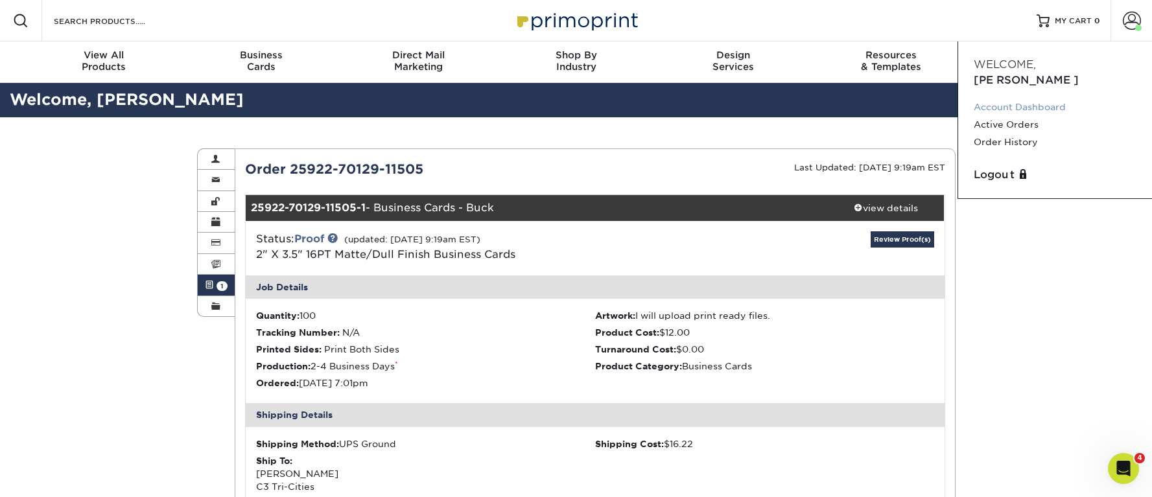
click at [1028, 99] on link "Account Dashboard" at bounding box center [1054, 107] width 163 height 17
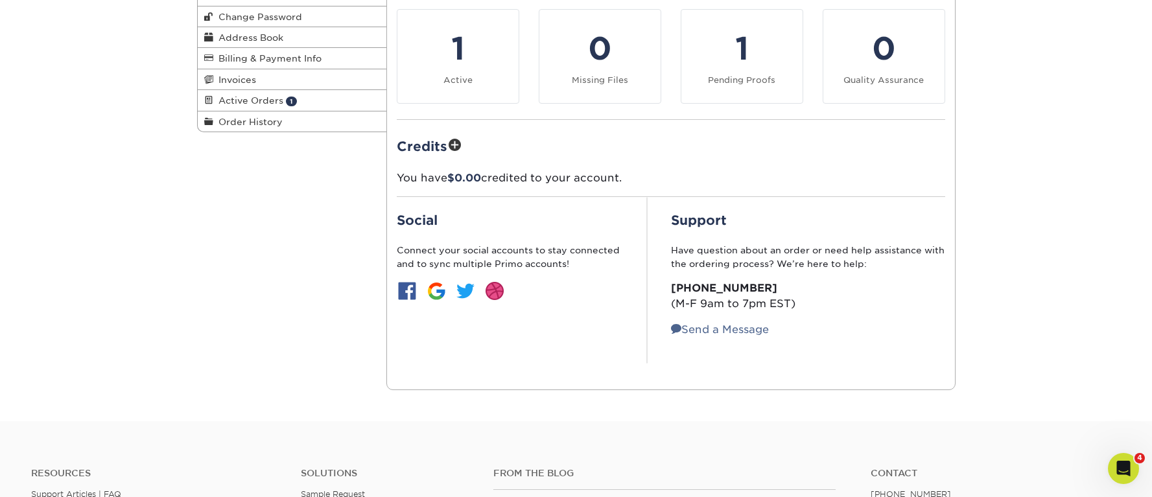
scroll to position [78, 0]
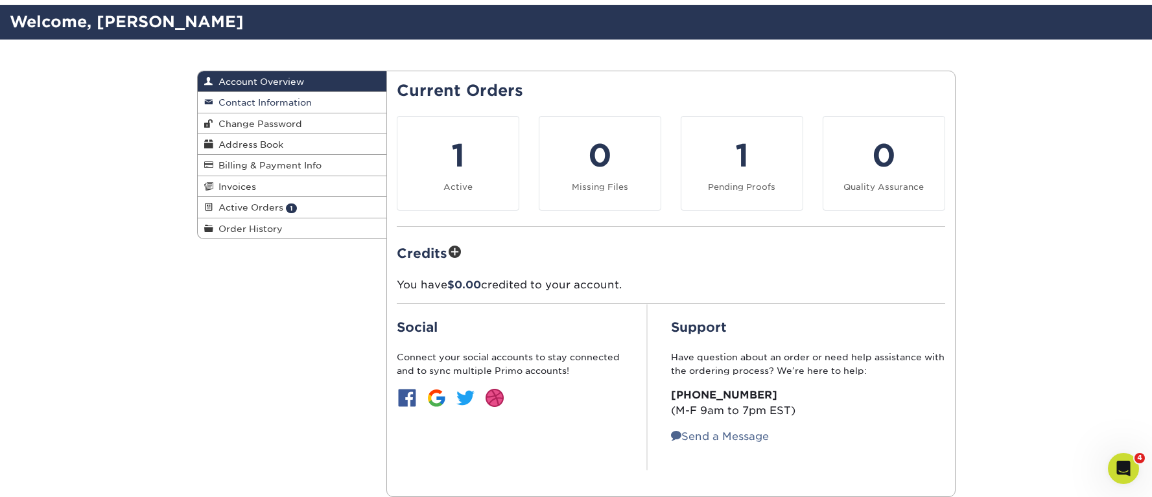
click at [272, 109] on link "Contact Information" at bounding box center [292, 102] width 189 height 21
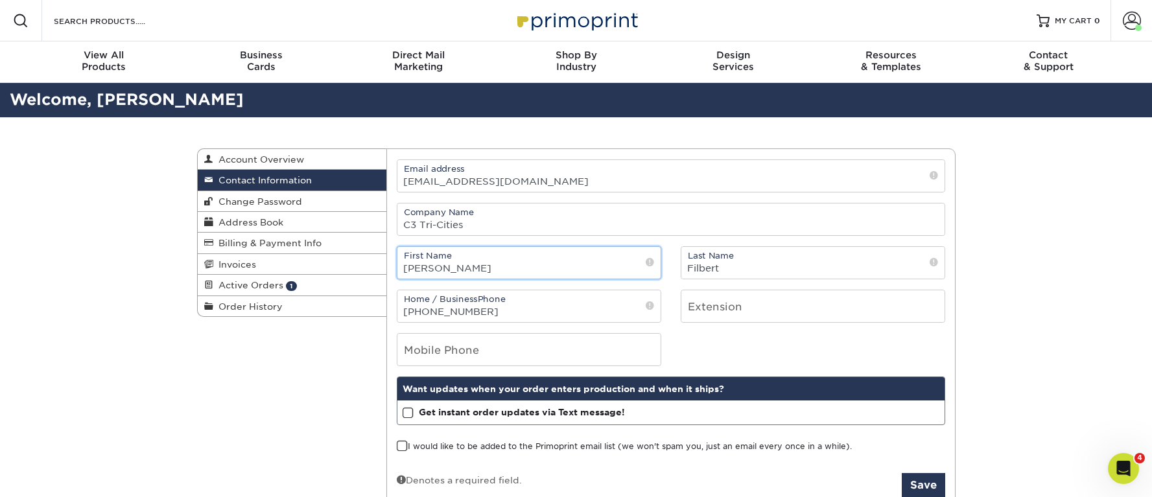
click at [451, 252] on input "Jeremy" at bounding box center [528, 263] width 263 height 32
drag, startPoint x: 458, startPoint y: 270, endPoint x: 385, endPoint y: 264, distance: 73.5
click at [385, 148] on div "Contact Information Account Overview Contact Information Change Password Addres…" at bounding box center [576, 148] width 758 height 0
type input "[PERSON_NAME]"
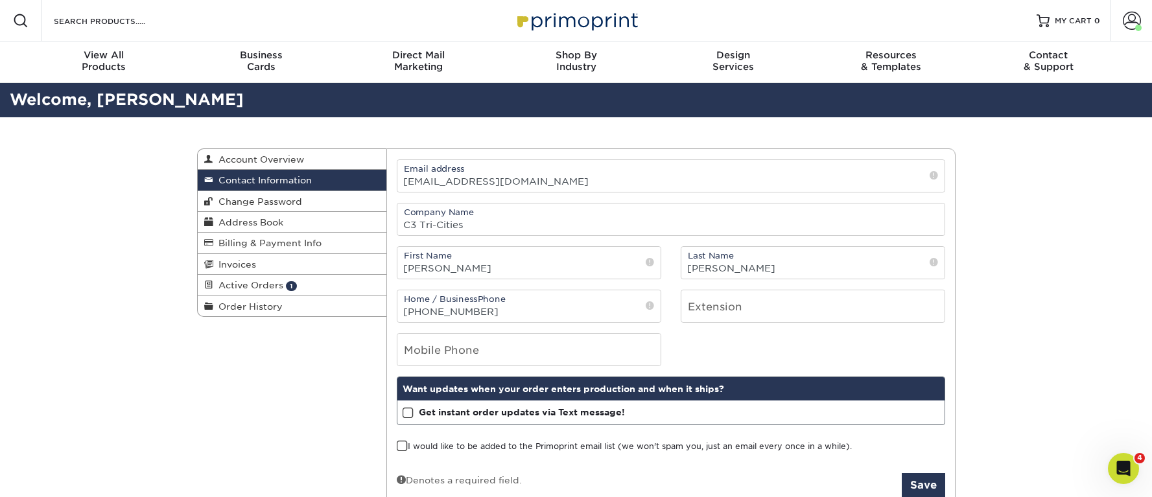
click at [1016, 278] on div "Contact Information Account Overview Contact Information Change Password Addres…" at bounding box center [576, 328] width 1152 height 423
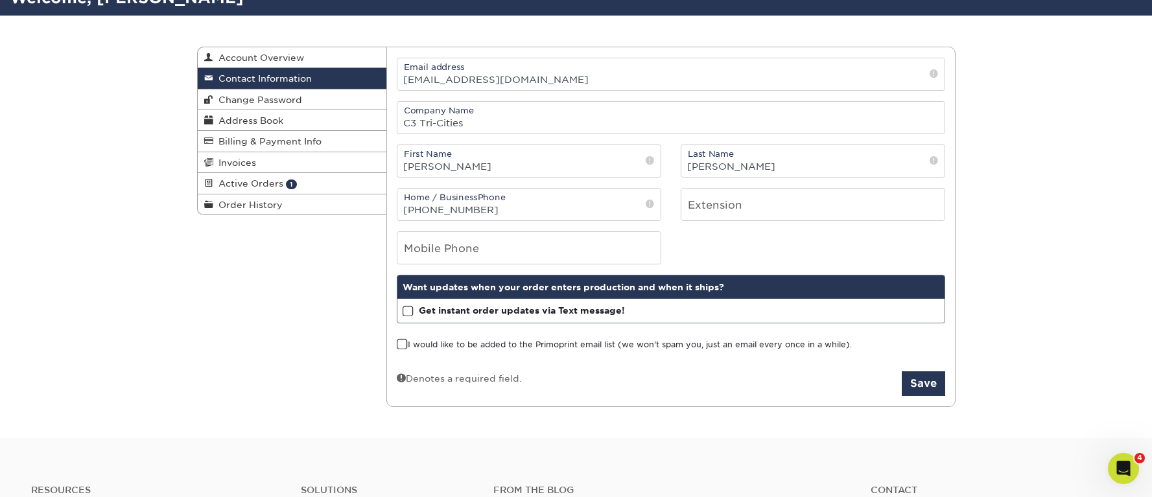
scroll to position [104, 0]
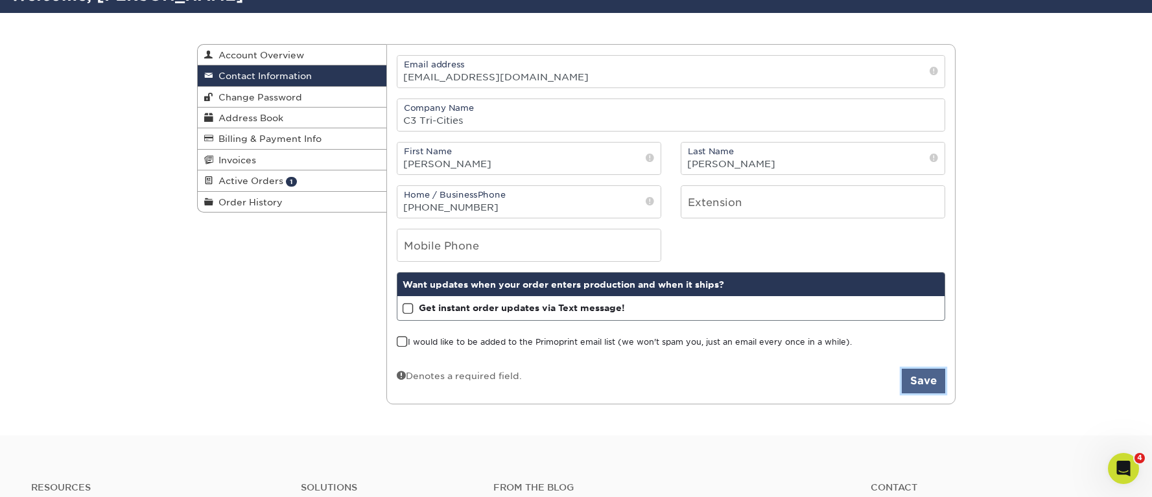
drag, startPoint x: 935, startPoint y: 382, endPoint x: 1000, endPoint y: 380, distance: 64.9
click at [935, 382] on button "Save" at bounding box center [922, 381] width 43 height 25
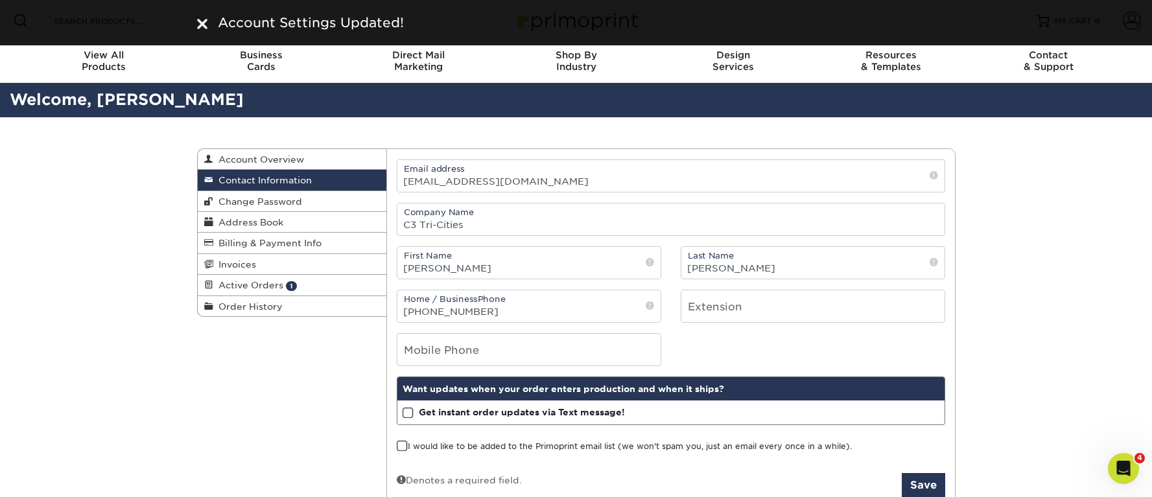
click at [405, 412] on span at bounding box center [407, 413] width 11 height 12
click at [0, 0] on input "Get instant order updates via Text message!" at bounding box center [0, 0] width 0 height 0
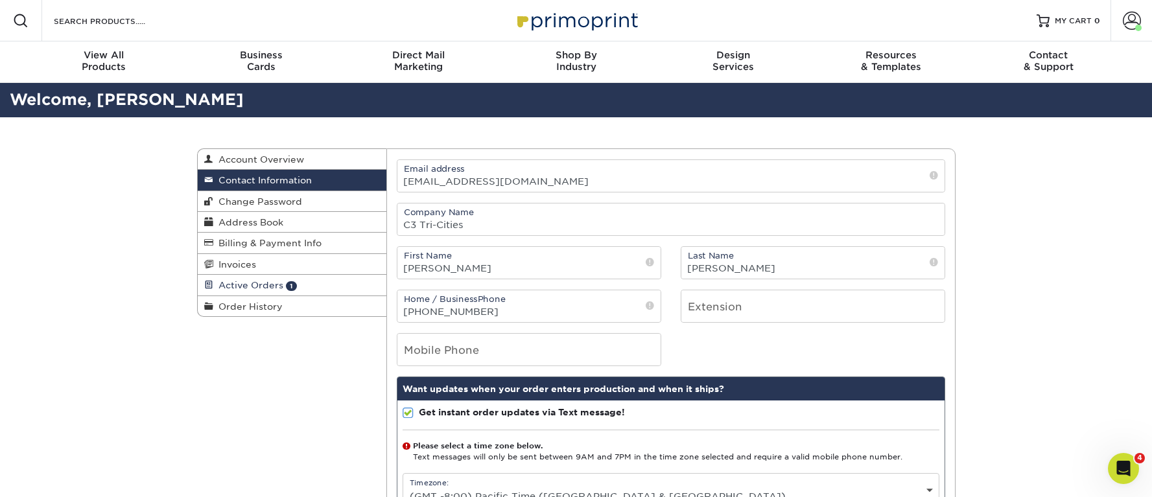
click at [260, 286] on span "Active Orders" at bounding box center [248, 285] width 70 height 10
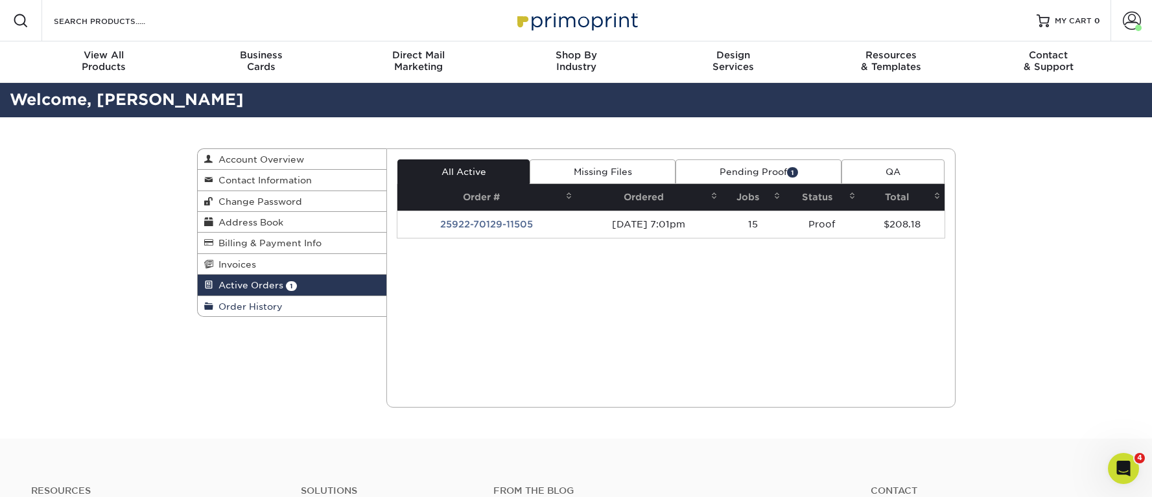
click at [260, 307] on span "Order History" at bounding box center [247, 306] width 69 height 10
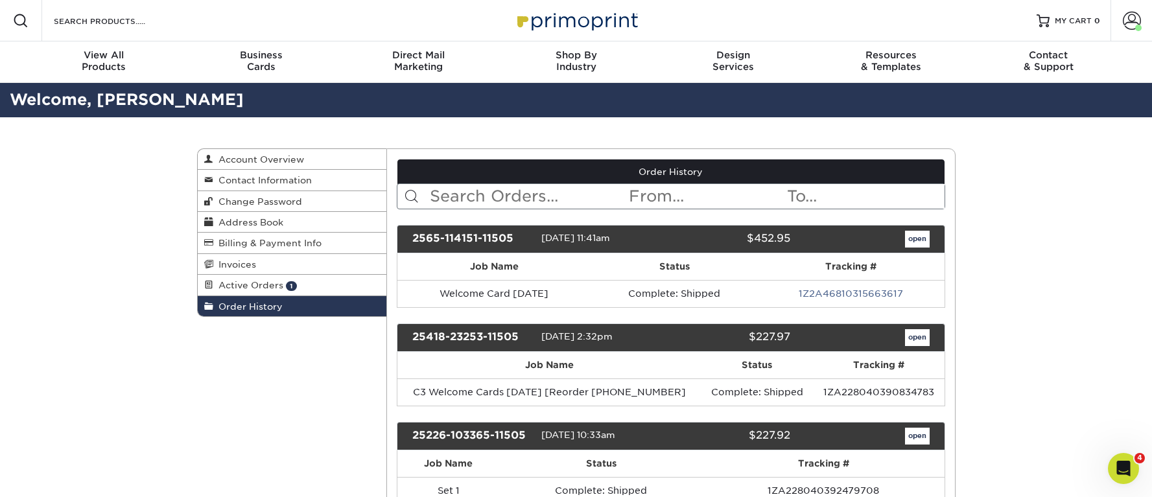
click at [518, 199] on input "text" at bounding box center [527, 196] width 199 height 25
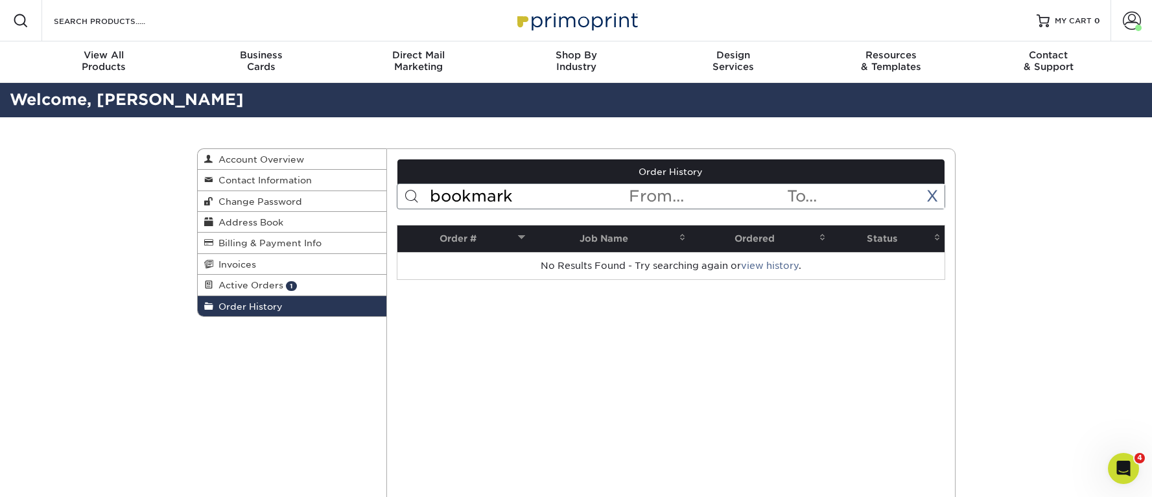
drag, startPoint x: 528, startPoint y: 196, endPoint x: 415, endPoint y: 187, distance: 113.1
click at [415, 187] on form "bookmark < Prev Next > [DATE] Sun Mon Tue Wed Thu Fri Sat 1 2 3 4 5 6 7 8 9 10 …" at bounding box center [671, 196] width 548 height 26
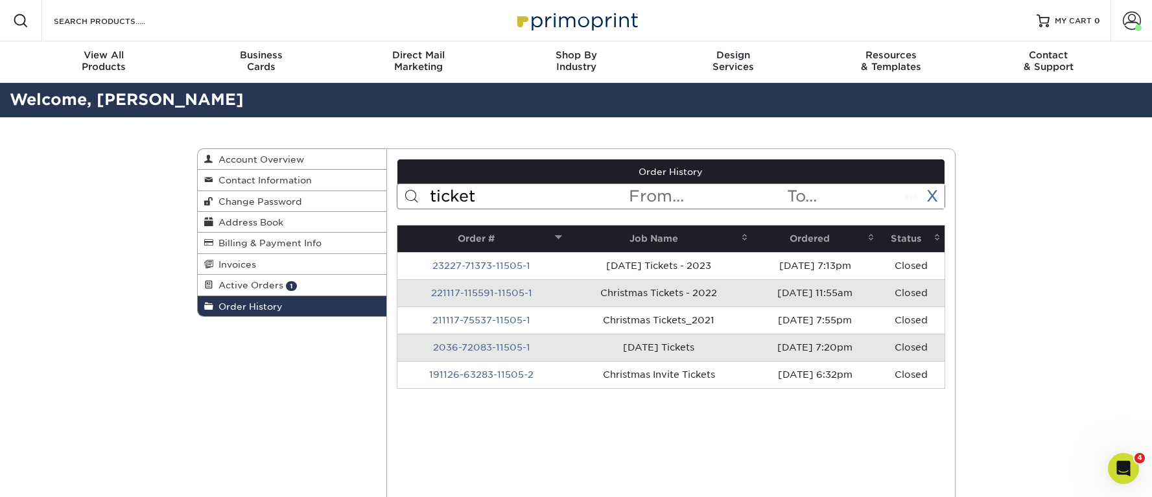
type input "ticket"
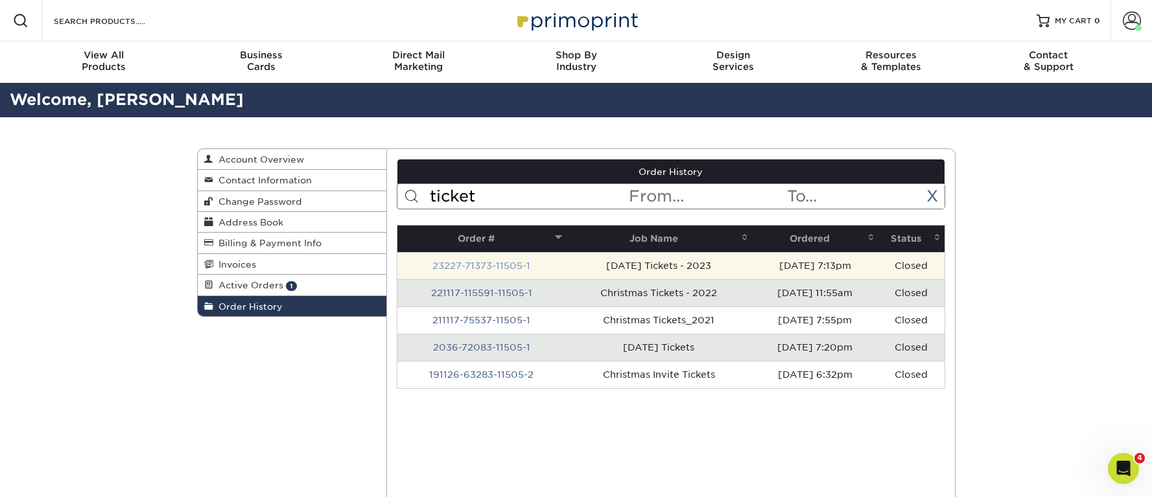
click at [511, 267] on link "23227-71373-11505-1" at bounding box center [481, 266] width 98 height 10
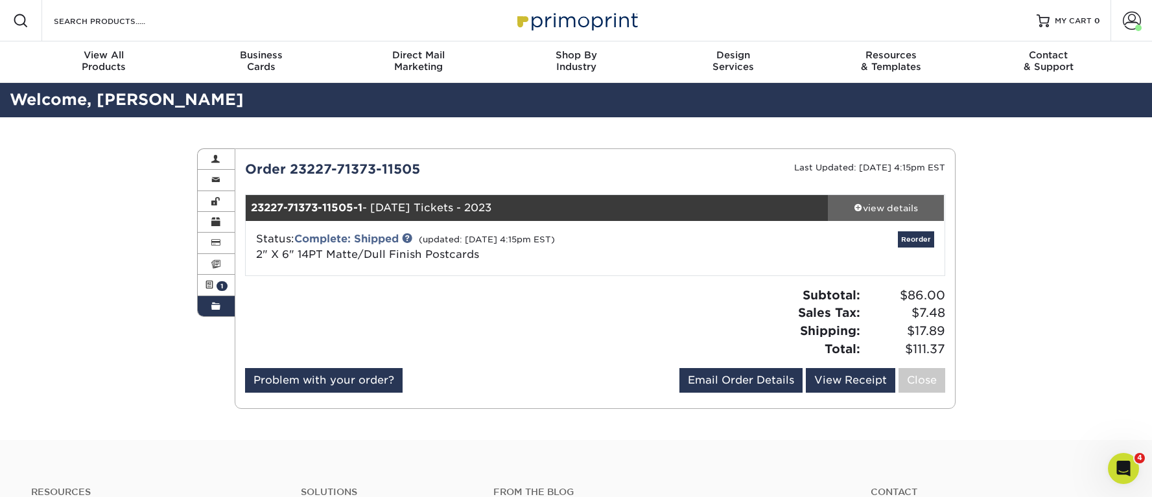
click at [895, 208] on div "view details" at bounding box center [886, 208] width 117 height 13
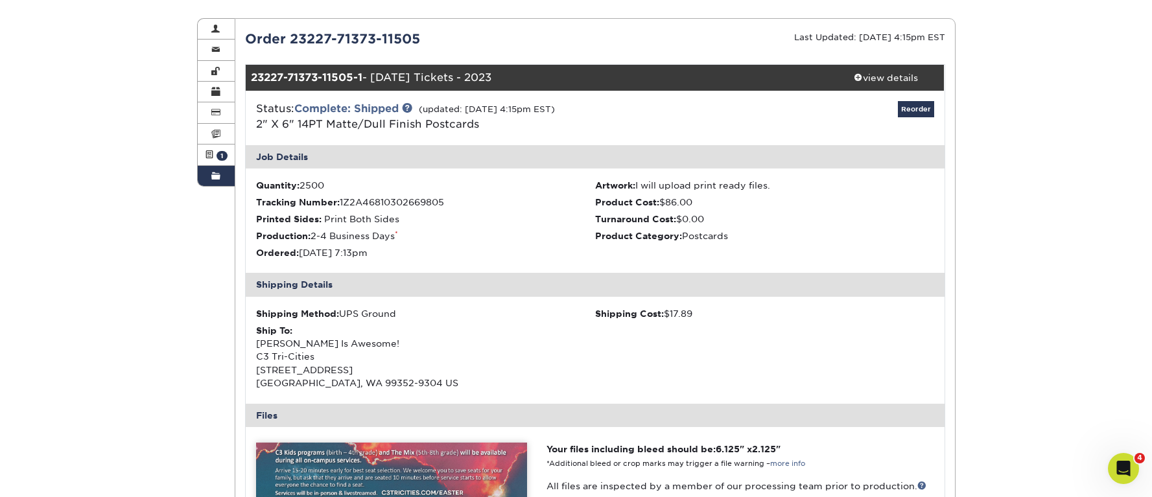
scroll to position [187, 0]
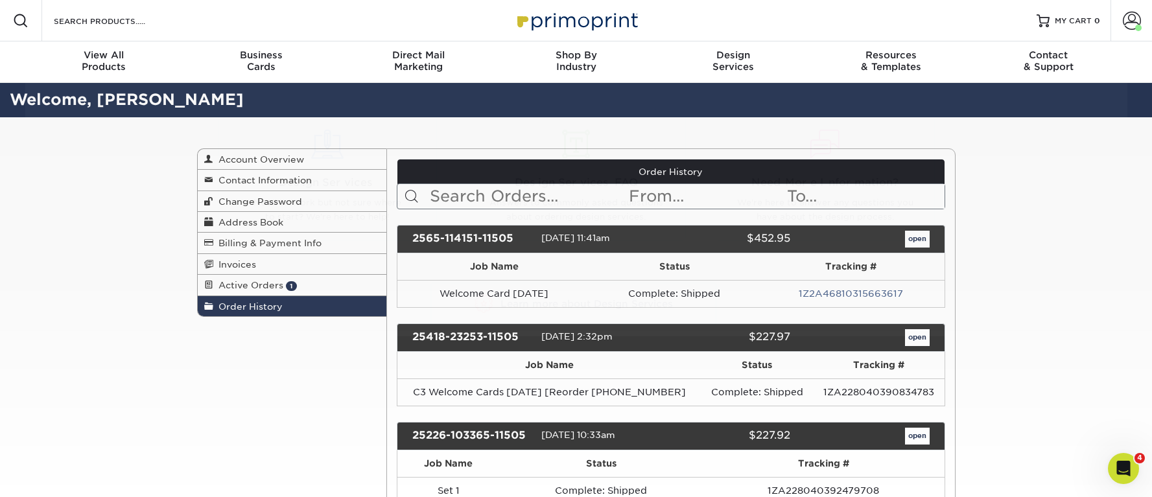
drag, startPoint x: 1019, startPoint y: 406, endPoint x: 968, endPoint y: 356, distance: 71.0
click at [513, 200] on input "text" at bounding box center [527, 196] width 199 height 25
type input "ticket"
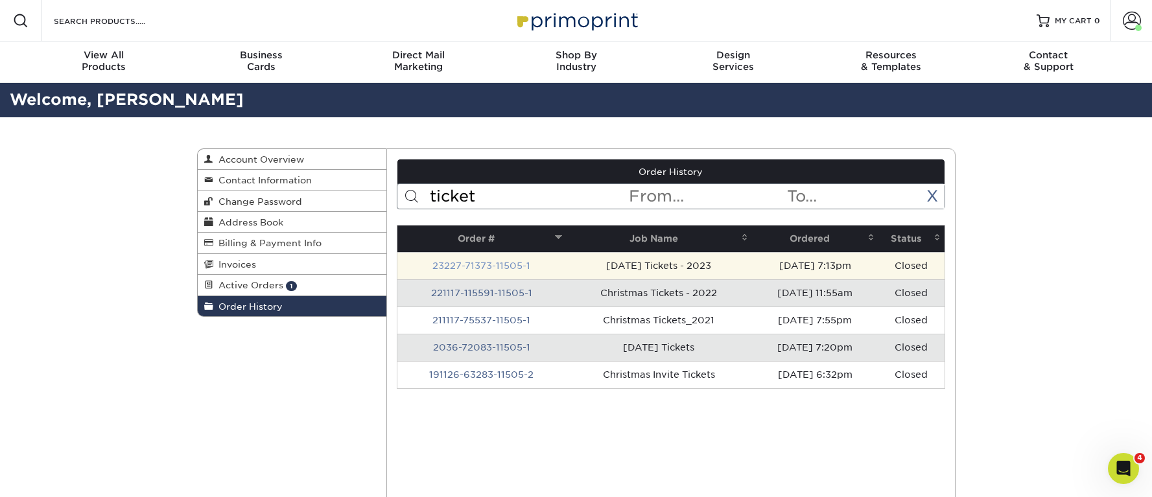
click at [494, 267] on link "23227-71373-11505-1" at bounding box center [481, 266] width 98 height 10
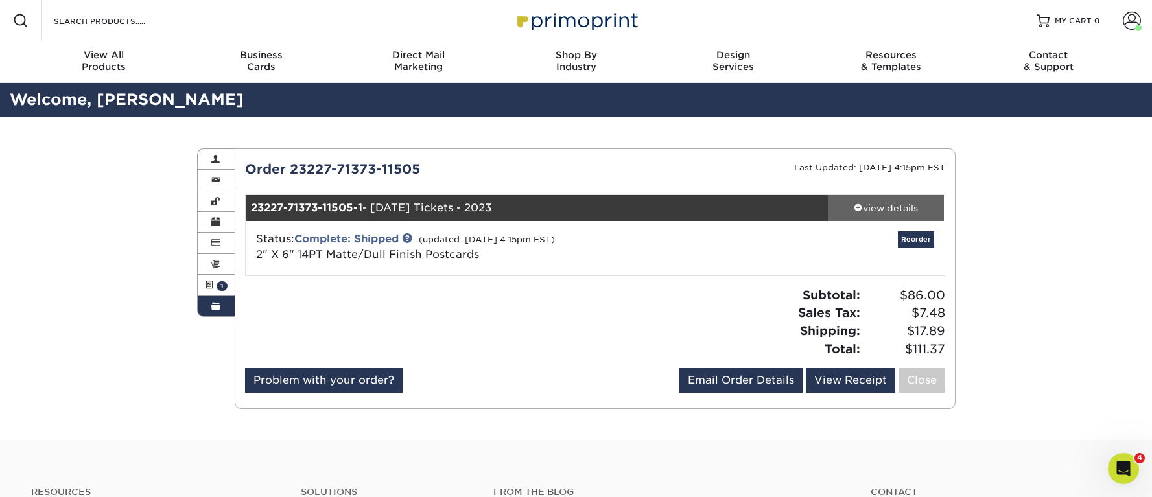
click at [884, 209] on div "view details" at bounding box center [886, 208] width 117 height 13
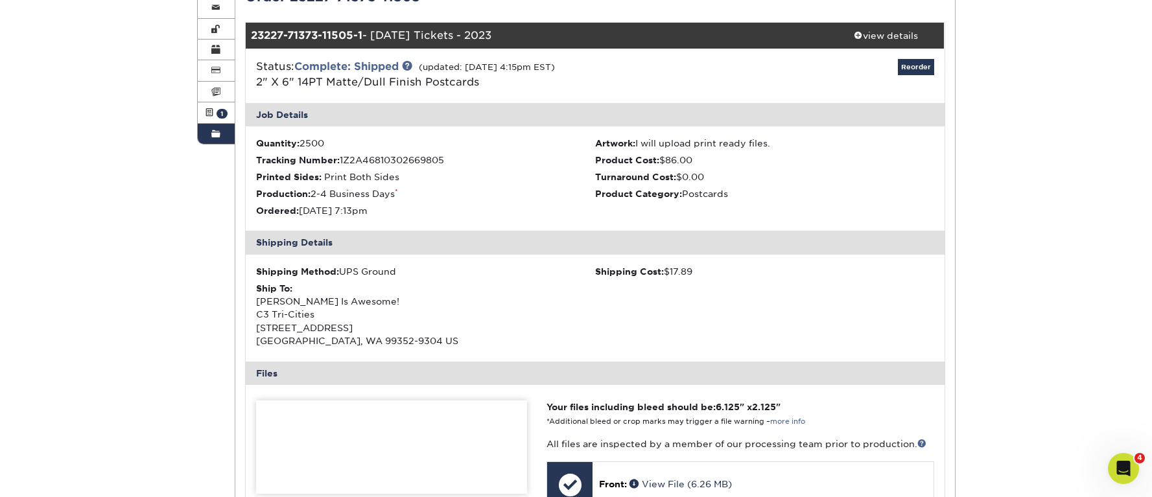
scroll to position [175, 0]
